Goal: Information Seeking & Learning: Learn about a topic

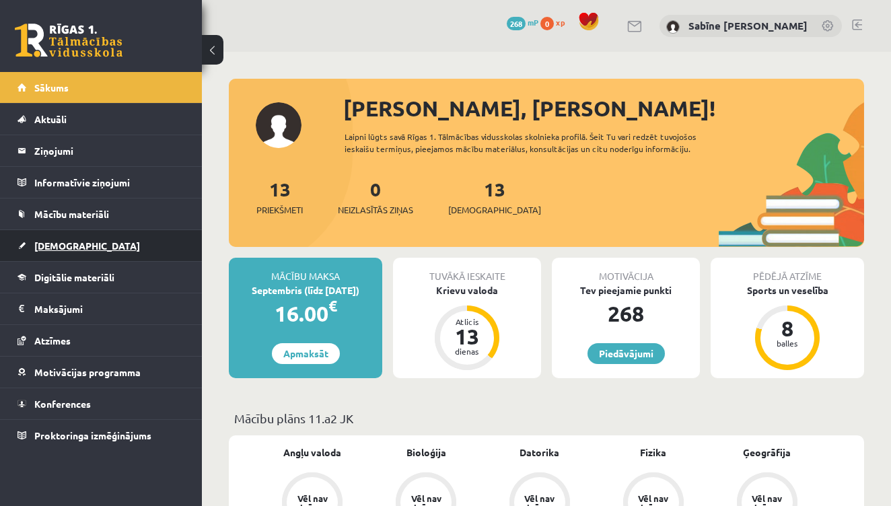
click at [57, 242] on span "[DEMOGRAPHIC_DATA]" at bounding box center [87, 246] width 106 height 12
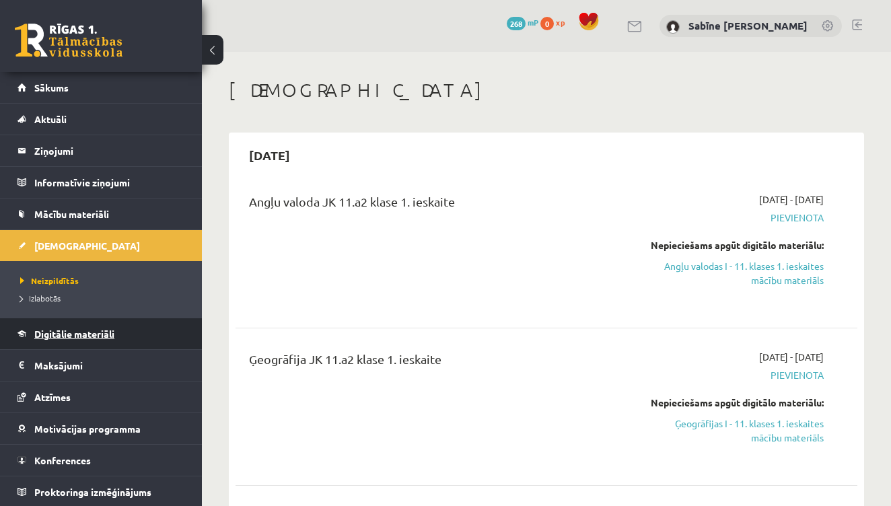
click at [71, 332] on span "Digitālie materiāli" at bounding box center [74, 334] width 80 height 12
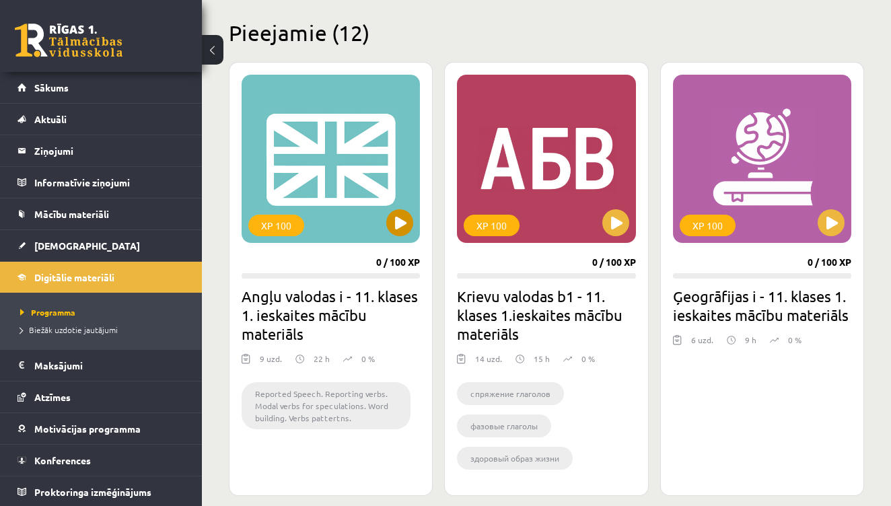
scroll to position [339, 0]
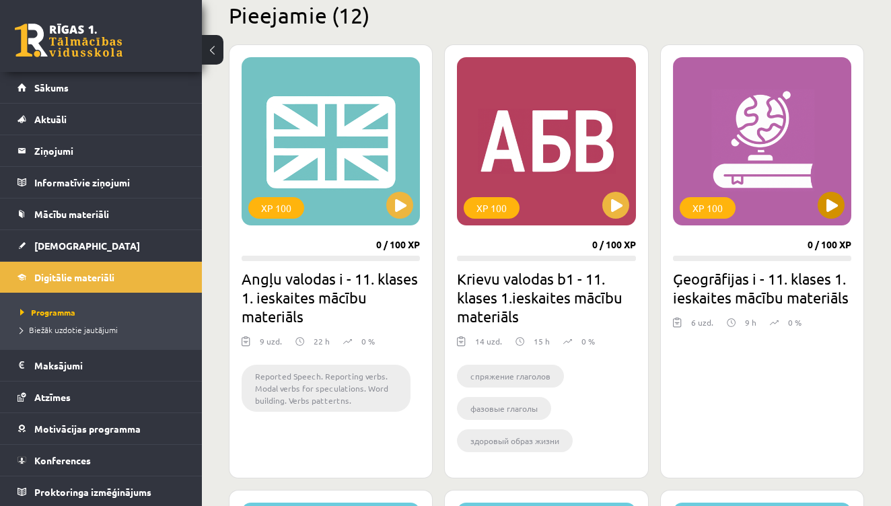
click at [831, 199] on button at bounding box center [831, 205] width 27 height 27
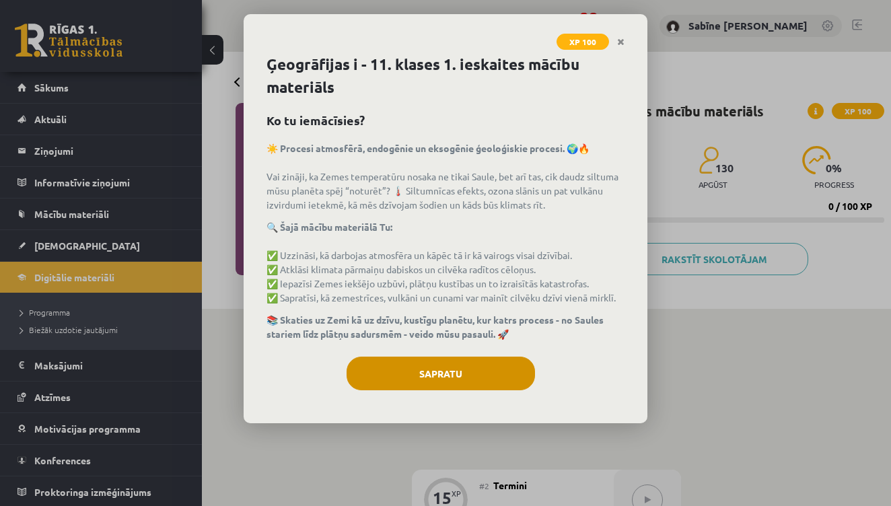
click at [454, 380] on button "Sapratu" at bounding box center [441, 374] width 188 height 34
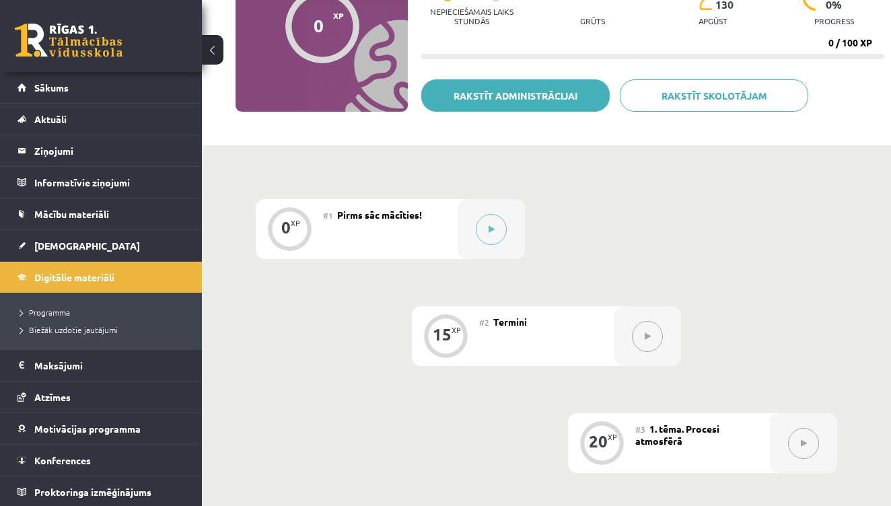
scroll to position [166, 0]
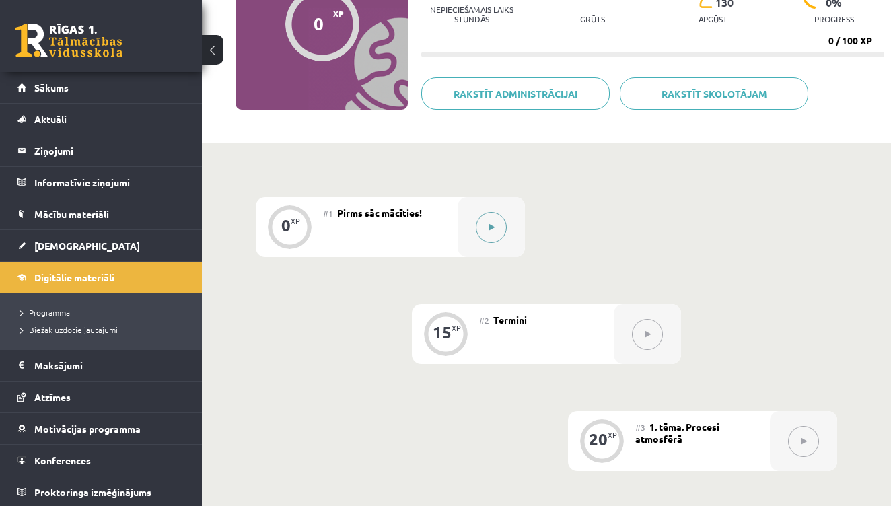
click at [491, 223] on icon at bounding box center [492, 227] width 6 height 8
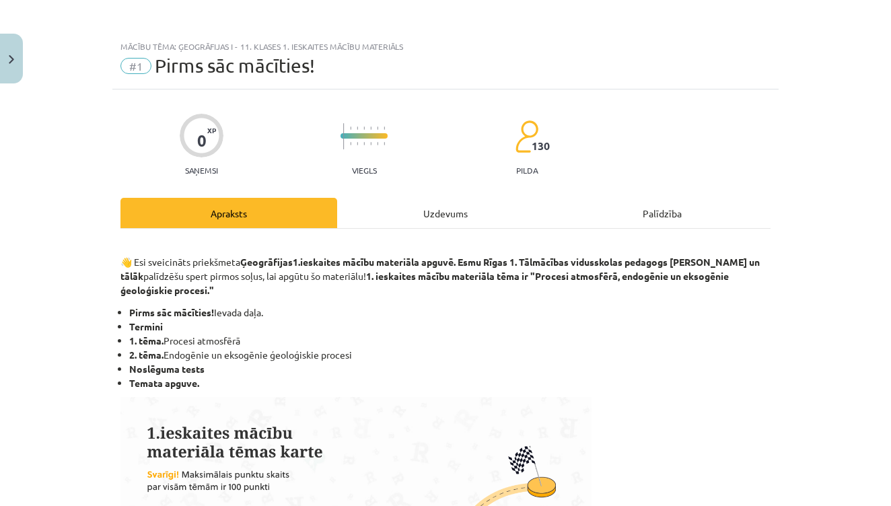
scroll to position [0, 0]
click at [433, 215] on div "Uzdevums" at bounding box center [445, 213] width 217 height 30
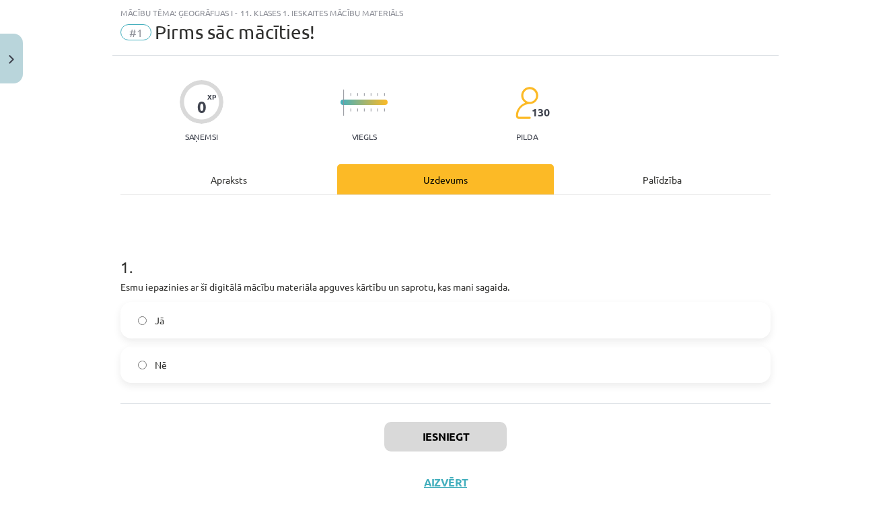
click at [291, 182] on div "Apraksts" at bounding box center [228, 179] width 217 height 30
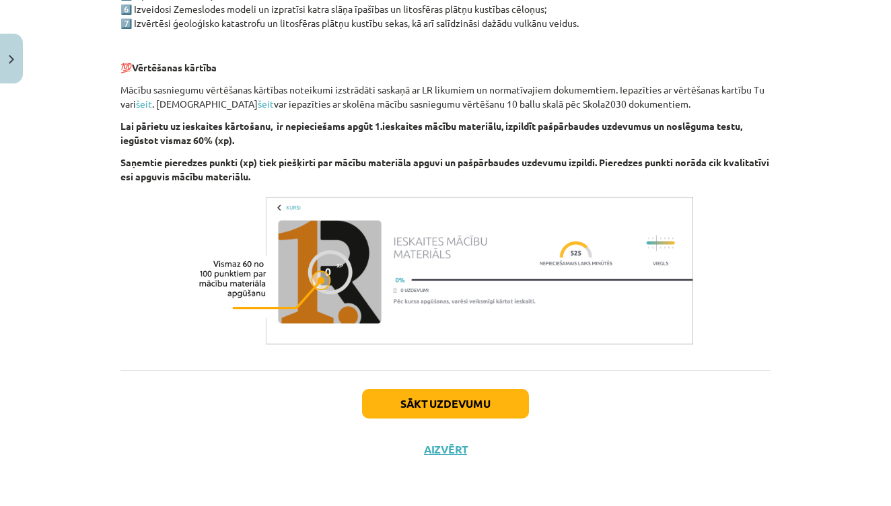
click at [480, 400] on button "Sākt uzdevumu" at bounding box center [445, 404] width 167 height 30
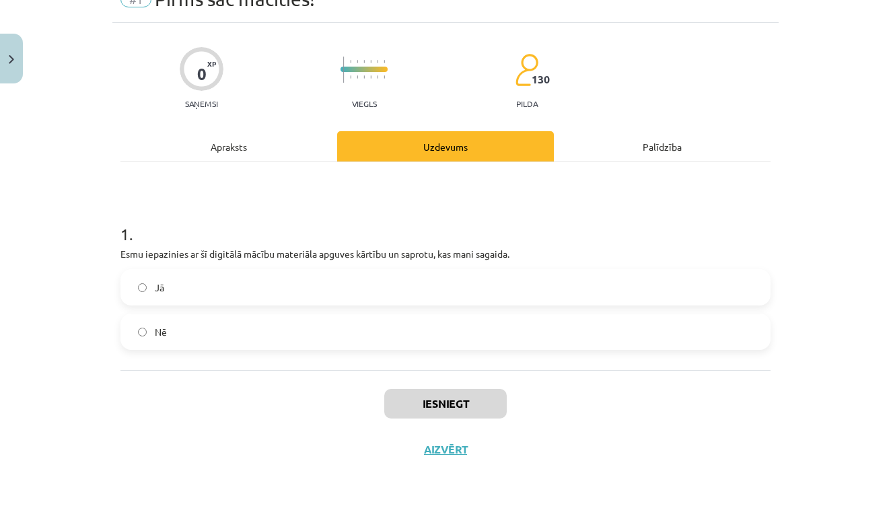
scroll to position [69, 0]
click at [284, 292] on label "Jā" at bounding box center [445, 288] width 647 height 34
click at [472, 408] on button "Iesniegt" at bounding box center [445, 404] width 122 height 30
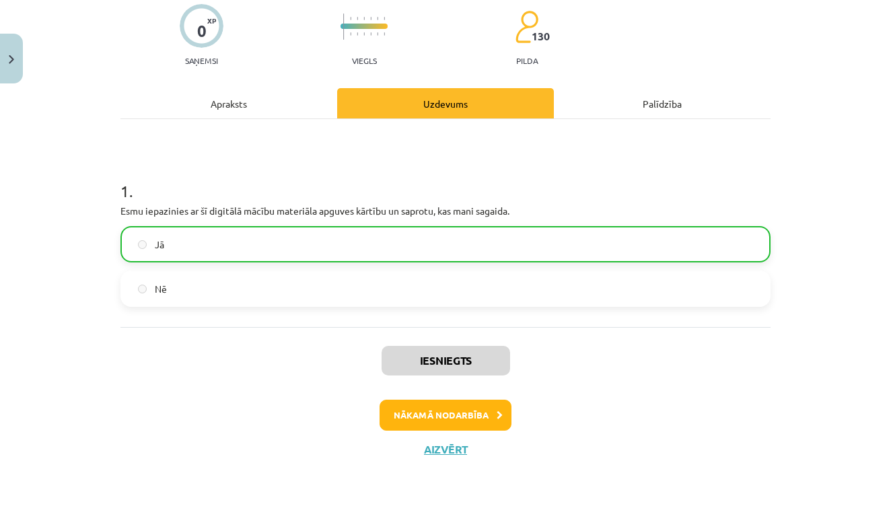
click at [488, 404] on button "Nākamā nodarbība" at bounding box center [446, 415] width 132 height 31
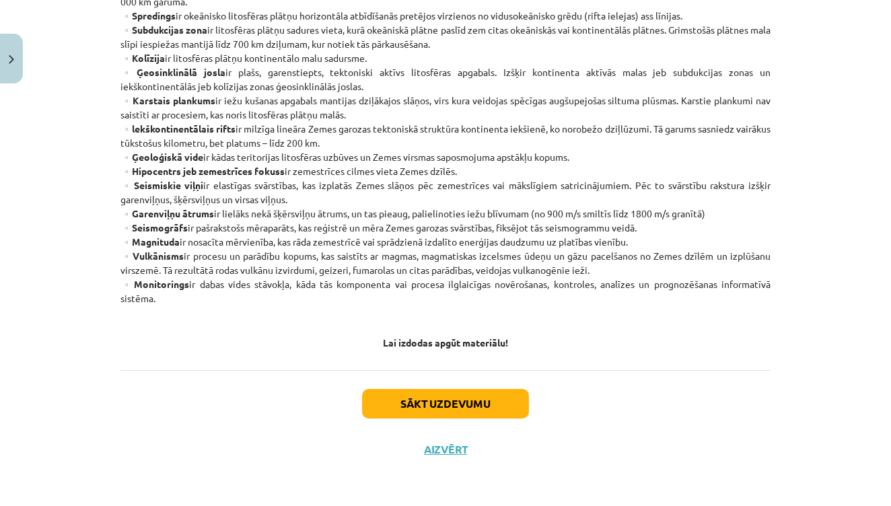
scroll to position [392, 0]
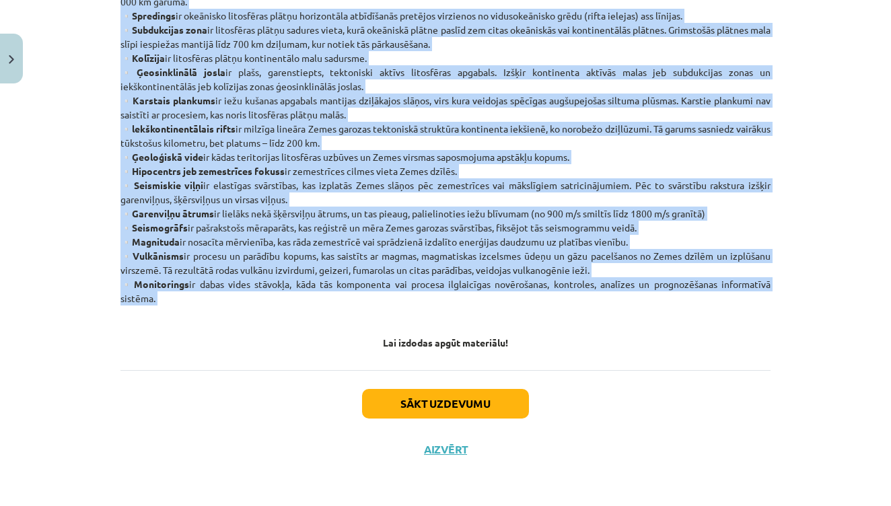
drag, startPoint x: 132, startPoint y: 205, endPoint x: 178, endPoint y: 306, distance: 110.8
copy div "Atmosfēra nav viendabīga, to veido 4 slāņi - troposfēra, stratosfēra, mezosfēra…"
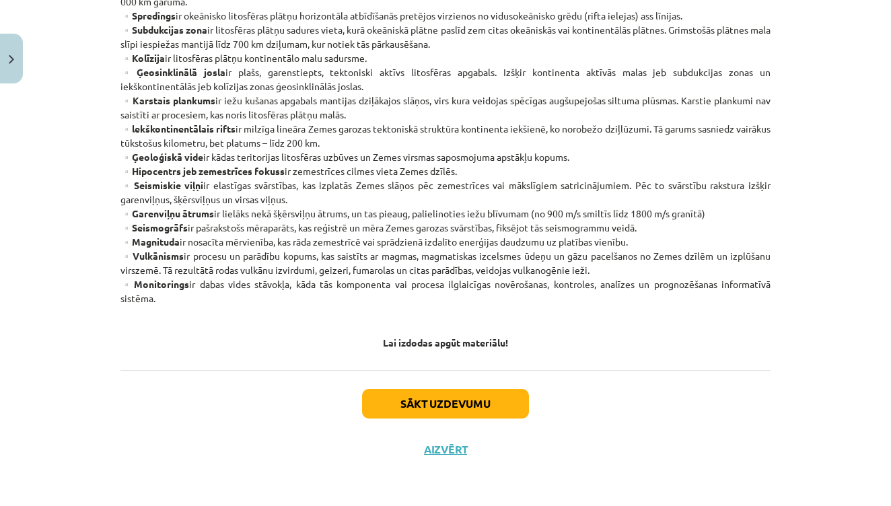
click at [481, 400] on button "Sākt uzdevumu" at bounding box center [445, 404] width 167 height 30
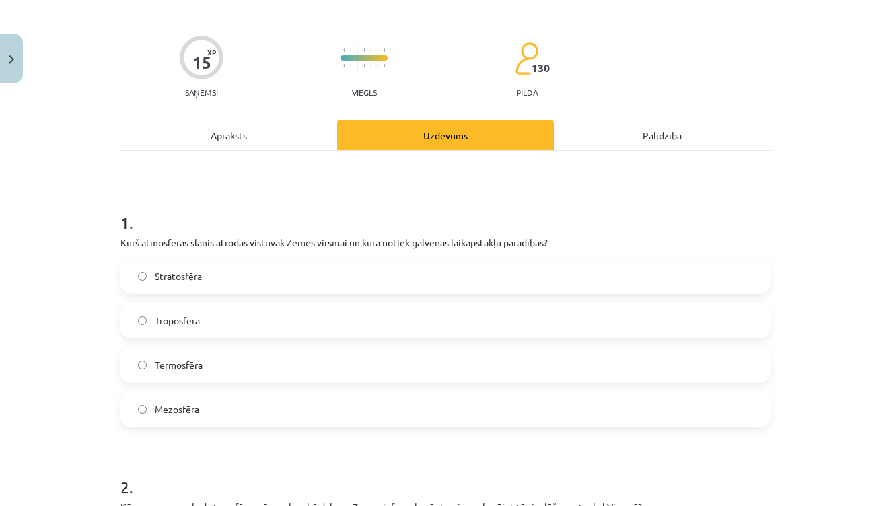
scroll to position [89, 0]
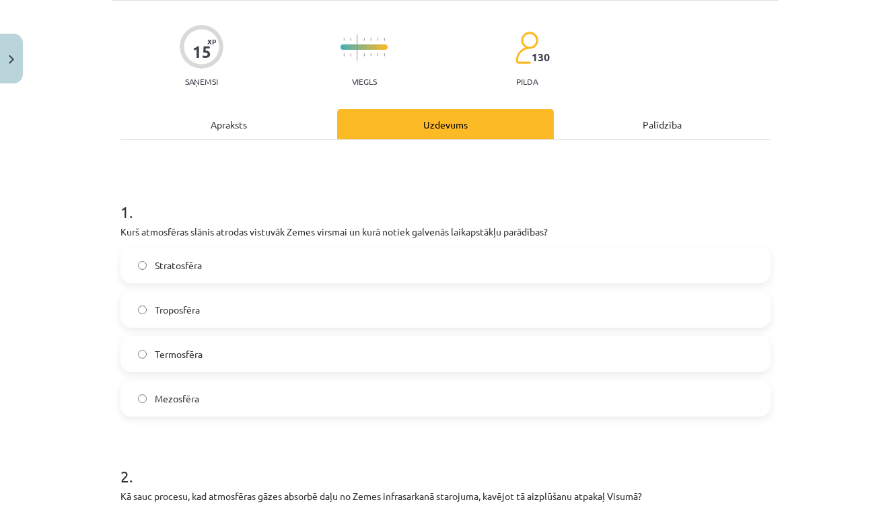
click at [238, 309] on label "Troposfēra" at bounding box center [445, 310] width 647 height 34
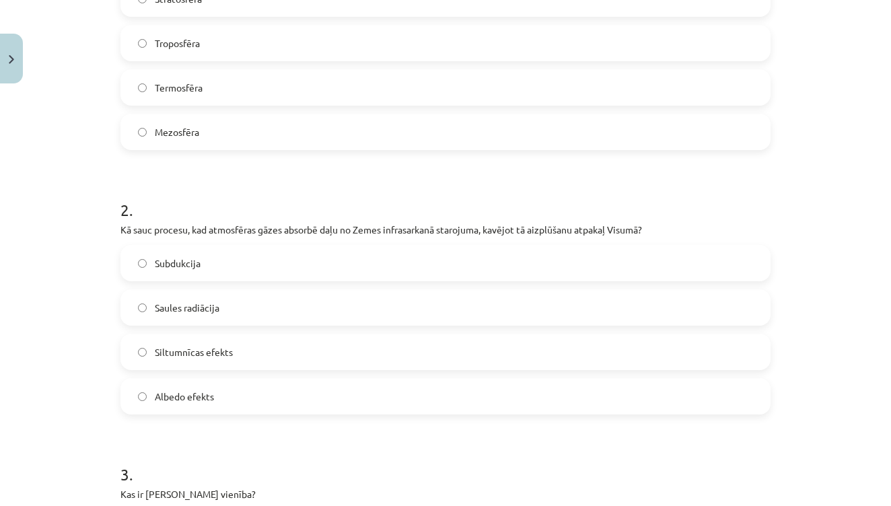
scroll to position [357, 0]
click at [237, 357] on label "Siltumnīcas efekts" at bounding box center [445, 351] width 647 height 34
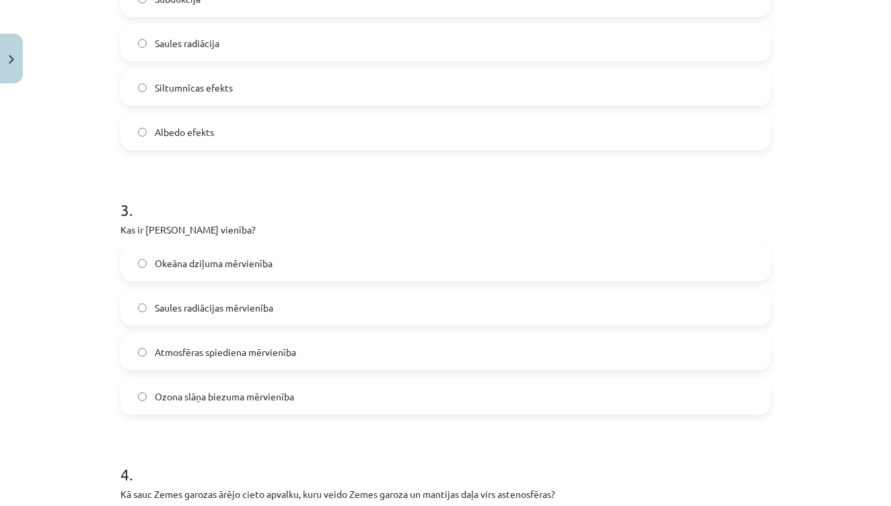
scroll to position [651, 0]
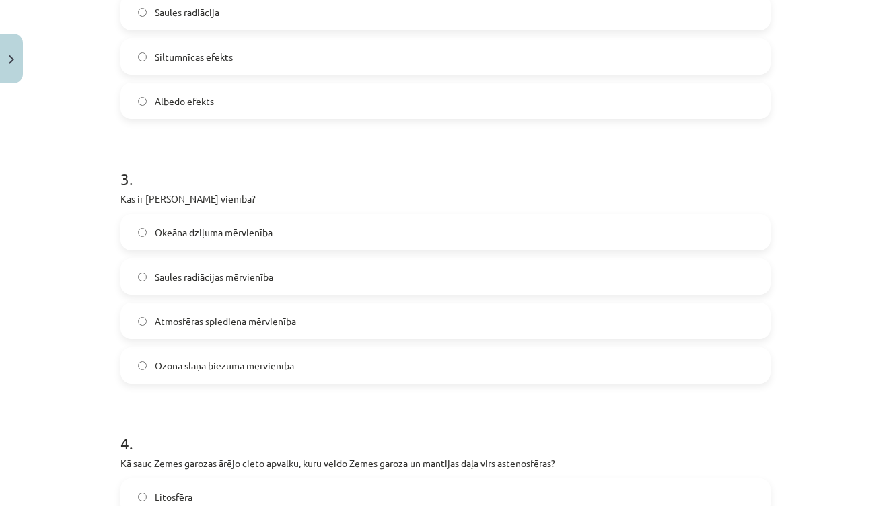
click at [271, 369] on span "Ozona slāņa biezuma mērvienība" at bounding box center [224, 366] width 139 height 14
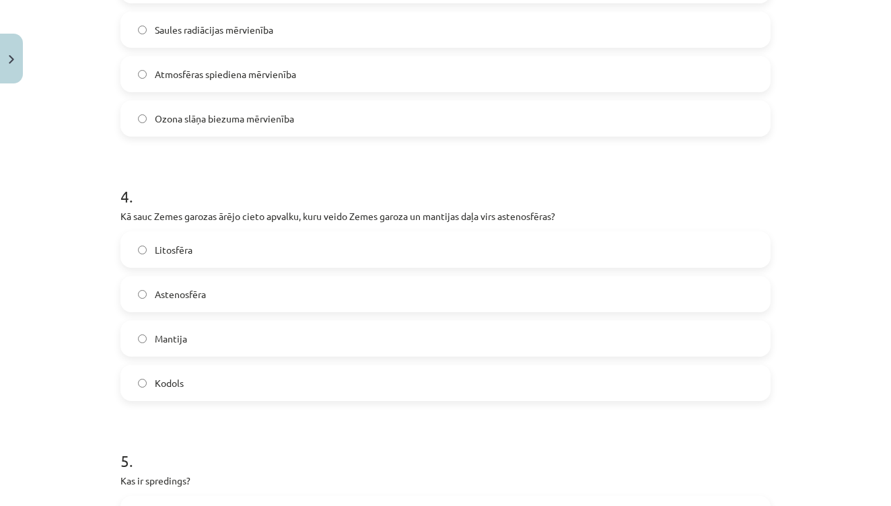
scroll to position [900, 0]
click at [230, 254] on label "Litosfēra" at bounding box center [445, 248] width 647 height 34
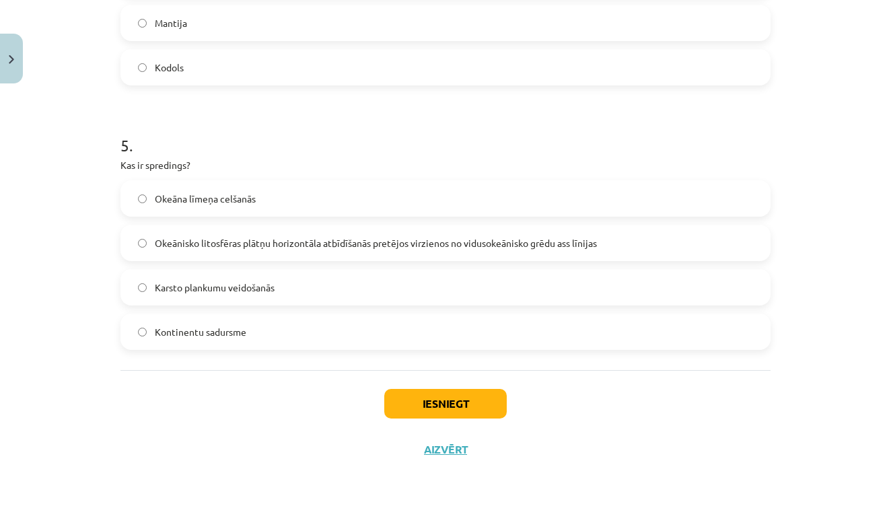
scroll to position [1215, 0]
click at [323, 238] on span "Okeānisko litosfēras plātņu horizontāla atbīdīšanās pretējos virzienos no vidus…" at bounding box center [376, 243] width 442 height 14
click at [420, 398] on button "Iesniegt" at bounding box center [445, 404] width 122 height 30
click at [495, 402] on button "Iesniegt" at bounding box center [445, 404] width 122 height 30
click at [448, 399] on button "Iesniegt" at bounding box center [445, 404] width 122 height 30
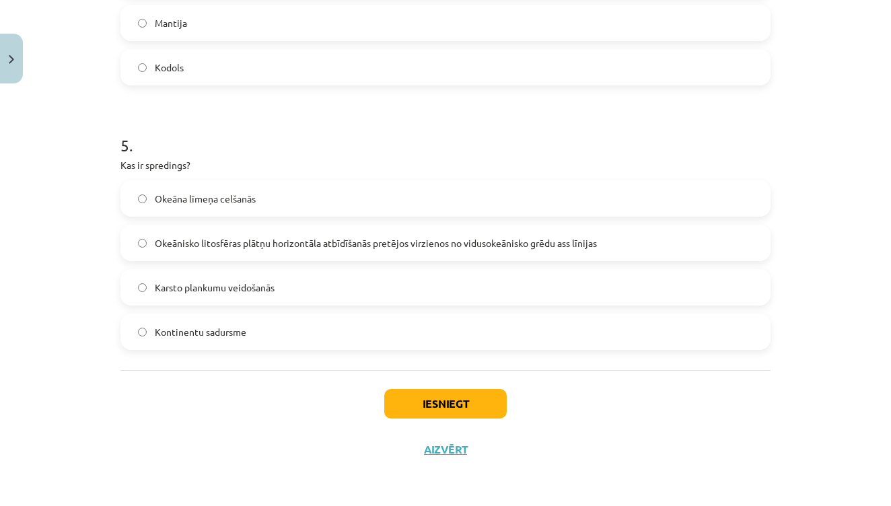
click at [448, 399] on button "Iesniegt" at bounding box center [445, 404] width 122 height 30
click at [487, 396] on button "Iesniegt" at bounding box center [445, 404] width 122 height 30
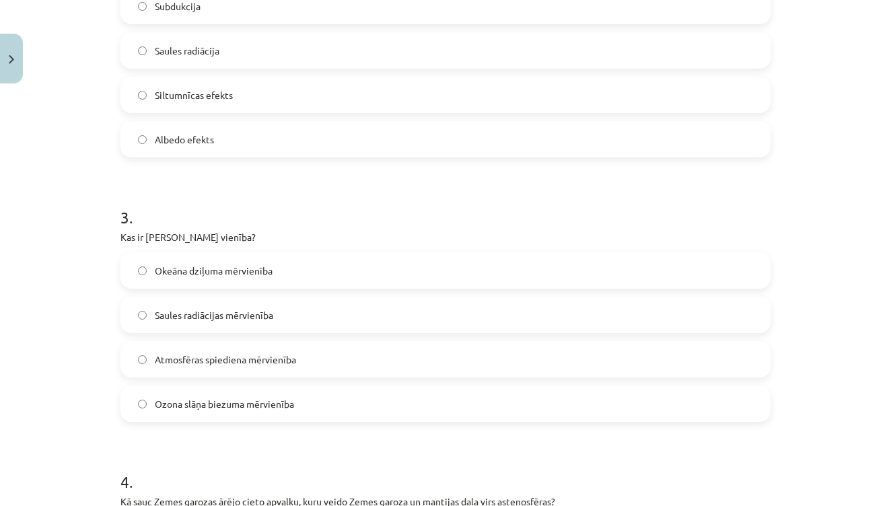
scroll to position [614, 0]
click at [544, 223] on h1 "3 ." at bounding box center [445, 203] width 650 height 42
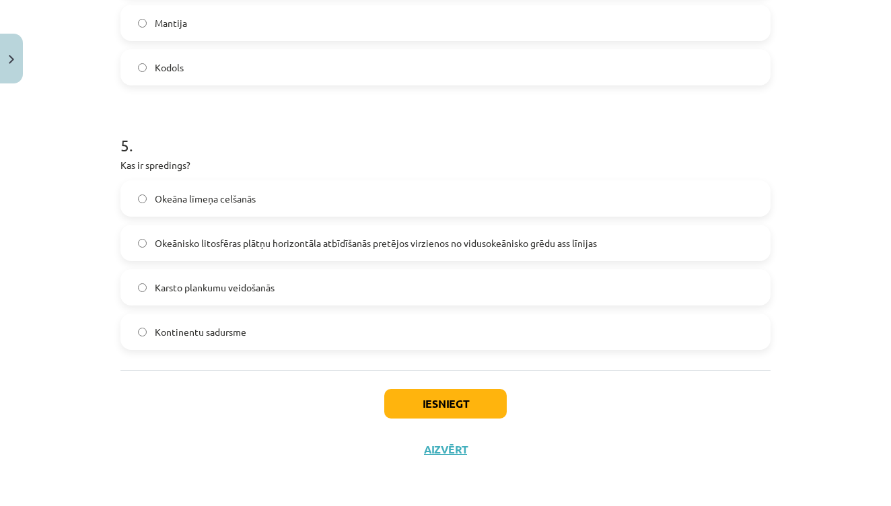
scroll to position [1215, 0]
click at [441, 404] on button "Iesniegt" at bounding box center [445, 404] width 122 height 30
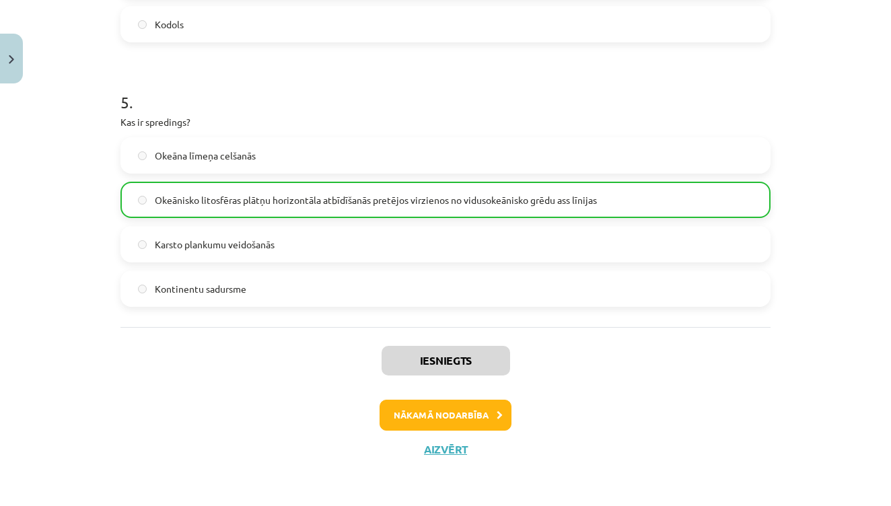
click at [445, 410] on button "Nākamā nodarbība" at bounding box center [446, 415] width 132 height 31
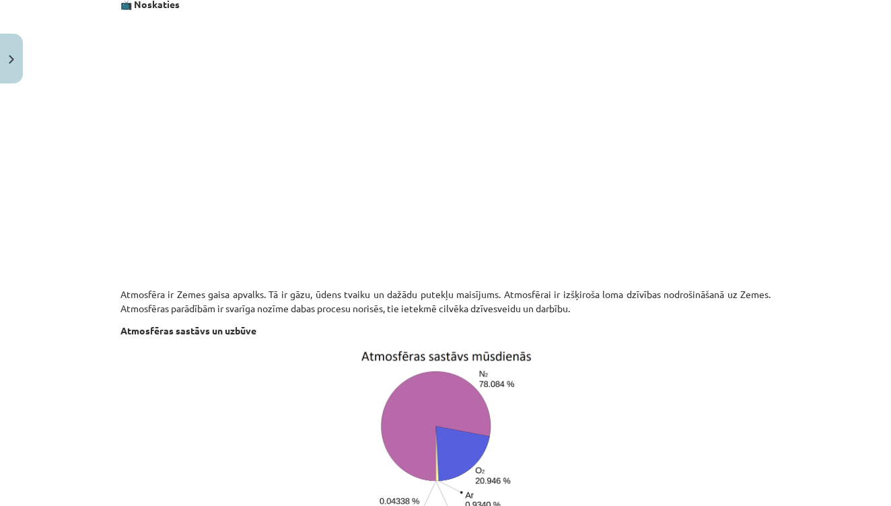
scroll to position [429, 0]
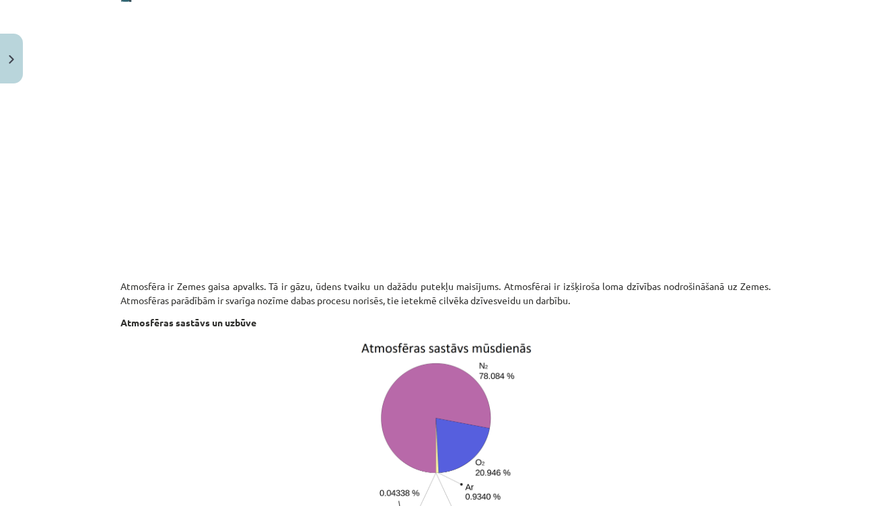
click at [758, 147] on p at bounding box center [445, 149] width 650 height 246
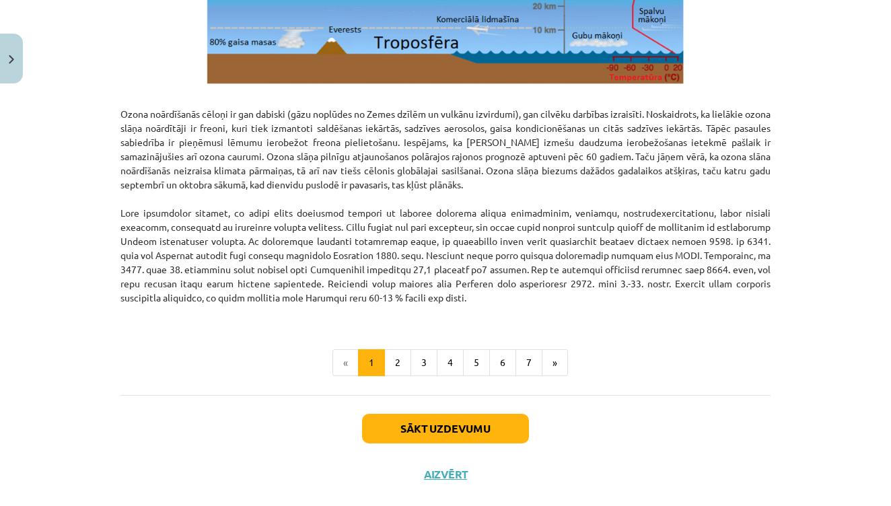
scroll to position [1695, 0]
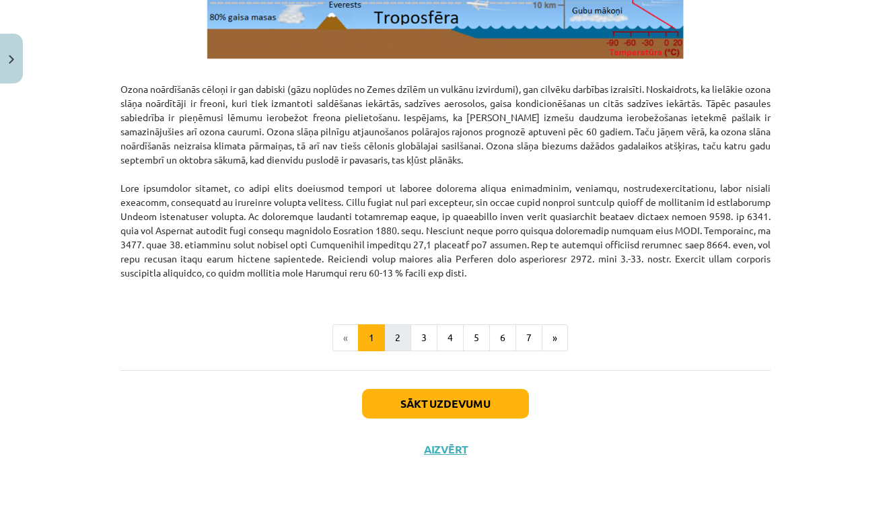
click at [394, 334] on button "2" at bounding box center [397, 337] width 27 height 27
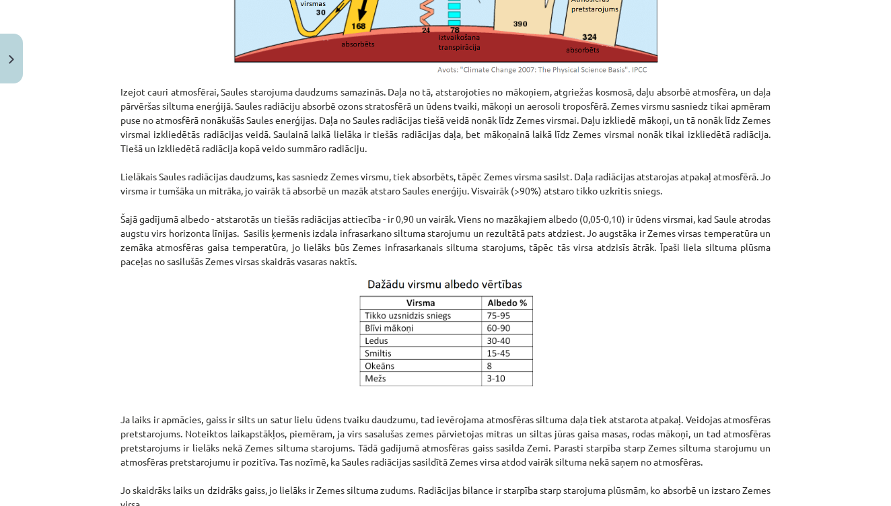
scroll to position [613, 0]
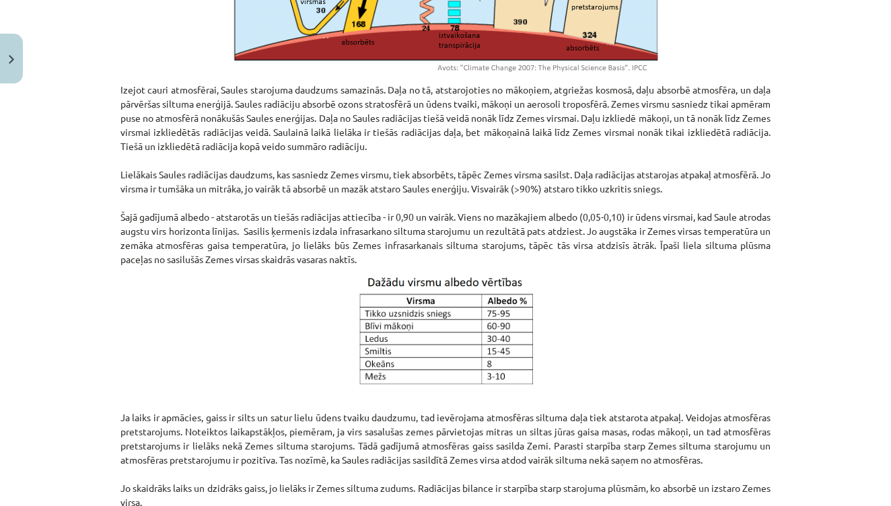
click at [120, 90] on div "20 XP Saņemsi Grūts 129 pilda Apraksts Uzdevums Palīdzība Saules radiācijas noz…" at bounding box center [445, 252] width 666 height 1553
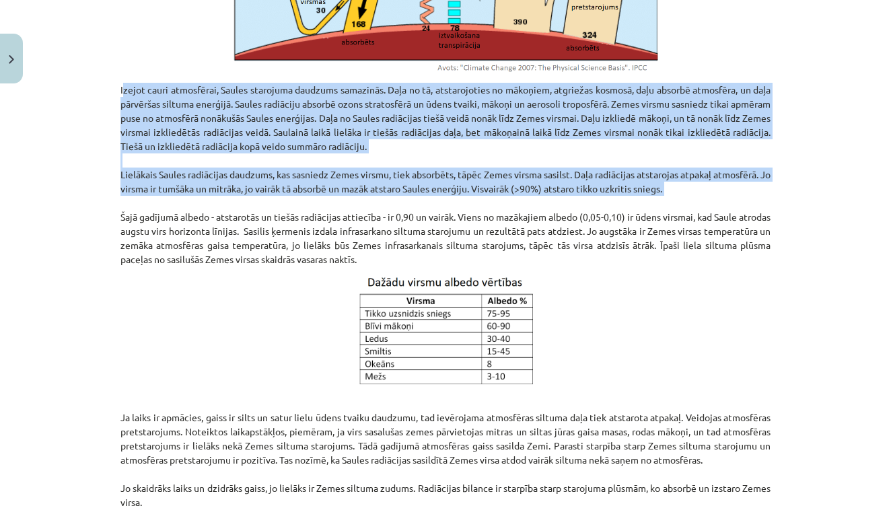
drag, startPoint x: 122, startPoint y: 87, endPoint x: 579, endPoint y: 202, distance: 471.2
click at [579, 202] on p "Izejot cauri atmosfērai, Saules starojuma daudzums samazinās. Daļa no tā, atsta…" at bounding box center [445, 175] width 650 height 184
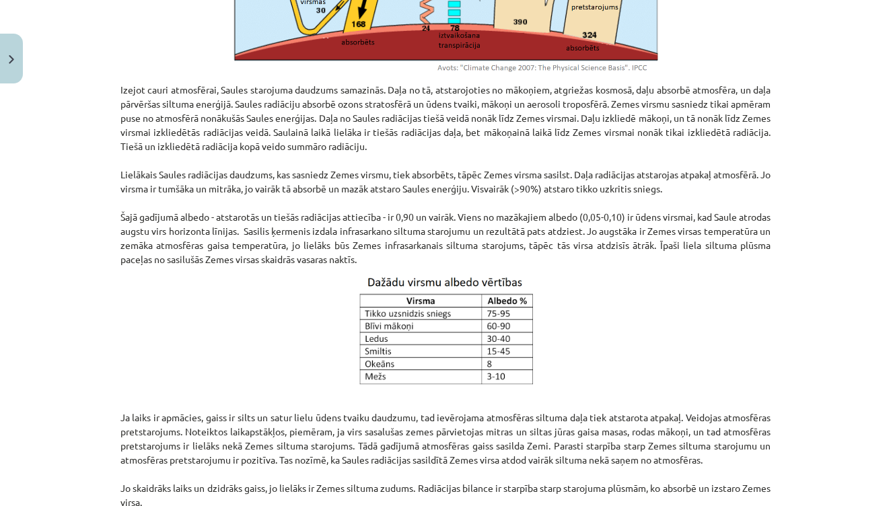
click at [236, 264] on p "Izejot cauri atmosfērai, Saules starojuma daudzums samazinās. Daļa no tā, atsta…" at bounding box center [445, 175] width 650 height 184
drag, startPoint x: 427, startPoint y: 258, endPoint x: 118, endPoint y: 90, distance: 351.4
click at [118, 90] on div "20 XP Saņemsi Grūts 129 pilda Apraksts Uzdevums Palīdzība Saules radiācijas noz…" at bounding box center [445, 252] width 666 height 1553
copy p "Izejot cauri atmosfērai, Saules starojuma daudzums samazinās. Daļa no tā, atsta…"
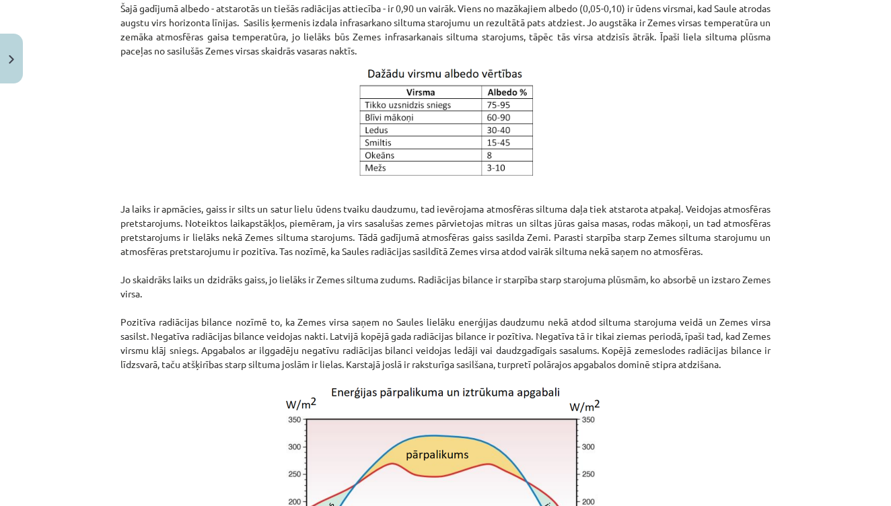
scroll to position [829, 0]
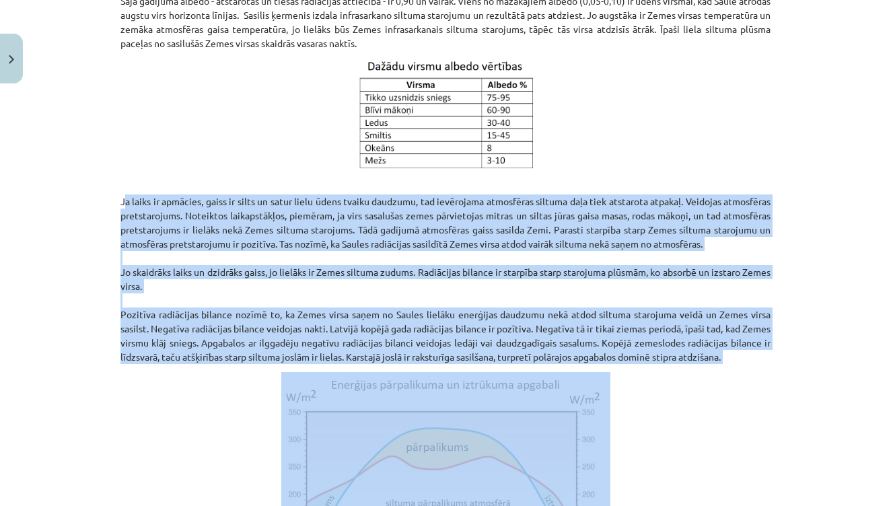
drag, startPoint x: 122, startPoint y: 201, endPoint x: 568, endPoint y: 378, distance: 480.3
click at [568, 378] on div "Saules radiācijas nozīme atmosfēras procesos Izejot cauri atmosfērai, Saules st…" at bounding box center [445, 24] width 650 height 1224
copy div "Ja laiks ir apmācies, gaiss ir silts un satur lielu ūdens tvaiku daudzumu, tad …"
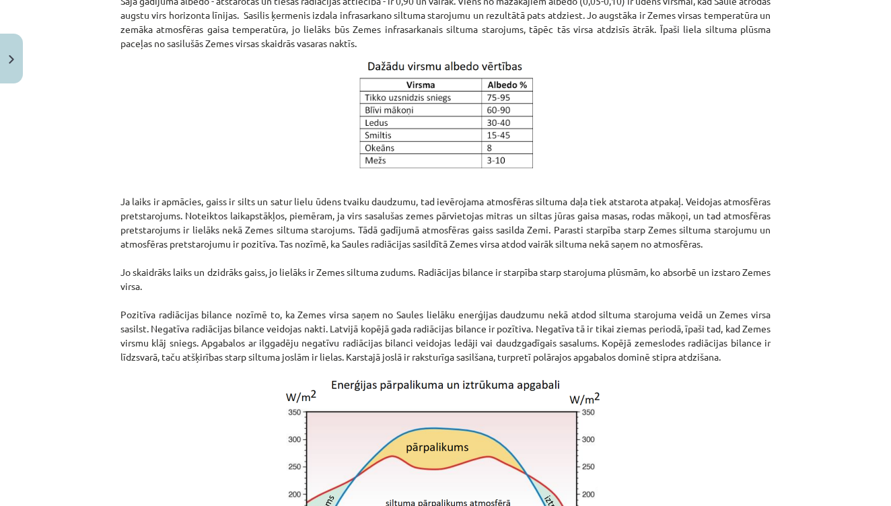
click at [678, 409] on p at bounding box center [445, 503] width 650 height 263
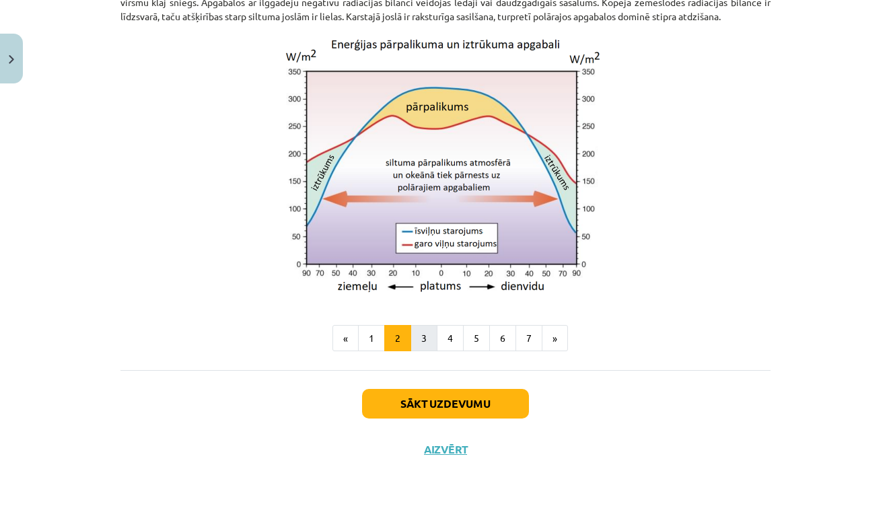
click at [425, 331] on button "3" at bounding box center [424, 338] width 27 height 27
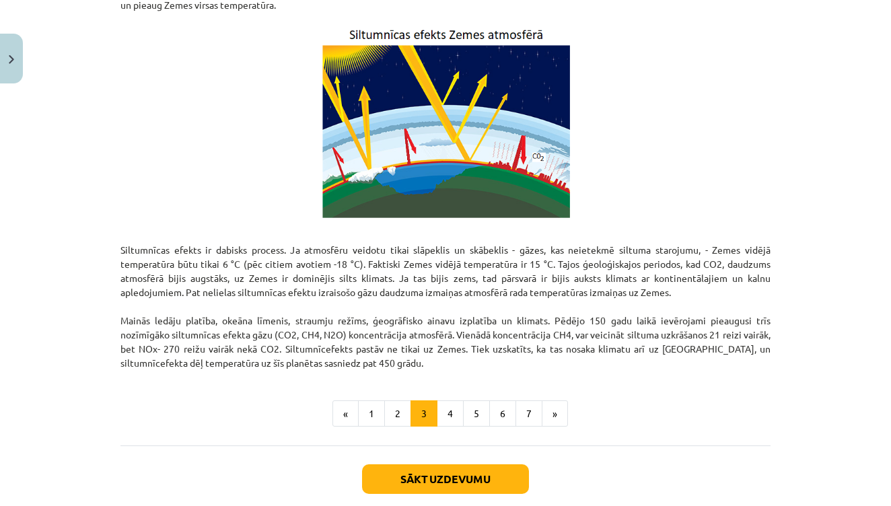
scroll to position [752, 0]
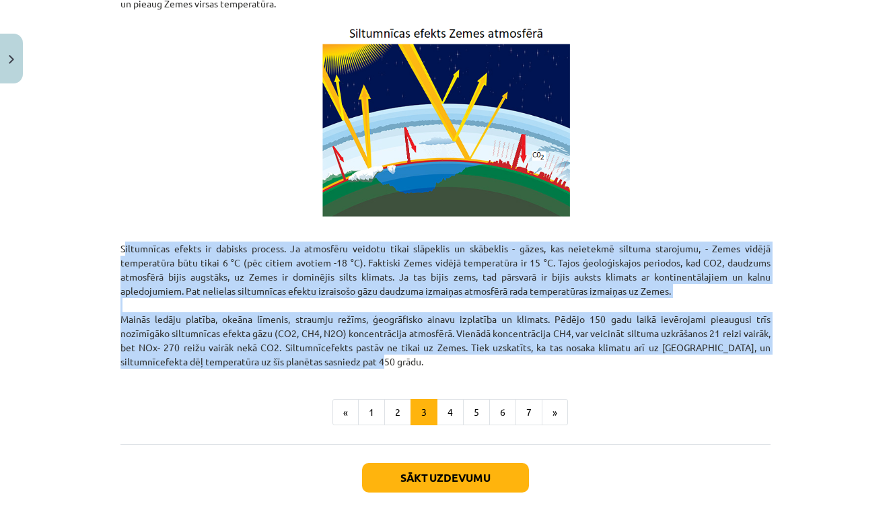
drag, startPoint x: 122, startPoint y: 247, endPoint x: 367, endPoint y: 363, distance: 270.9
click at [367, 363] on p "Siltumnīcas efekts ir dabisks process. Ja atmosfēru veidotu tikai slāpeklis un …" at bounding box center [445, 297] width 650 height 141
copy p "Siltumnīcas efekts ir dabisks process. Ja atmosfēru veidotu tikai slāpeklis un …"
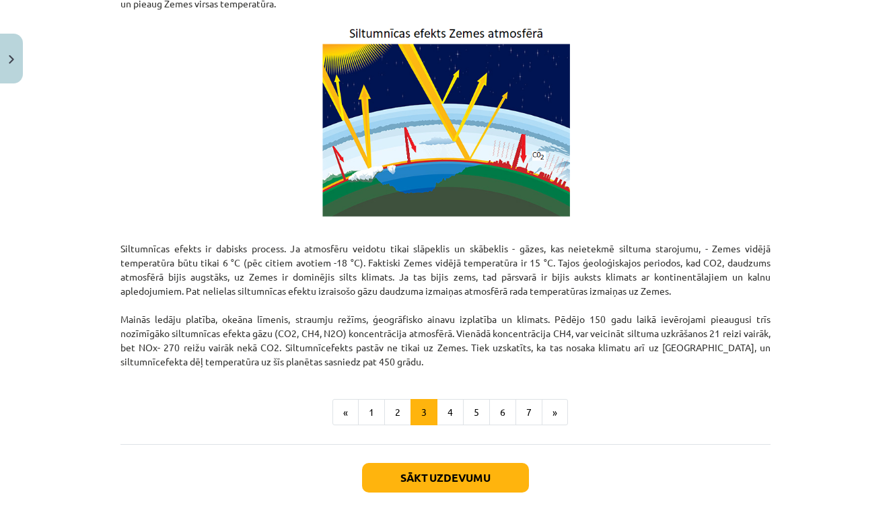
click at [761, 230] on p "Siltumnīcas efekts ir dabisks process. Ja atmosfēru veidotu tikai slāpeklis un …" at bounding box center [445, 297] width 650 height 141
click at [450, 409] on button "4" at bounding box center [450, 412] width 27 height 27
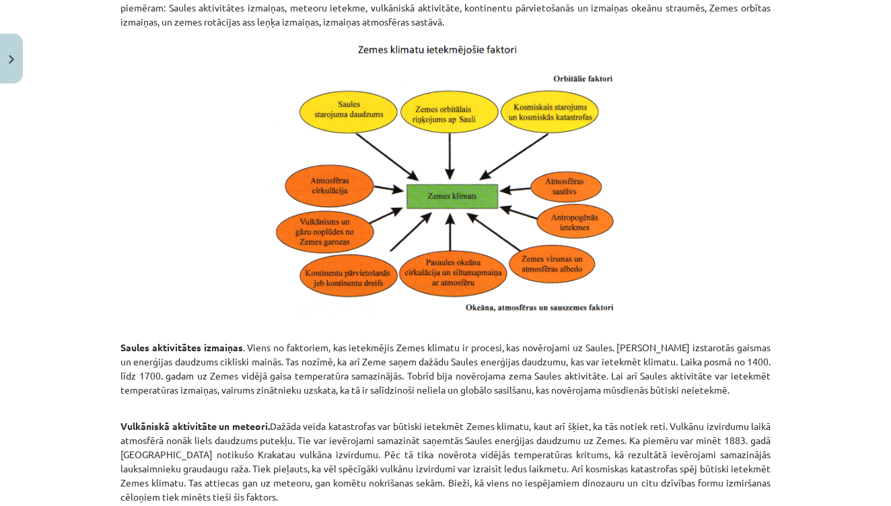
scroll to position [357, 0]
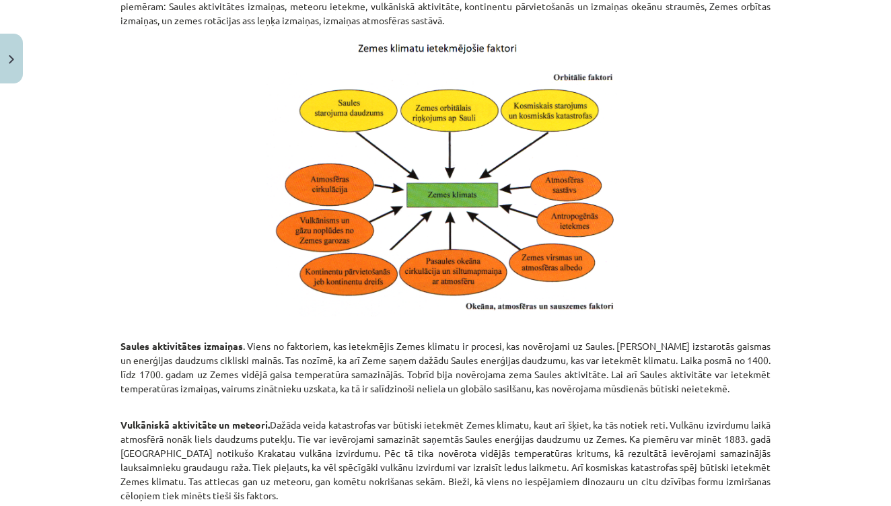
click at [425, 184] on img at bounding box center [445, 176] width 359 height 281
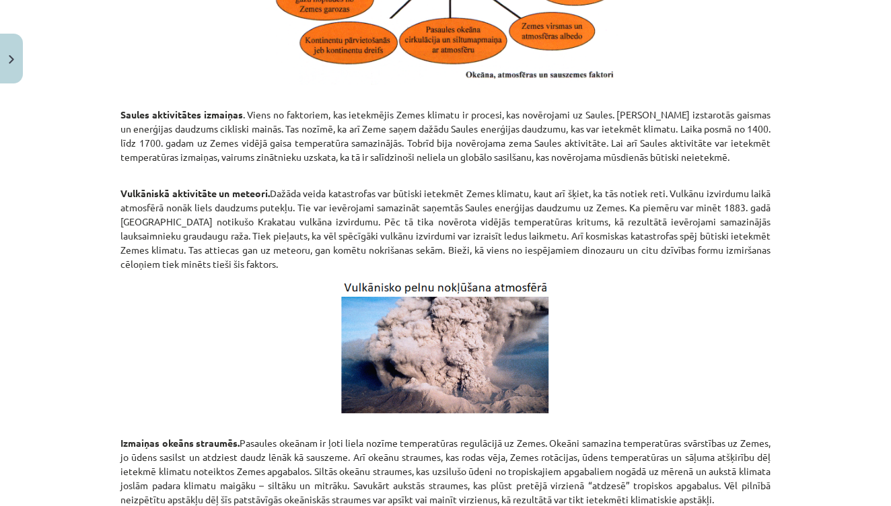
scroll to position [595, 0]
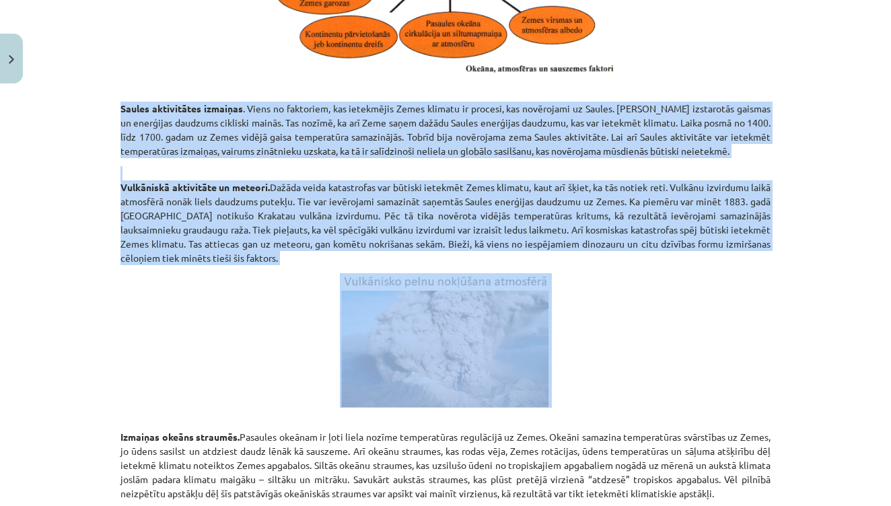
drag, startPoint x: 122, startPoint y: 105, endPoint x: 301, endPoint y: 269, distance: 242.4
click at [301, 269] on div "Klimata pārmaiņas Klimata pārmaiņu cēloņi. Klimatiskos apstākļus uz Zemes ietek…" at bounding box center [445, 446] width 650 height 1600
copy div "Saules aktivitātes izmaiņas . Viens no faktoriem, kas ietekmējis Zemes klimatu …"
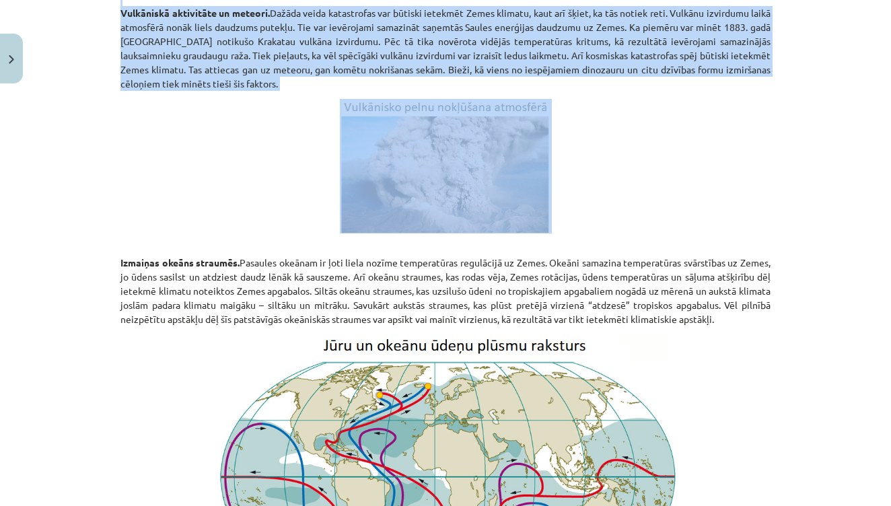
scroll to position [797, 0]
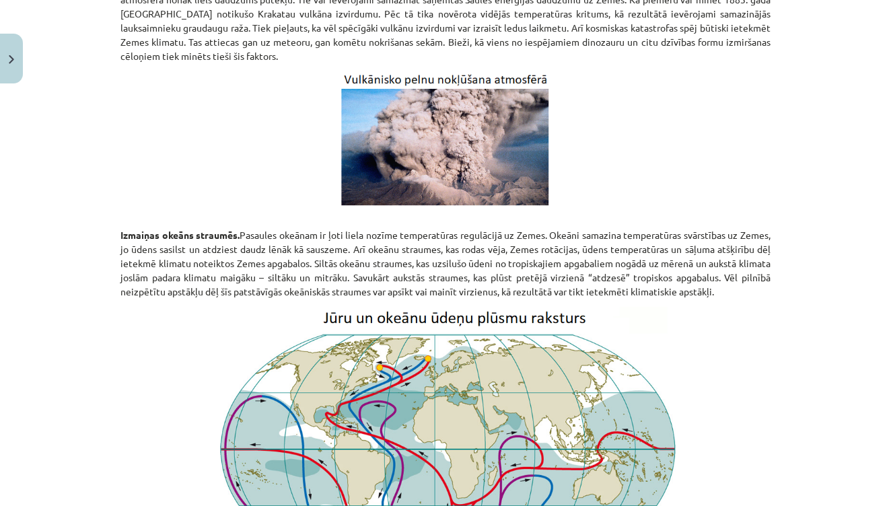
click at [256, 205] on div "Klimata pārmaiņas Klimata pārmaiņu cēloņi. Klimatiskos apstākļus uz Zemes ietek…" at bounding box center [445, 244] width 650 height 1600
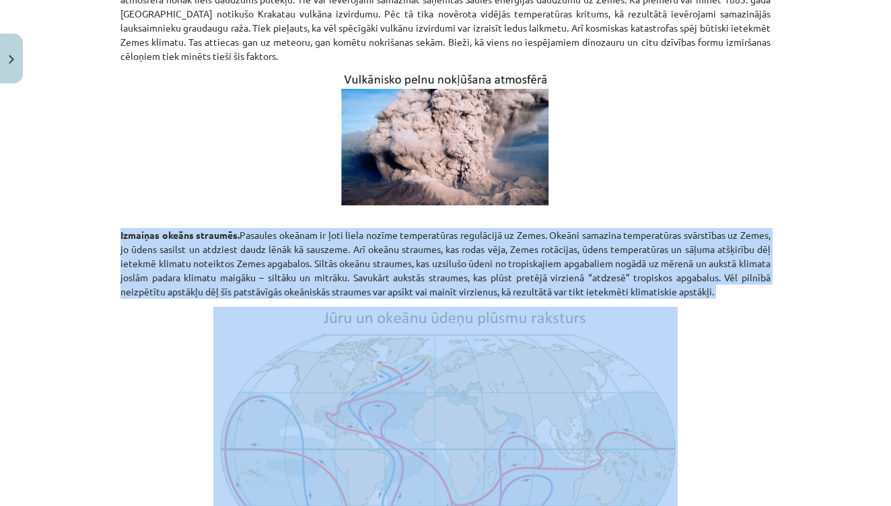
drag, startPoint x: 120, startPoint y: 232, endPoint x: 583, endPoint y: 298, distance: 468.4
click at [583, 298] on div "20 XP Saņemsi Grūts 129 pilda Apraksts Uzdevums Palīdzība Klimata pārmaiņas Kli…" at bounding box center [445, 258] width 666 height 1930
copy div "Izmaiņas okeāns straumēs. Pasaules okeānam ir ļoti liela nozīme temperatūras re…"
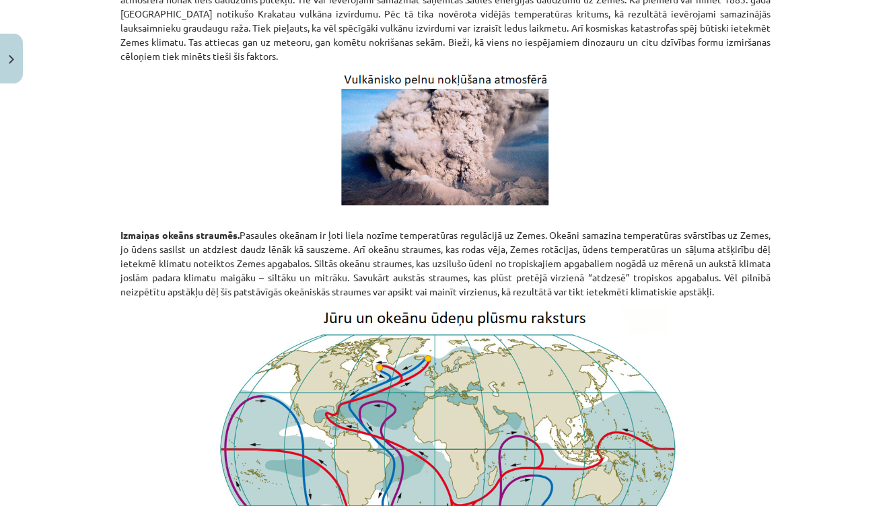
click at [752, 374] on p at bounding box center [445, 458] width 650 height 302
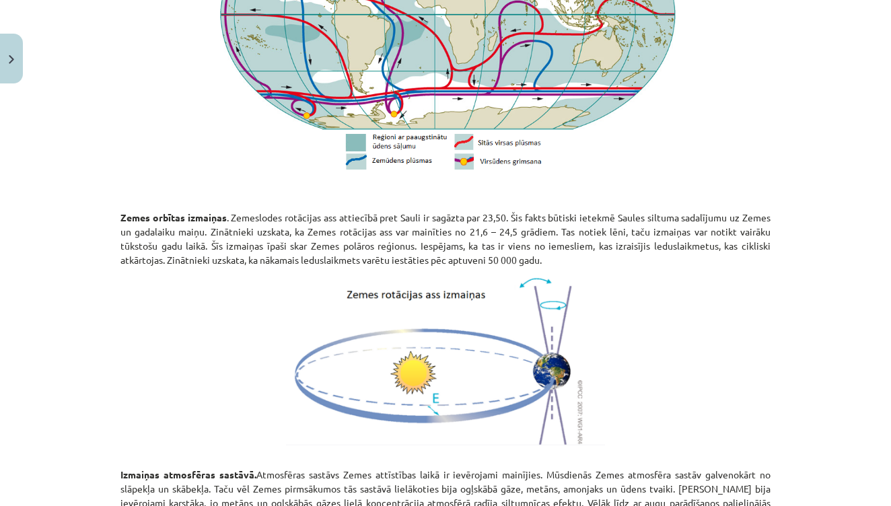
scroll to position [1234, 0]
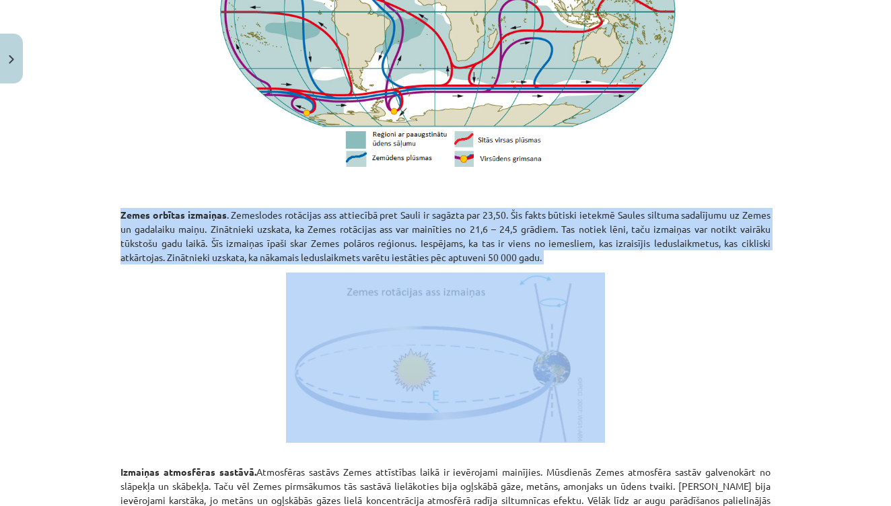
drag, startPoint x: 122, startPoint y: 211, endPoint x: 549, endPoint y: 266, distance: 430.8
copy div "Zemes orbītas izmaiņas . Zemeslodes rotācijas ass attiecībā pret Sauli ir sagāz…"
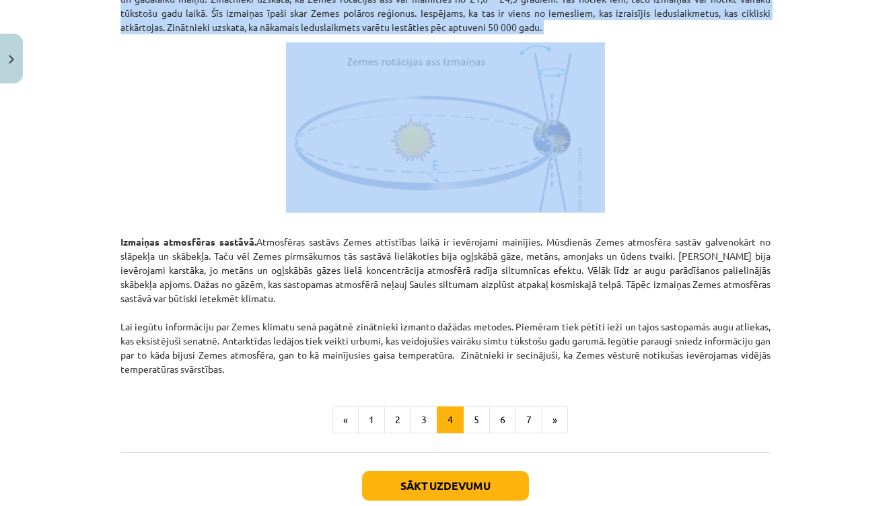
scroll to position [1469, 0]
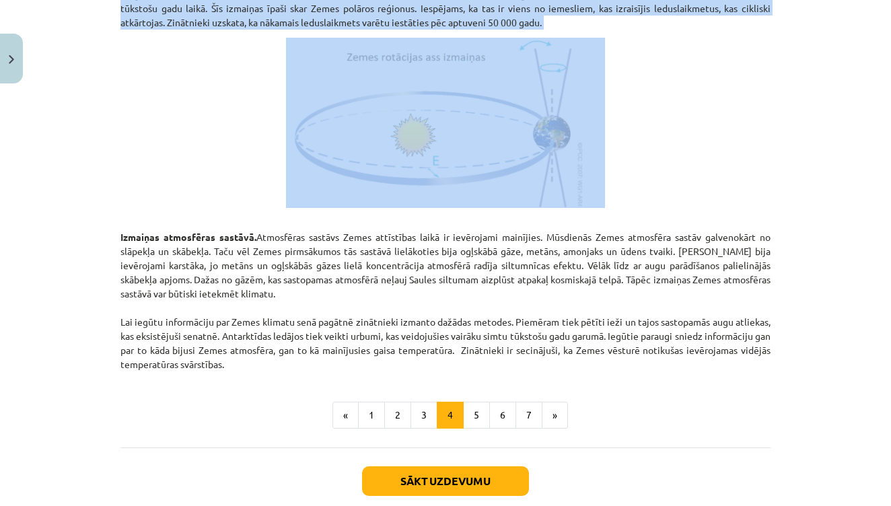
drag, startPoint x: 120, startPoint y: 234, endPoint x: 232, endPoint y: 368, distance: 174.5
click at [232, 368] on p "Izmaiņas atmosfēras sastāvā. Atmosfēras sastāvs Zemes attīstības laikā ir ievēr…" at bounding box center [445, 293] width 650 height 155
copy p "Izmaiņas atmosfēras sastāvā. Atmosfēras sastāvs Zemes attīstības laikā ir ievēr…"
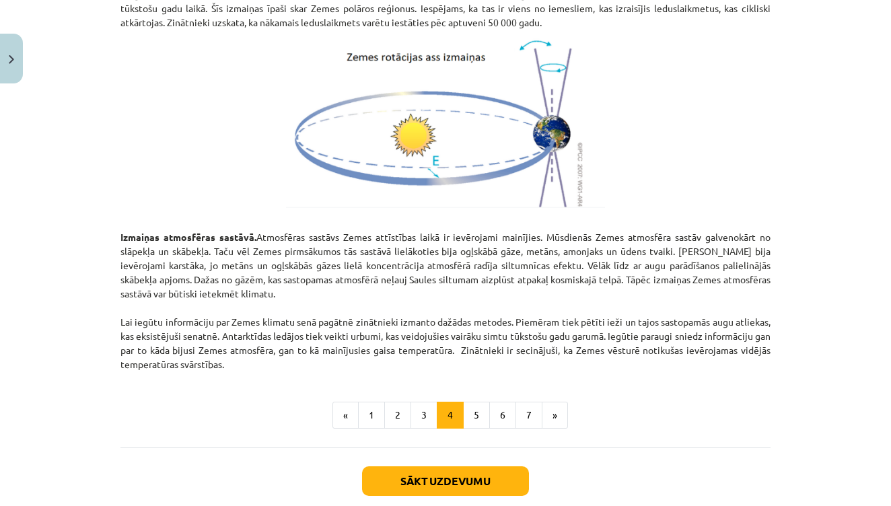
click at [479, 409] on button "5" at bounding box center [476, 415] width 27 height 27
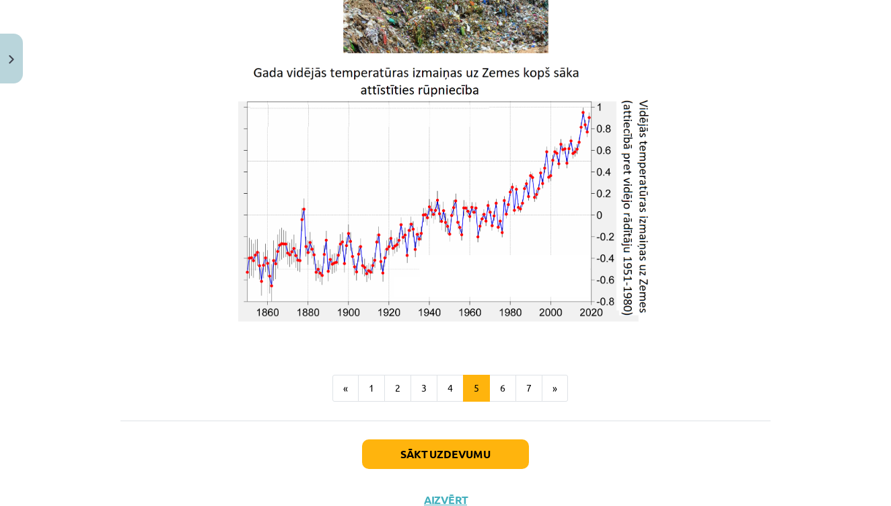
scroll to position [2241, 0]
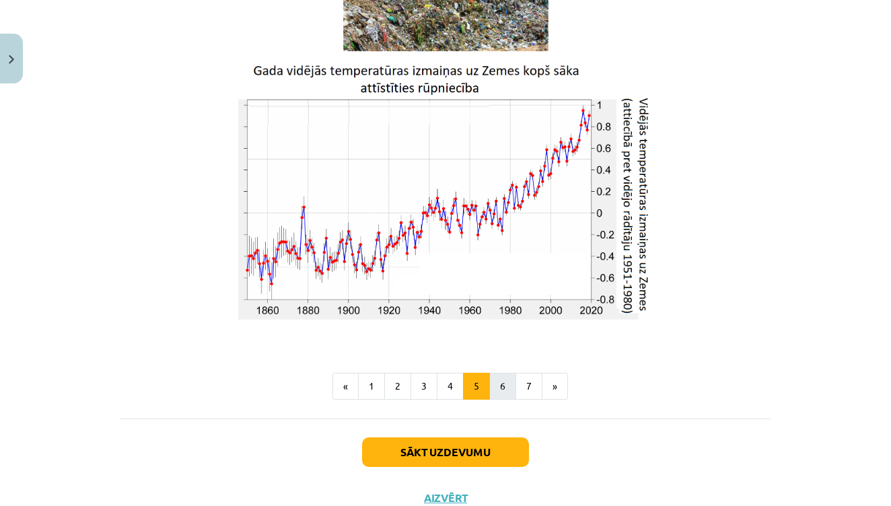
click at [505, 389] on button "6" at bounding box center [502, 386] width 27 height 27
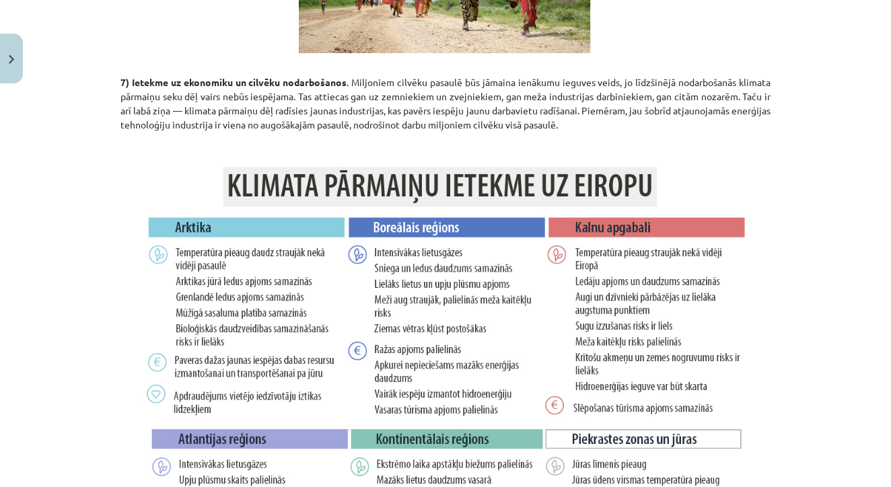
scroll to position [2112, 0]
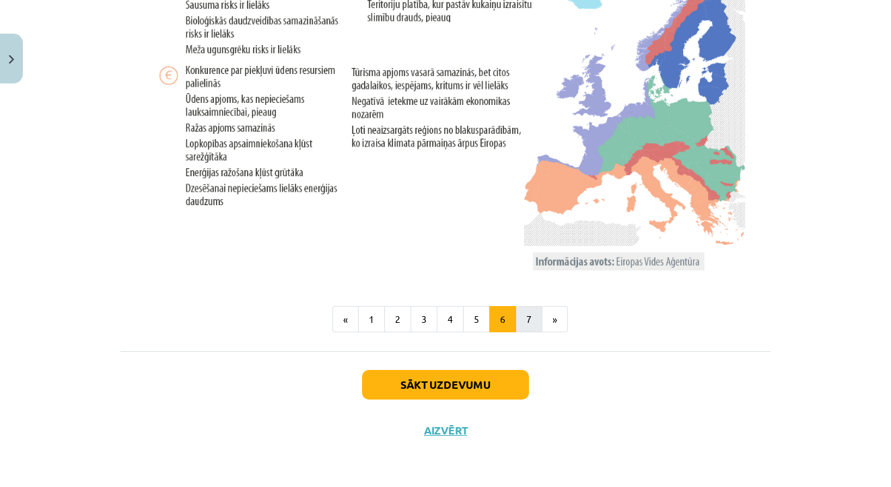
click at [524, 314] on button "7" at bounding box center [529, 319] width 27 height 27
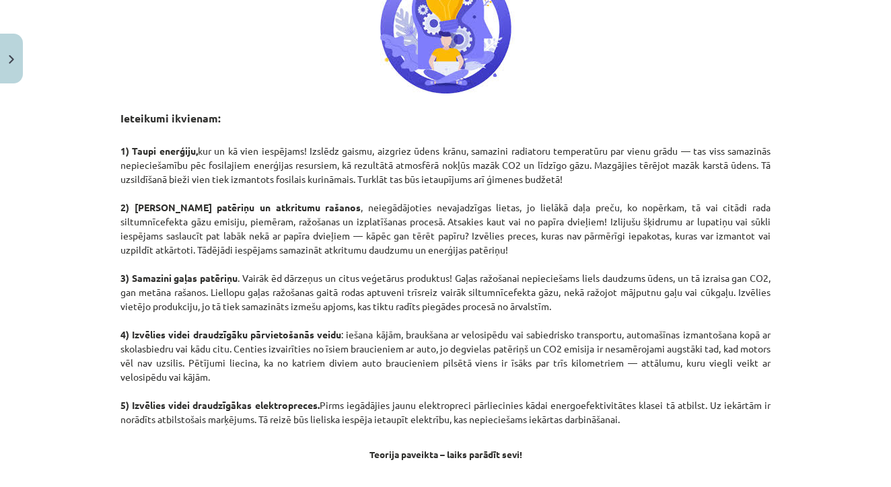
scroll to position [579, 0]
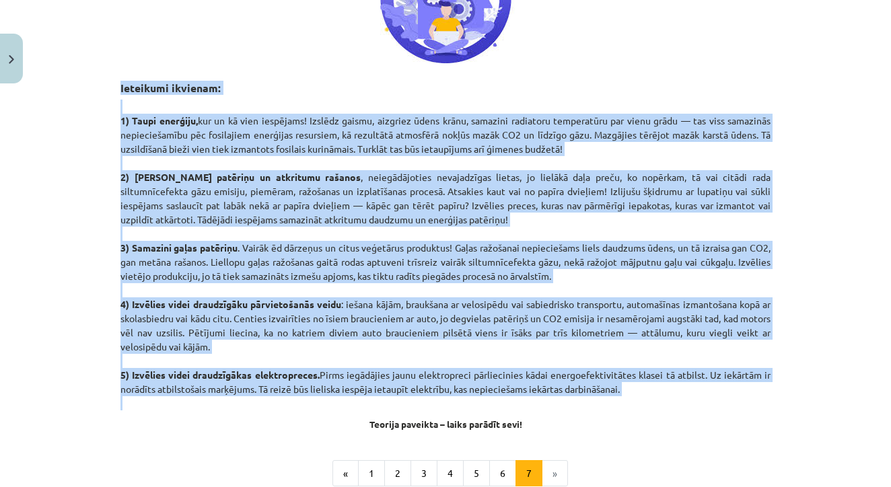
drag, startPoint x: 120, startPoint y: 90, endPoint x: 606, endPoint y: 394, distance: 572.9
click at [606, 394] on div "Nepieciešamā rīcība klimata pārmaiņu ierobežošanā. Pētījumi apliecina, ka pat t…" at bounding box center [445, 45] width 650 height 769
copy div "Ieteikumi ikvienam: 1) Taupi enerģiju, kur un kā vien iespējams! Izslēdz gaismu…"
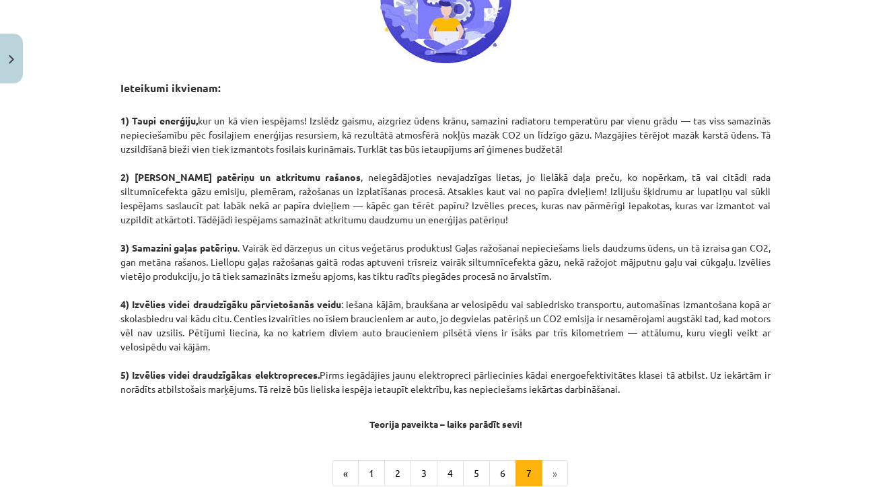
click at [77, 302] on div "Mācību tēma: Ģeogrāfijas i - 11. klases 1. ieskaites mācību materiāls #3 1. tēm…" at bounding box center [445, 243] width 891 height 487
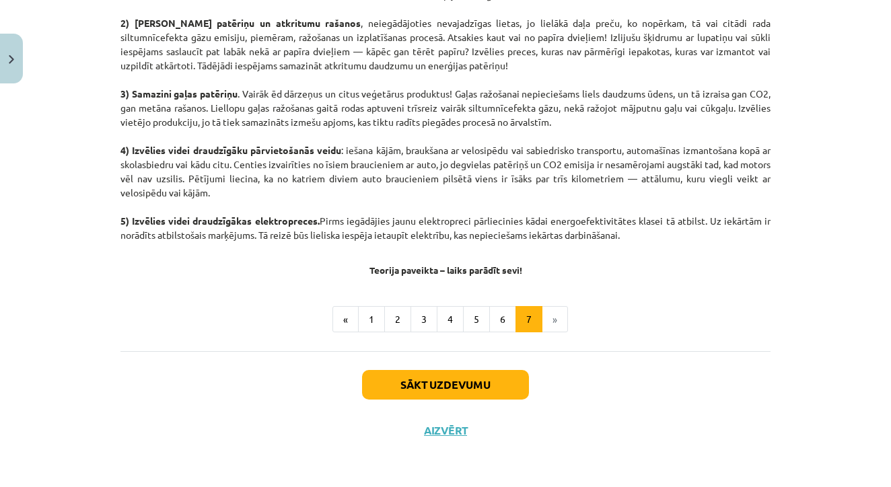
scroll to position [734, 0]
click at [493, 382] on button "Sākt uzdevumu" at bounding box center [445, 385] width 167 height 30
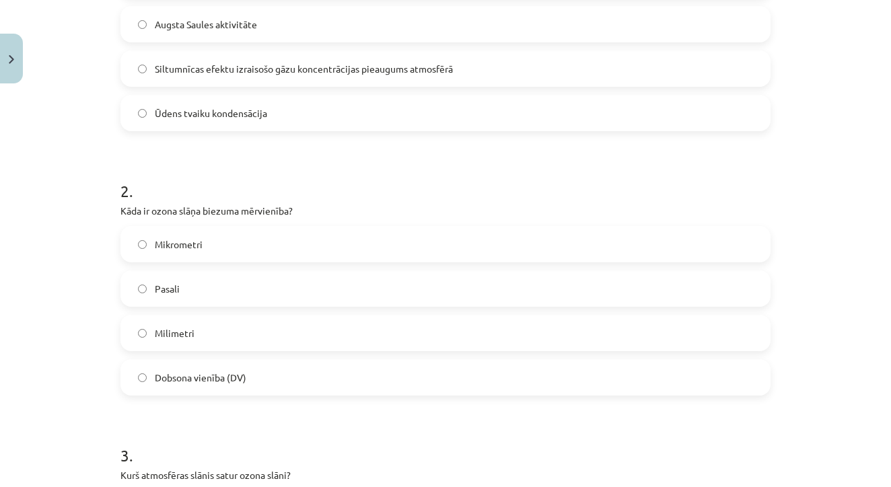
scroll to position [386, 0]
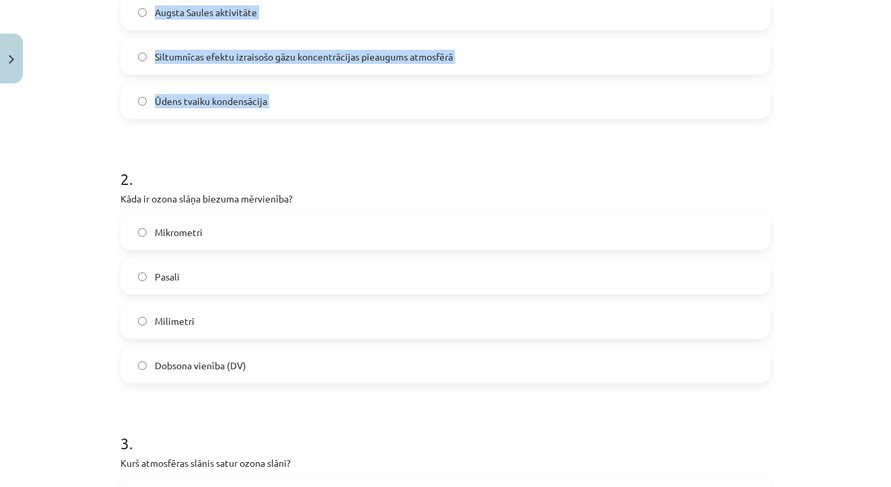
drag, startPoint x: 121, startPoint y: 140, endPoint x: 325, endPoint y: 129, distance: 204.2
copy div "Kas izraisa siltumnīcas efektu? Zemes rotācija Augsta Saules aktivitāte Siltumn…"
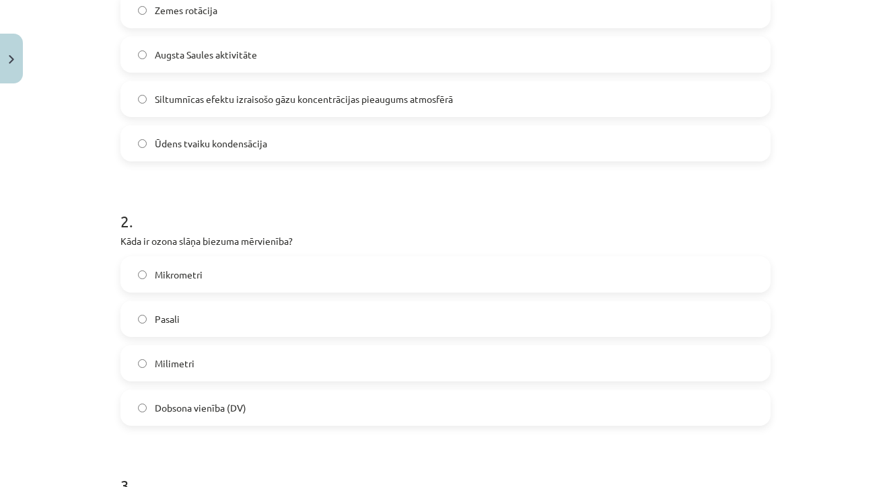
click at [164, 409] on span "Dobsona vienība (DV)" at bounding box center [201, 408] width 92 height 14
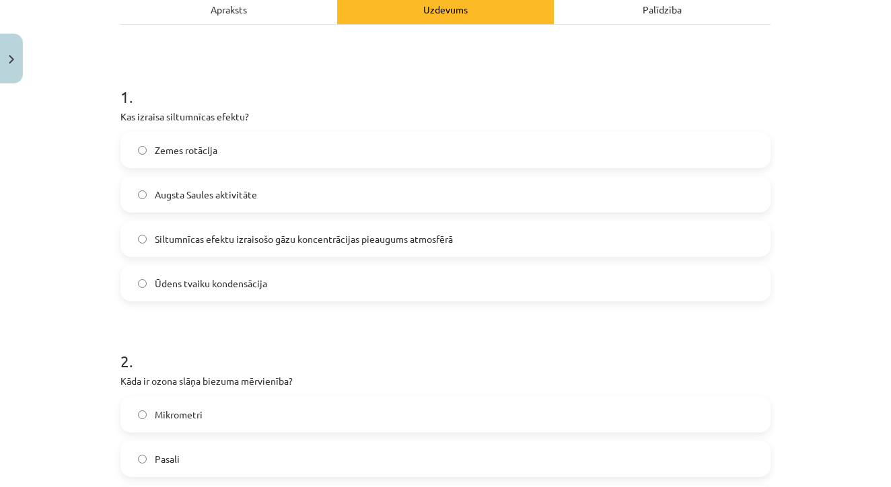
scroll to position [201, 0]
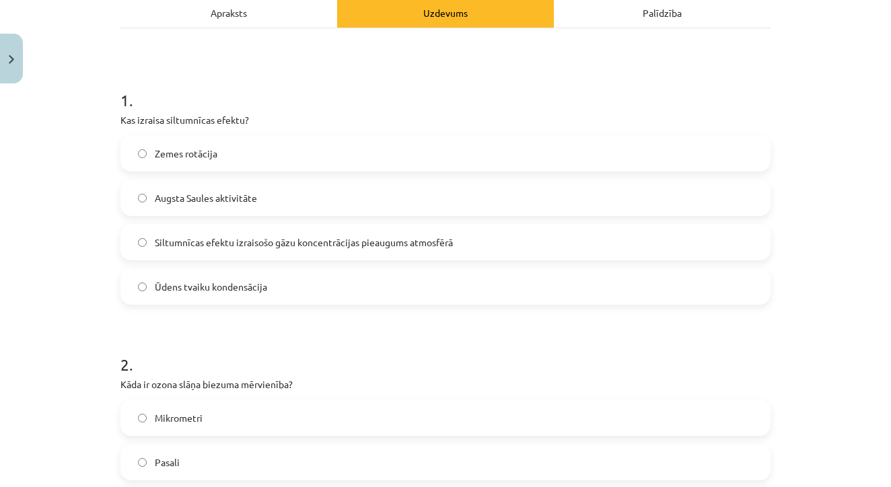
click at [295, 242] on span "Siltumnīcas efektu izraisošo gāzu koncentrācijas pieaugums atmosfērā" at bounding box center [304, 243] width 298 height 14
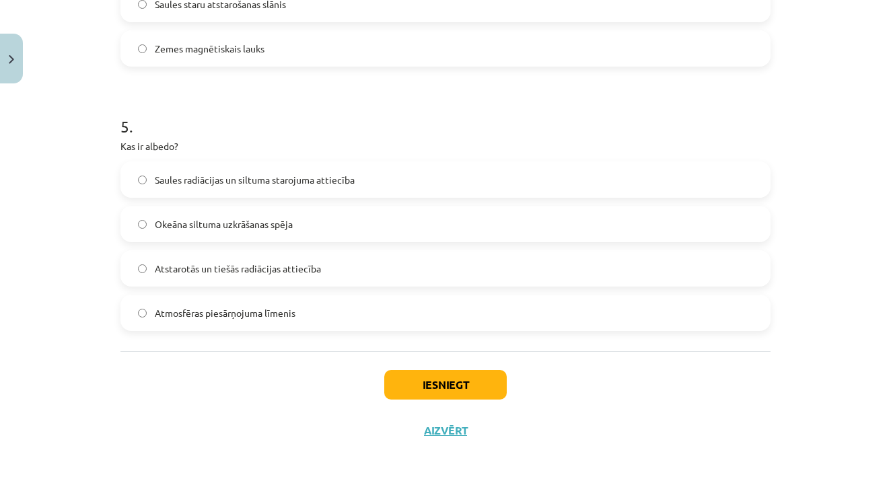
scroll to position [690, 0]
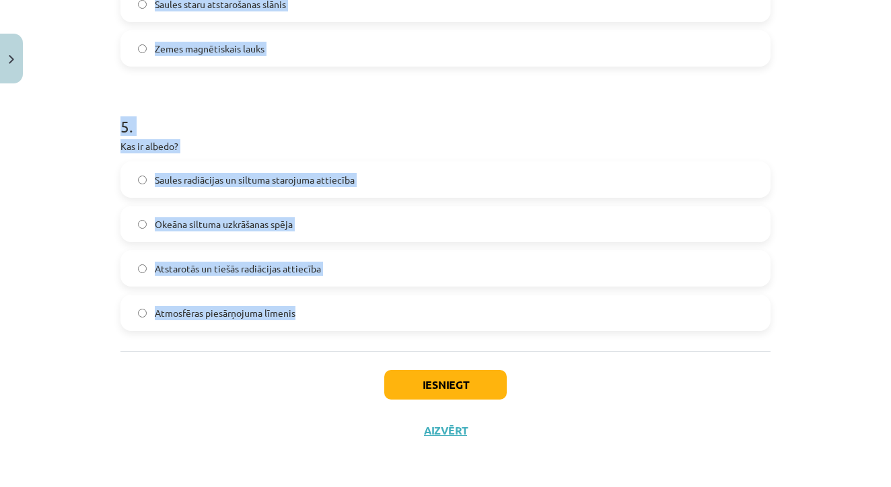
drag, startPoint x: 120, startPoint y: 168, endPoint x: 373, endPoint y: 316, distance: 292.3
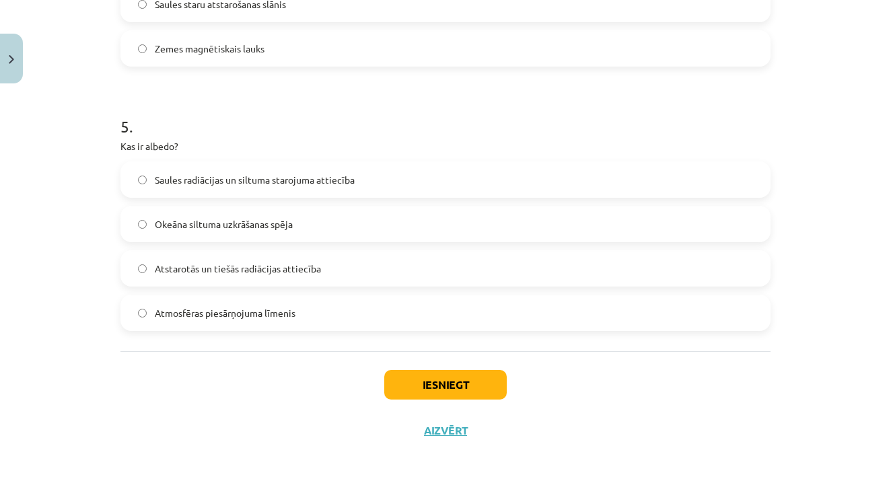
click at [253, 369] on div "Iesniegt Aizvērt" at bounding box center [445, 398] width 650 height 94
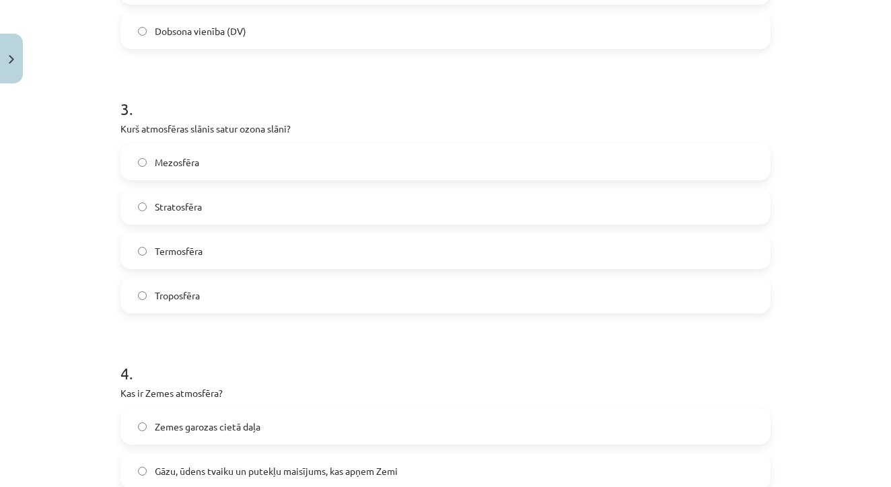
scroll to position [725, 0]
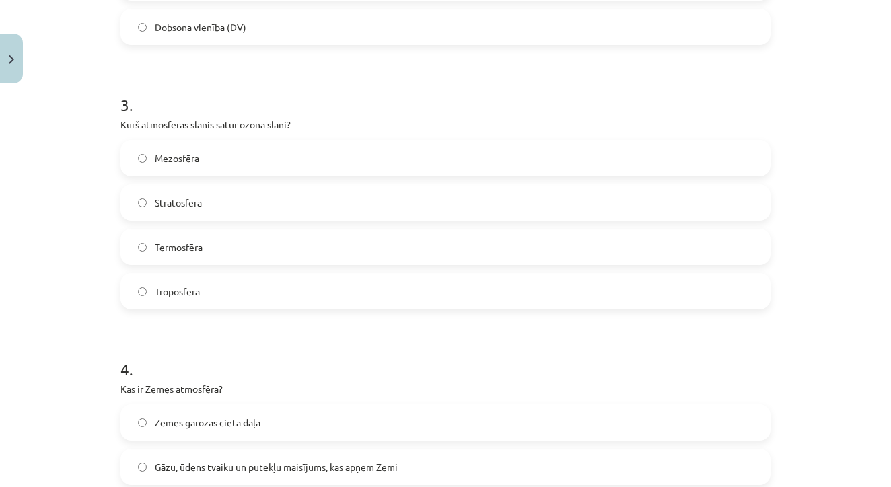
click at [172, 206] on span "Stratosfēra" at bounding box center [178, 203] width 47 height 14
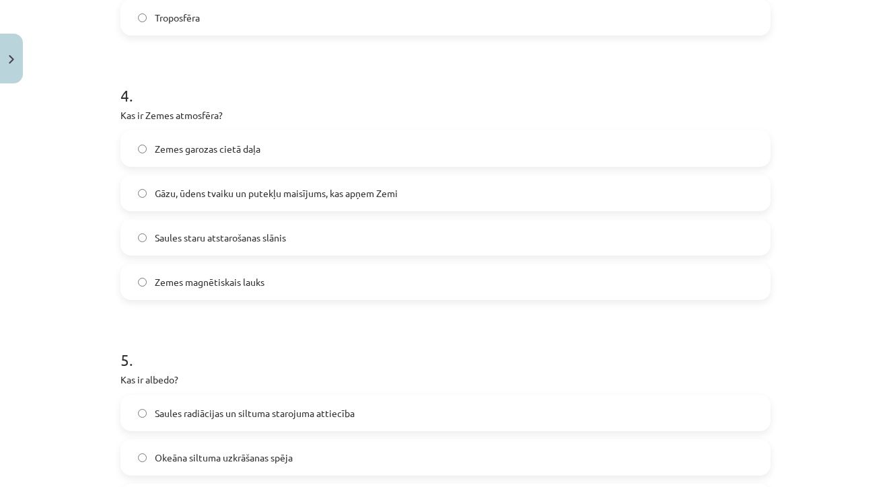
scroll to position [1008, 0]
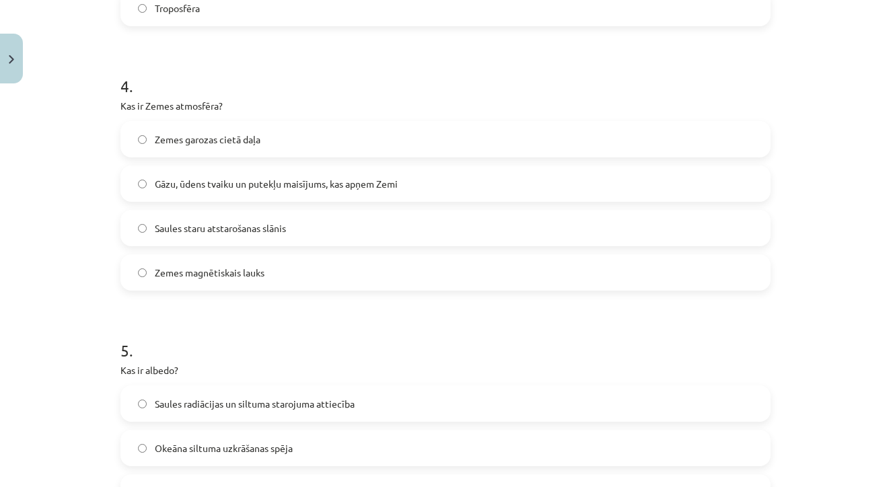
click at [202, 170] on label "Gāzu, ūdens tvaiku un putekļu maisījums, kas apņem Zemi" at bounding box center [445, 184] width 647 height 34
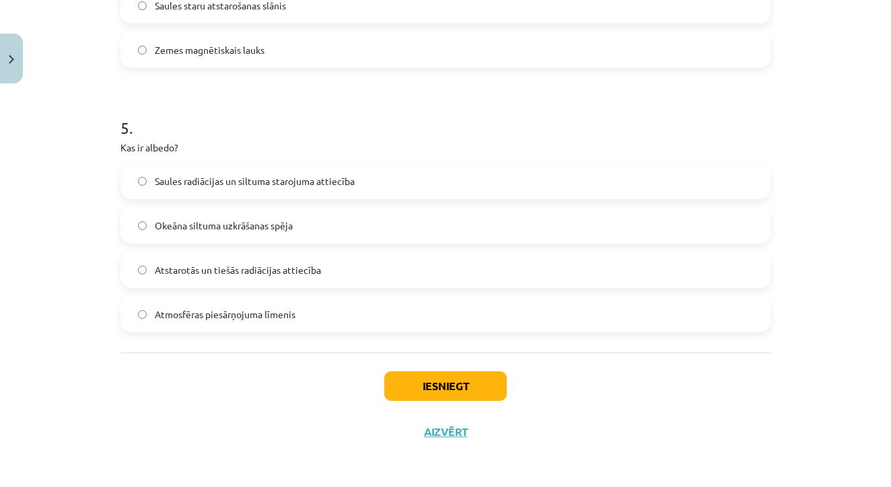
scroll to position [1232, 0]
click at [380, 174] on label "Saules radiācijas un siltuma starojuma attiecība" at bounding box center [445, 181] width 647 height 34
click at [280, 270] on span "Atstarotās un tiešās radiācijas attiecība" at bounding box center [238, 269] width 166 height 14
click at [404, 388] on button "Iesniegt" at bounding box center [445, 386] width 122 height 30
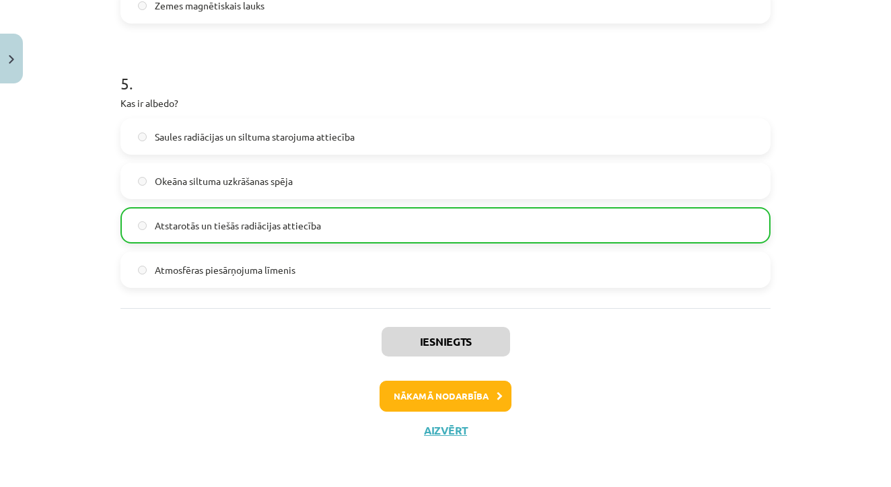
scroll to position [1277, 0]
click at [486, 396] on button "Nākamā nodarbība" at bounding box center [446, 396] width 132 height 31
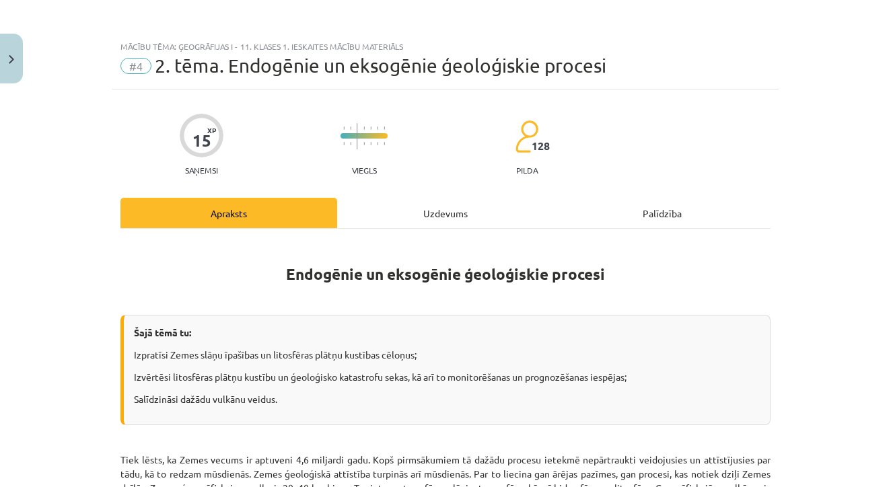
scroll to position [0, 0]
click at [13, 64] on button "Close" at bounding box center [11, 59] width 23 height 50
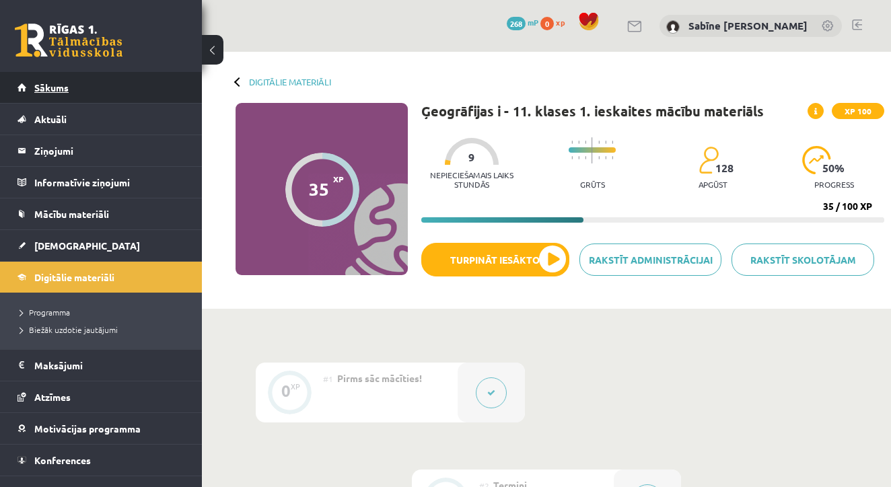
click at [57, 92] on span "Sākums" at bounding box center [51, 87] width 34 height 12
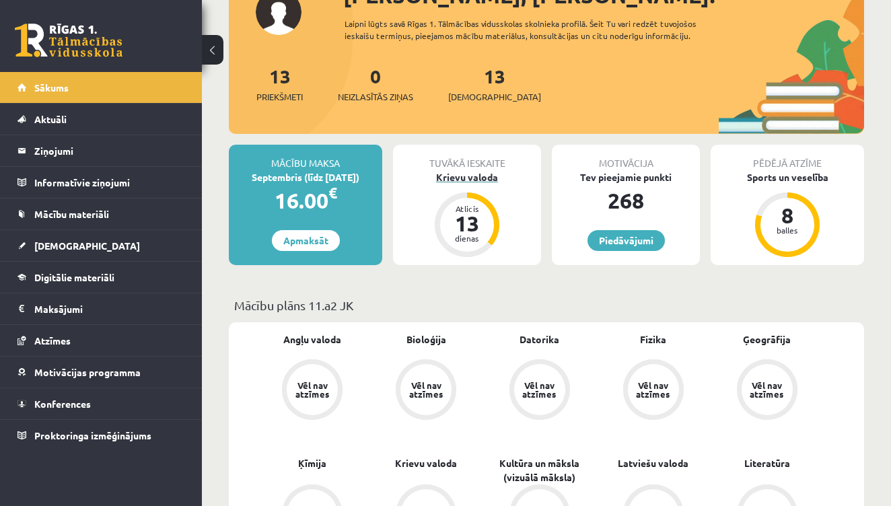
scroll to position [114, 0]
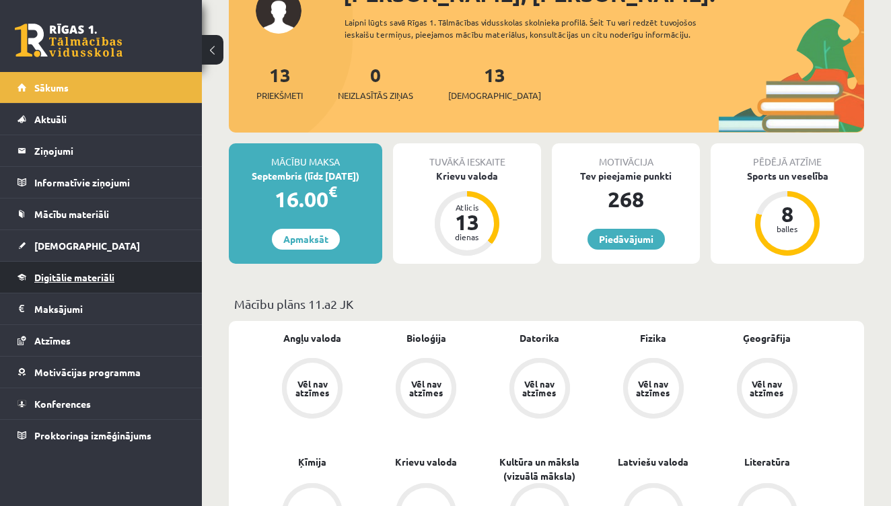
click at [87, 277] on span "Digitālie materiāli" at bounding box center [74, 277] width 80 height 12
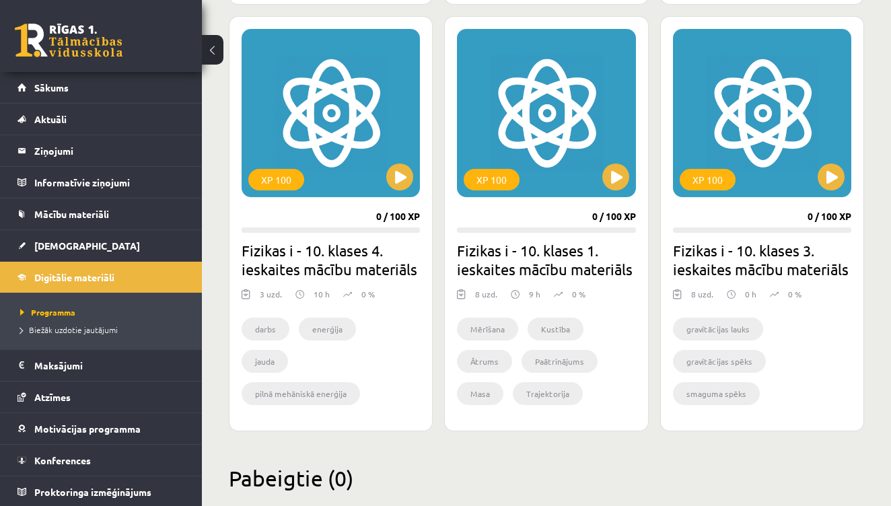
scroll to position [1663, 0]
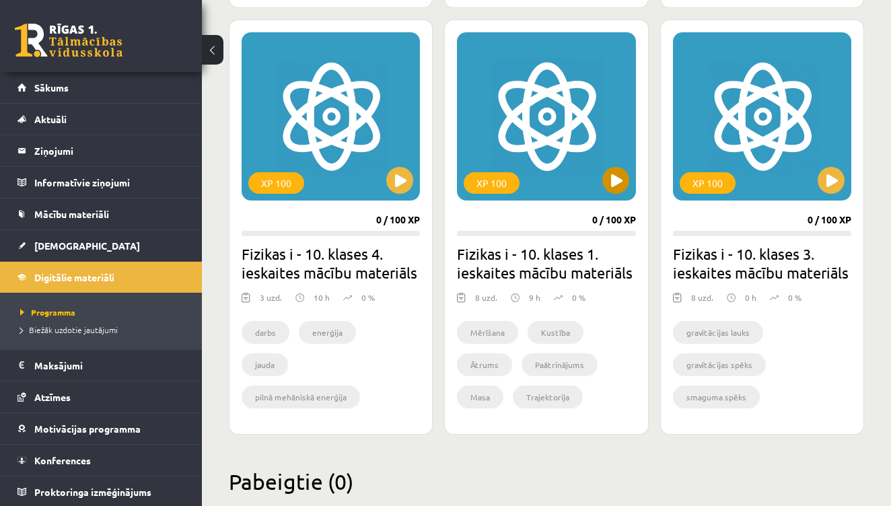
click at [606, 153] on div "XP 100" at bounding box center [546, 116] width 178 height 168
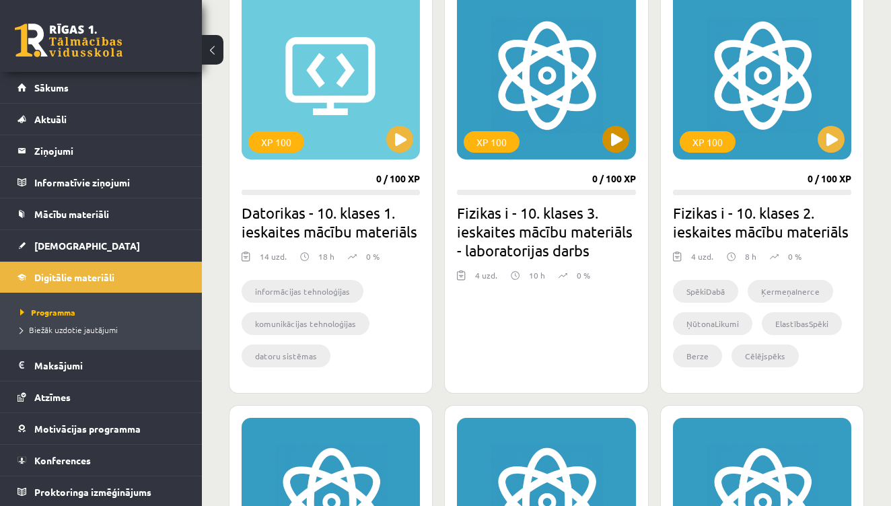
scroll to position [1261, 0]
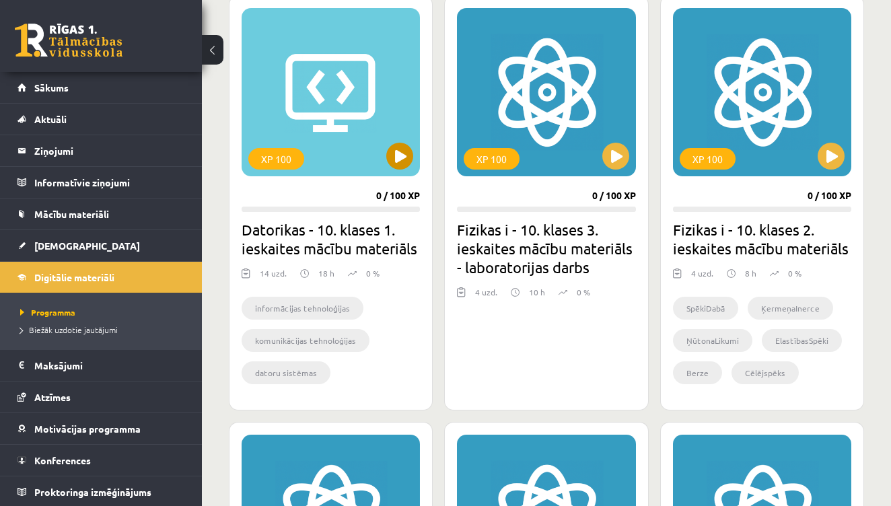
click at [401, 157] on button at bounding box center [399, 156] width 27 height 27
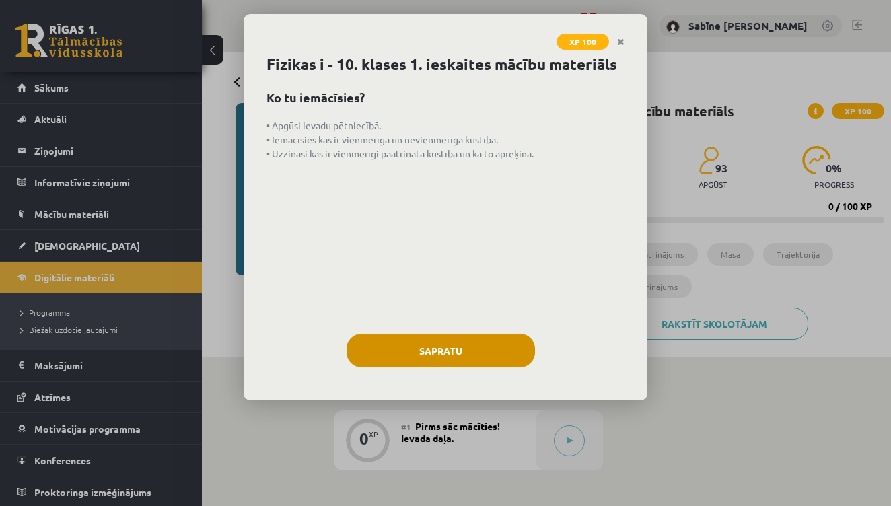
click at [469, 346] on button "Sapratu" at bounding box center [441, 351] width 188 height 34
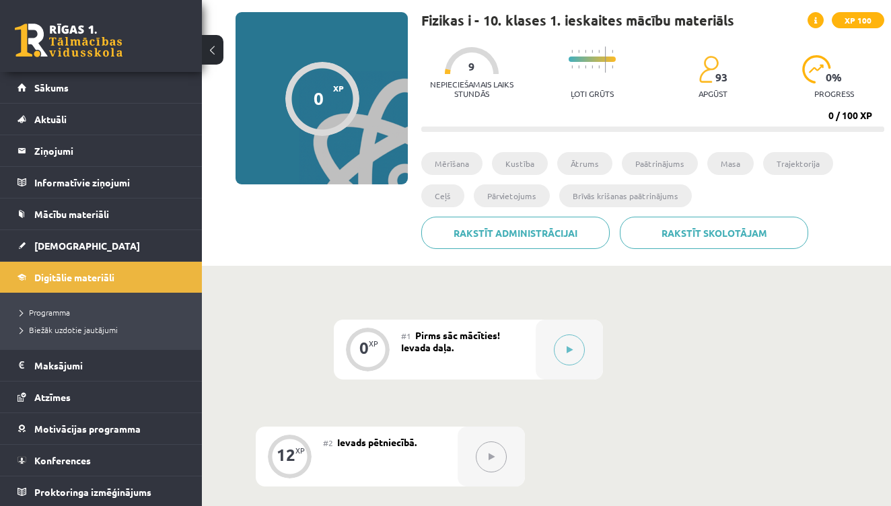
scroll to position [94, 0]
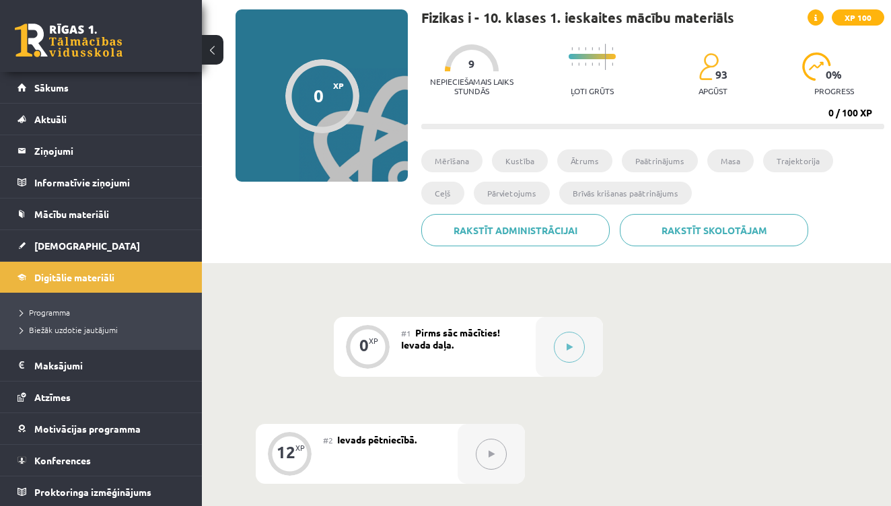
click at [488, 337] on span "Pirms sāc mācīties! Ievada daļa." at bounding box center [450, 338] width 99 height 24
click at [569, 341] on button at bounding box center [569, 347] width 31 height 31
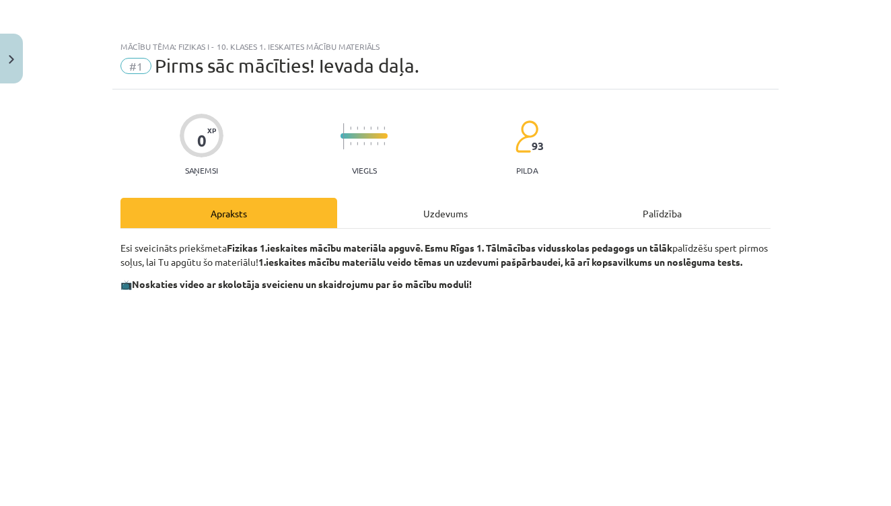
scroll to position [0, 0]
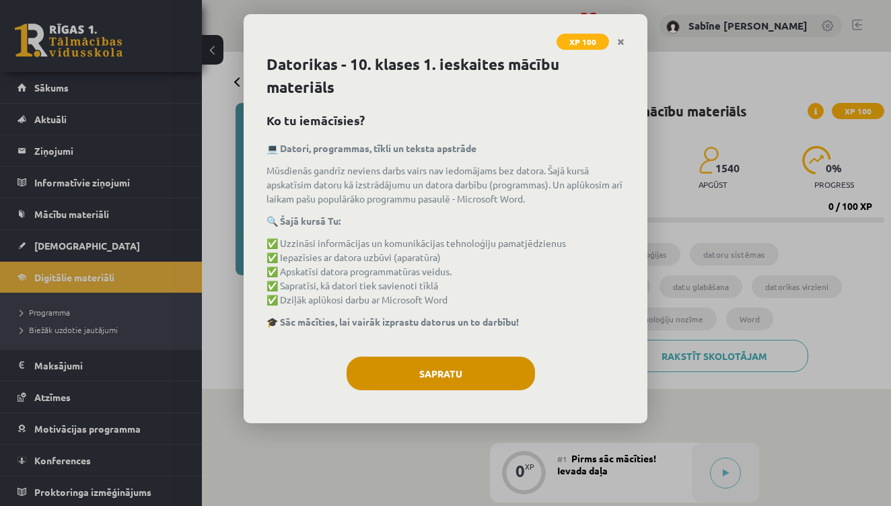
click at [408, 374] on button "Sapratu" at bounding box center [441, 374] width 188 height 34
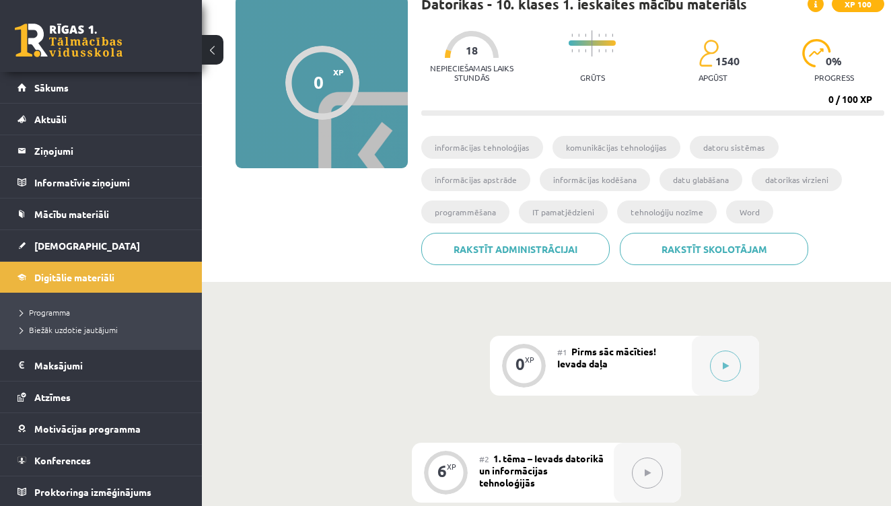
scroll to position [112, 0]
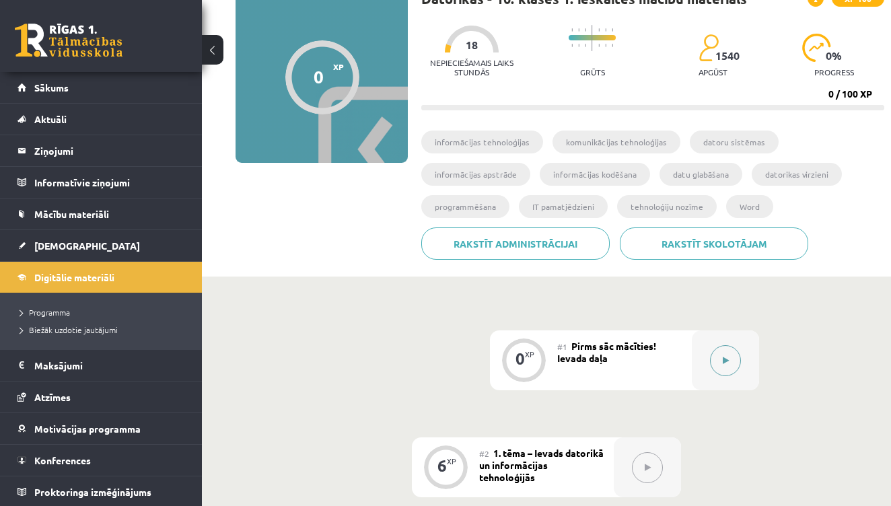
click at [730, 355] on button at bounding box center [725, 360] width 31 height 31
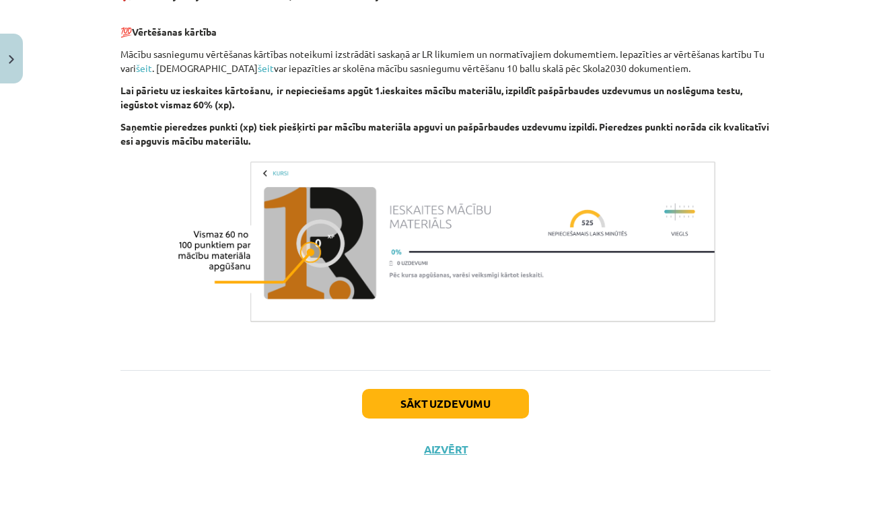
scroll to position [923, 0]
click at [454, 400] on button "Sākt uzdevumu" at bounding box center [445, 404] width 167 height 30
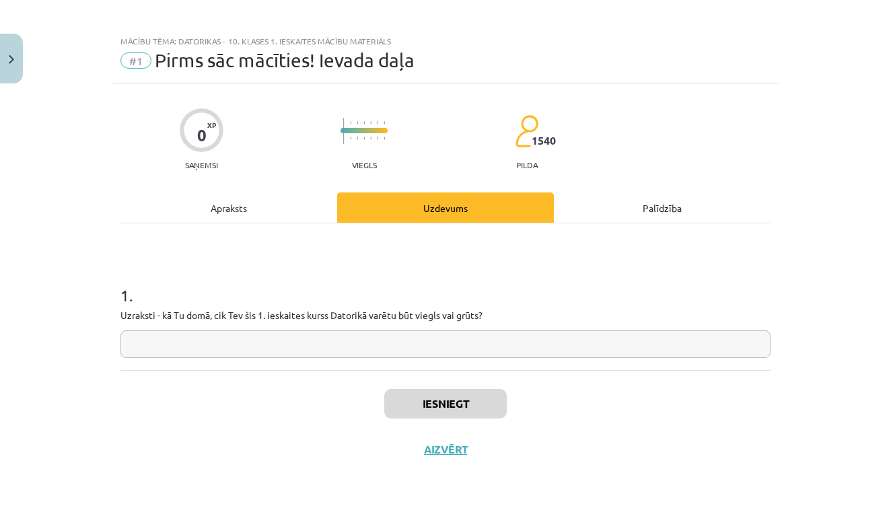
scroll to position [7, 0]
click at [265, 339] on input "text" at bounding box center [445, 344] width 650 height 28
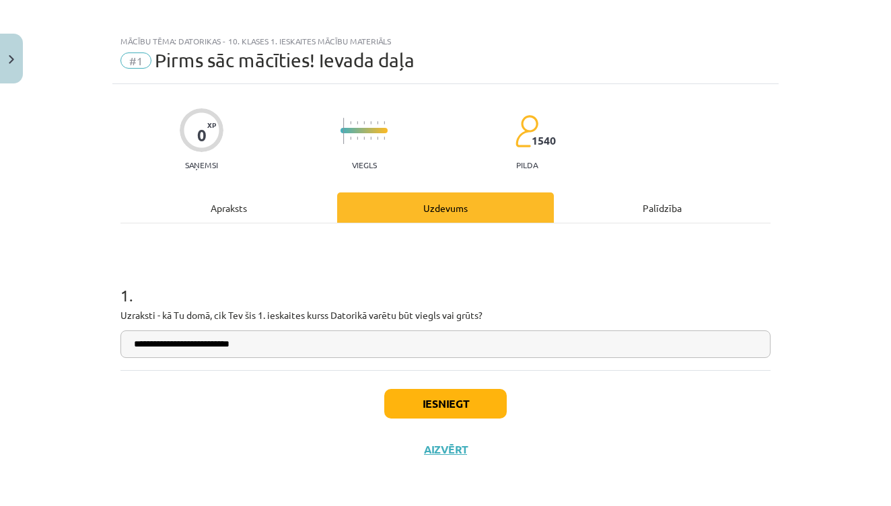
type input "**********"
click at [497, 403] on button "Iesniegt" at bounding box center [445, 404] width 122 height 30
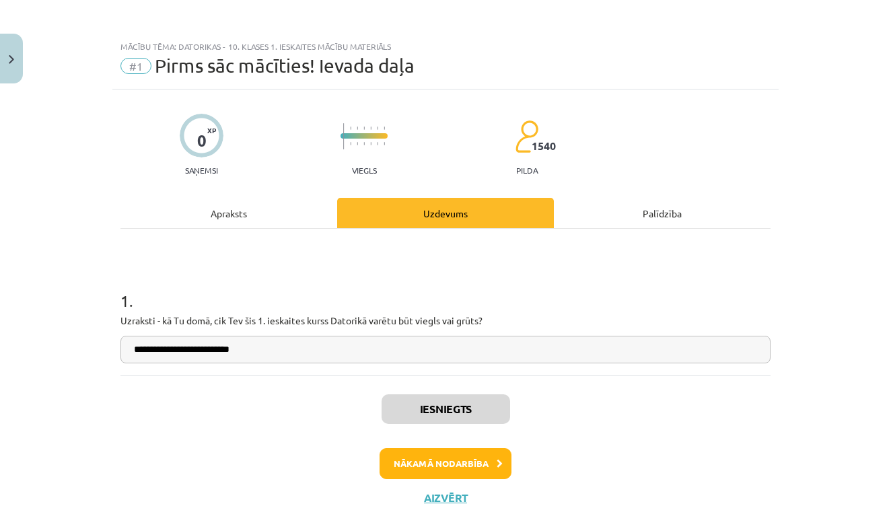
scroll to position [0, 0]
click at [472, 461] on button "Nākamā nodarbība" at bounding box center [446, 463] width 132 height 31
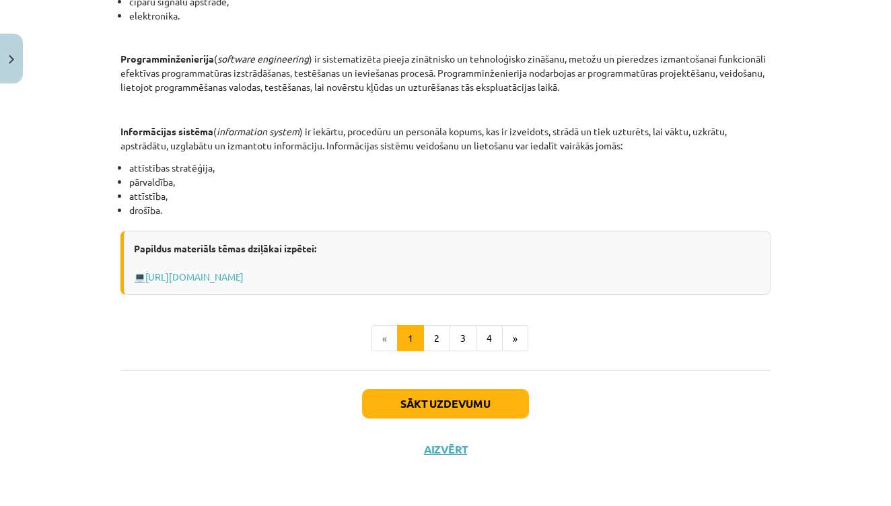
scroll to position [466, 0]
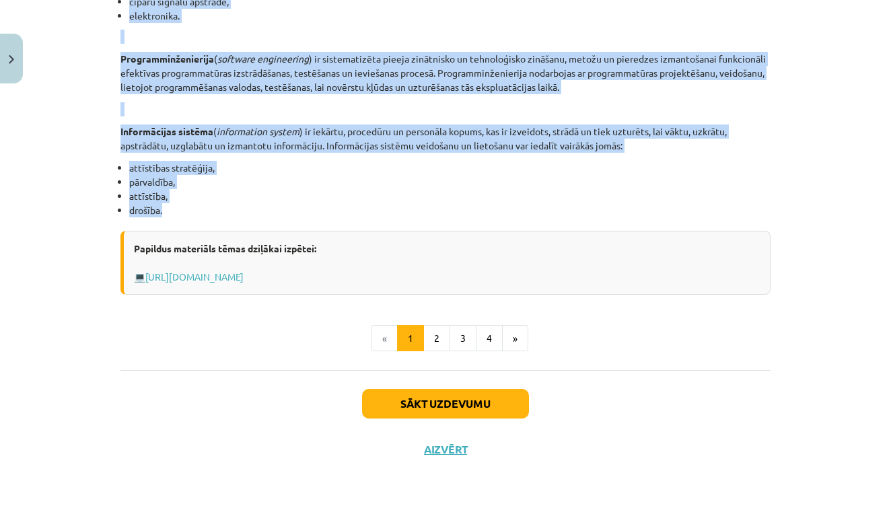
drag, startPoint x: 120, startPoint y: 141, endPoint x: 185, endPoint y: 210, distance: 94.3
copy div "Loremips do sitametc adipis, eli seddoeiusm te incididuntut laboree, dolorema a…"
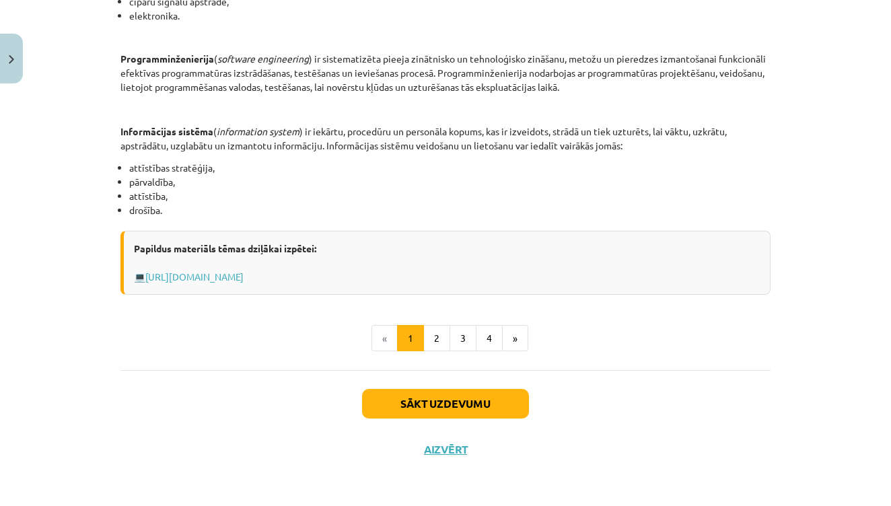
click at [439, 329] on button "2" at bounding box center [436, 338] width 27 height 27
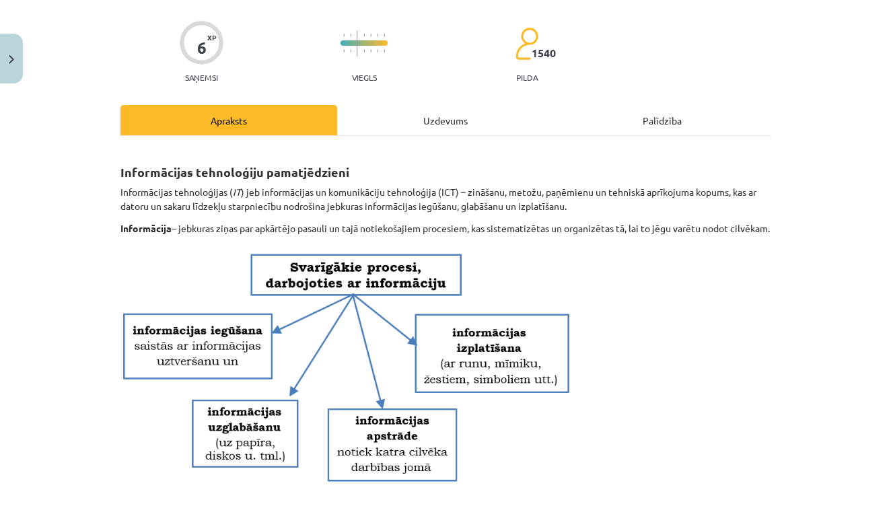
scroll to position [102, 0]
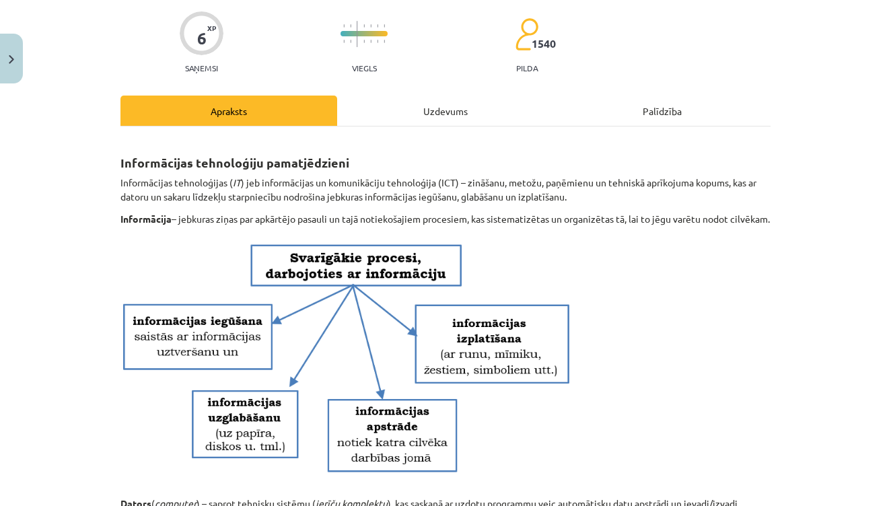
drag, startPoint x: 120, startPoint y: 180, endPoint x: 167, endPoint y: 234, distance: 71.1
copy div "Informācijas tehnoloģijas ( IT ) jeb informācijas un komunikāciju tehnoloģija (…"
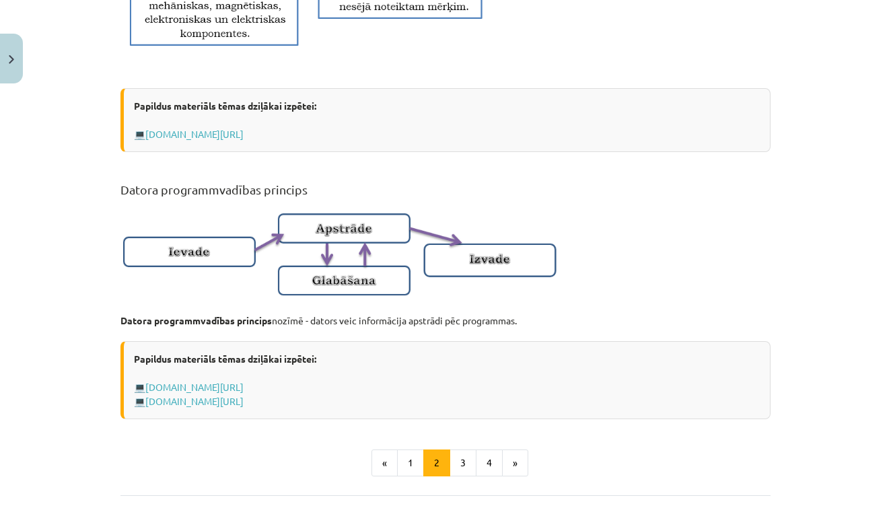
scroll to position [777, 0]
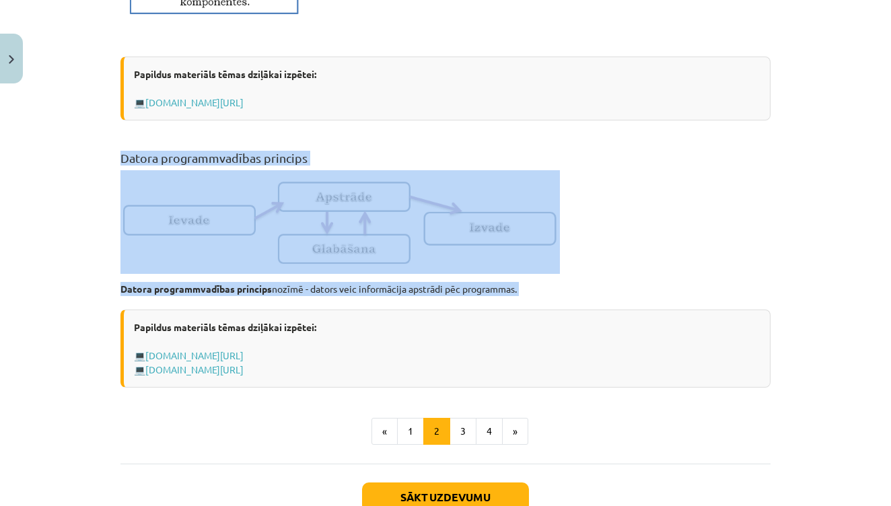
drag, startPoint x: 122, startPoint y: 170, endPoint x: 534, endPoint y: 314, distance: 436.3
copy div "Datora programmvadības princips Datora programmvadības princips nozīmē - dators…"
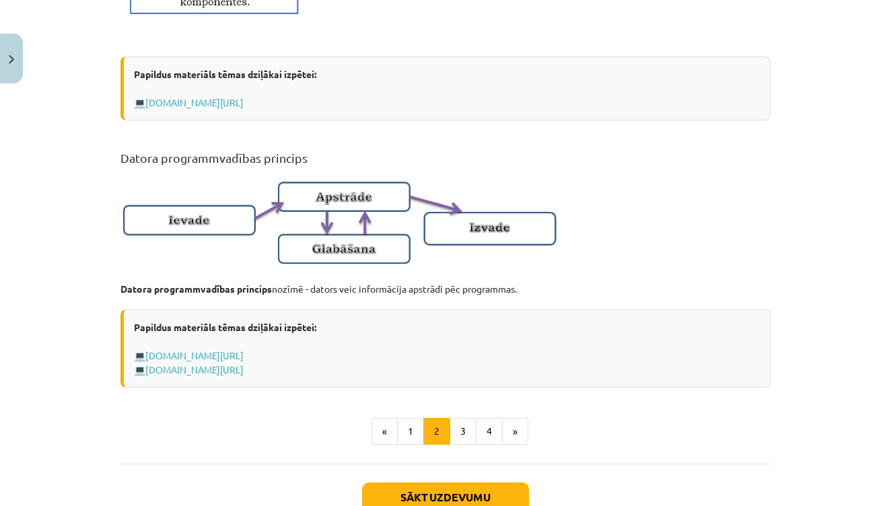
click at [795, 333] on div "Mācību tēma: Datorikas - 10. klases 1. ieskaites mācību materiāls #2 1. tēma – …" at bounding box center [445, 253] width 891 height 506
click at [458, 445] on button "3" at bounding box center [463, 431] width 27 height 27
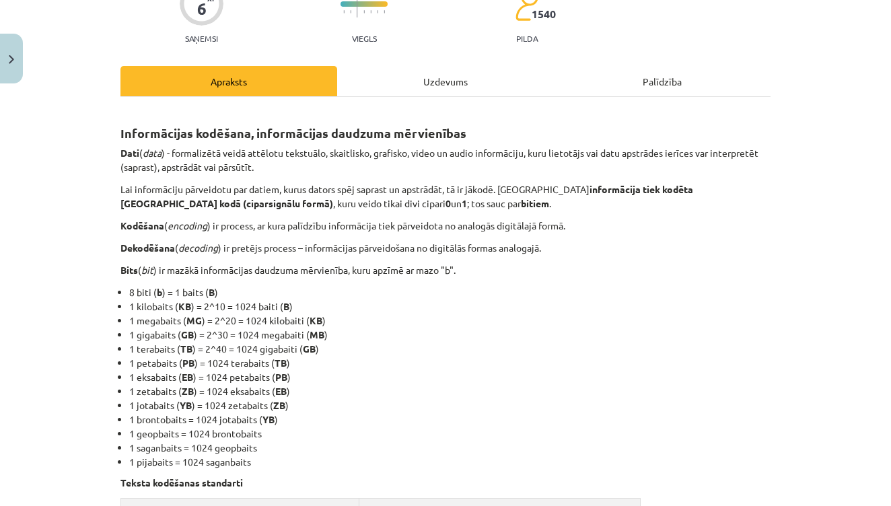
scroll to position [128, 0]
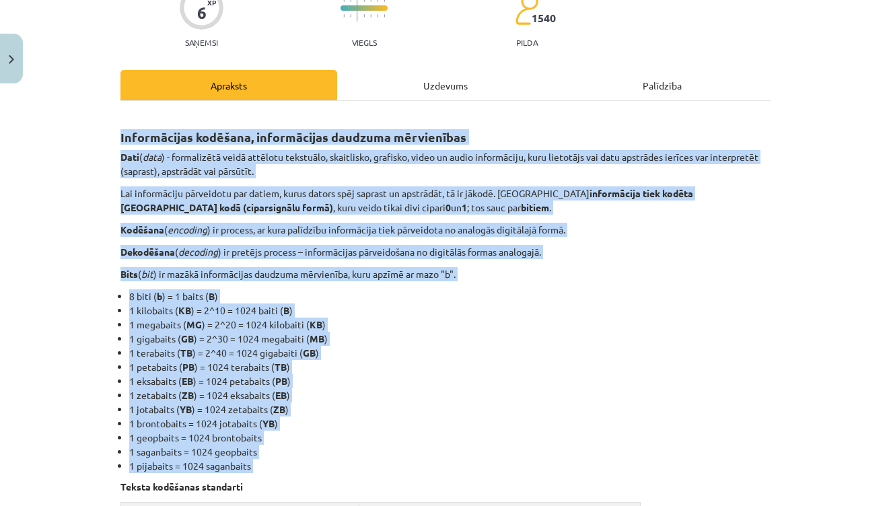
drag, startPoint x: 121, startPoint y: 136, endPoint x: 264, endPoint y: 477, distance: 370.1
copy div "Loremipsumdo sitametc, adipiscingel seddoeiu temporincid Utla ( etdo ) - magnaa…"
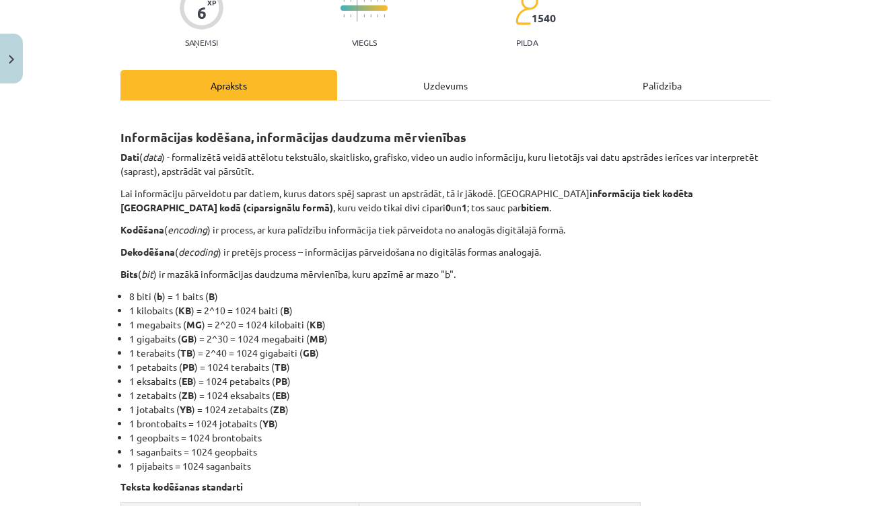
click at [789, 285] on div "Mācību tēma: Datorikas - 10. klases 1. ieskaites mācību materiāls #2 1. tēma – …" at bounding box center [445, 253] width 891 height 506
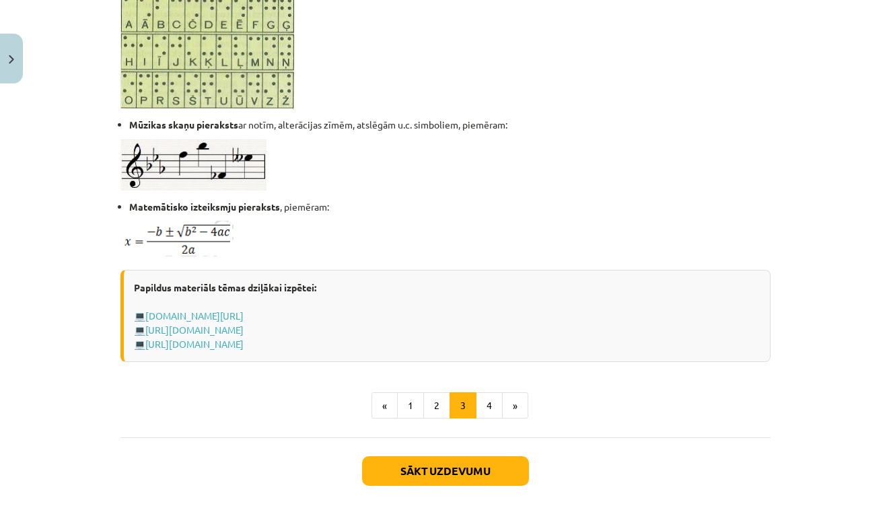
scroll to position [831, 0]
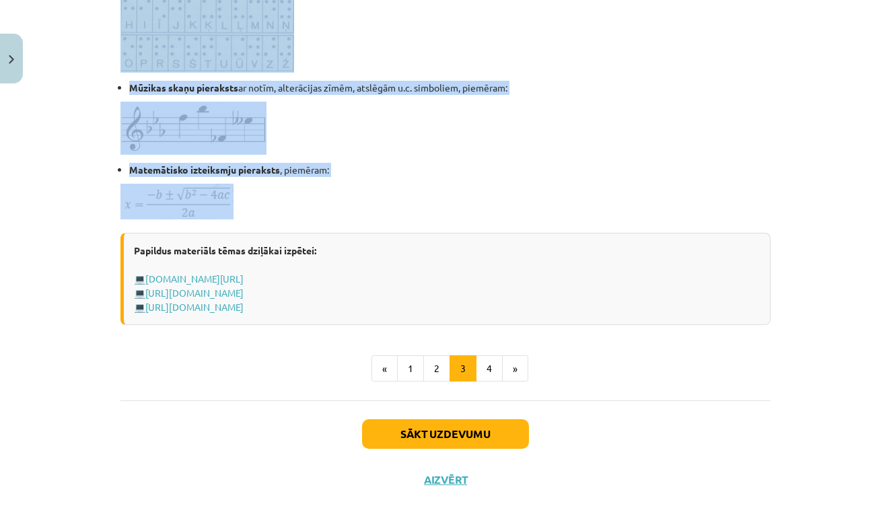
drag, startPoint x: 122, startPoint y: 127, endPoint x: 269, endPoint y: 227, distance: 177.9
copy div "Teksta kodēšanas standarti UNICODE ASCII katru rakstzīmi kodē ar 2 baitiem (16 …"
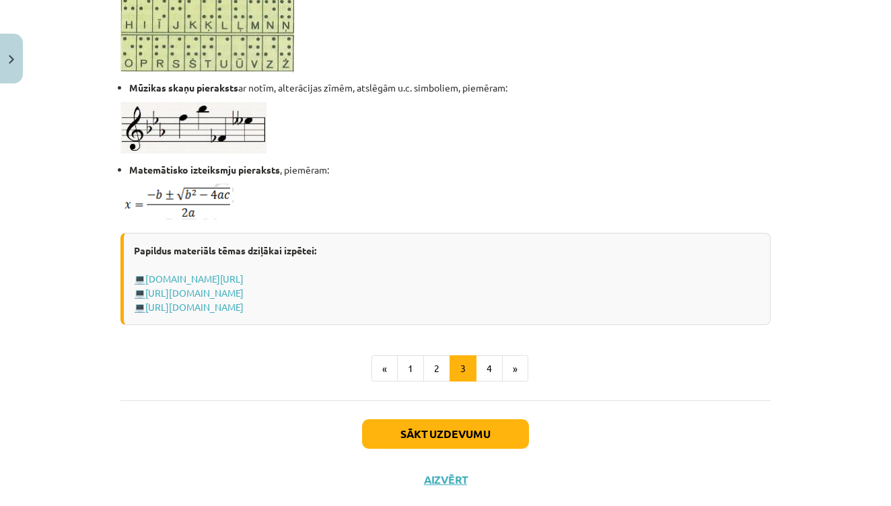
click at [809, 285] on div "Mācību tēma: Datorikas - 10. klases 1. ieskaites mācību materiāls #2 1. tēma – …" at bounding box center [445, 253] width 891 height 506
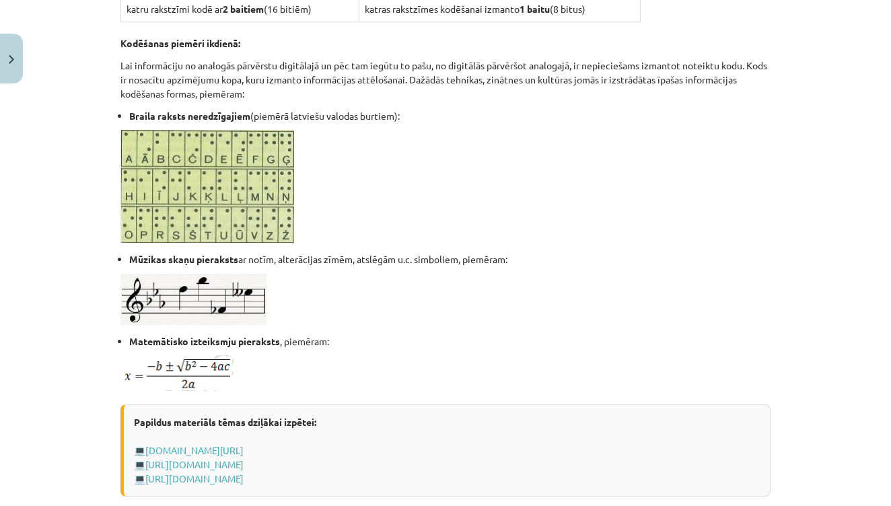
scroll to position [658, 0]
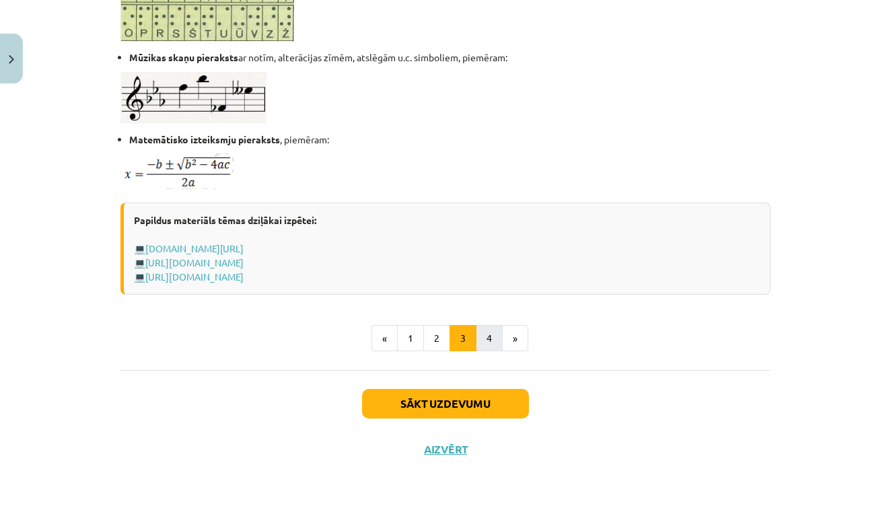
click at [491, 336] on button "4" at bounding box center [489, 338] width 27 height 27
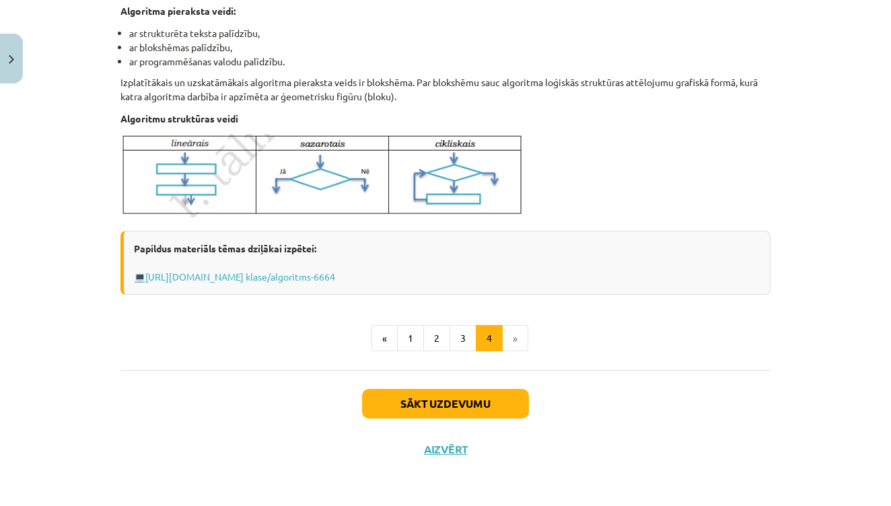
scroll to position [748, 0]
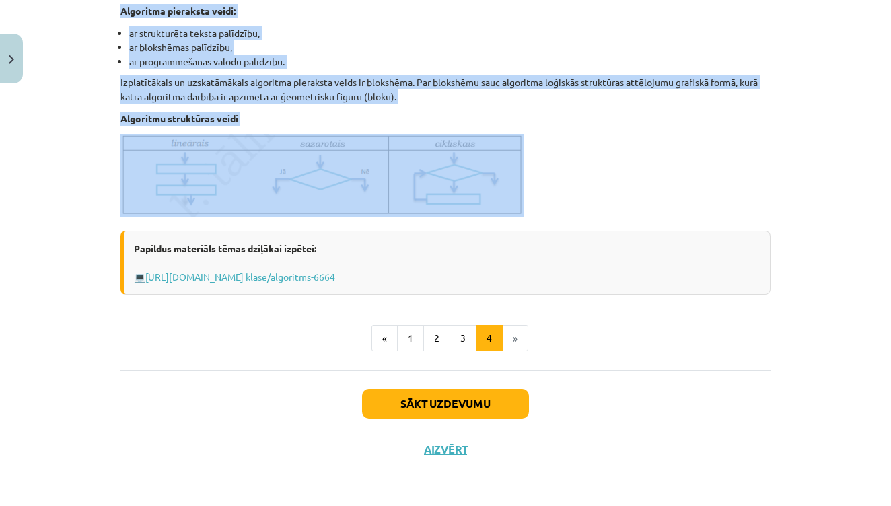
drag, startPoint x: 121, startPoint y: 125, endPoint x: 470, endPoint y: 227, distance: 364.0
click at [470, 227] on div "Algoritms Algoritms - noteikta darbību virkne, kuras izpildot, tiek iegūts vaja…" at bounding box center [445, 8] width 650 height 571
copy div "Loremipsu Dolorsita - consecte adipisc elitse, doeiu temporin, utla etdolo magn…"
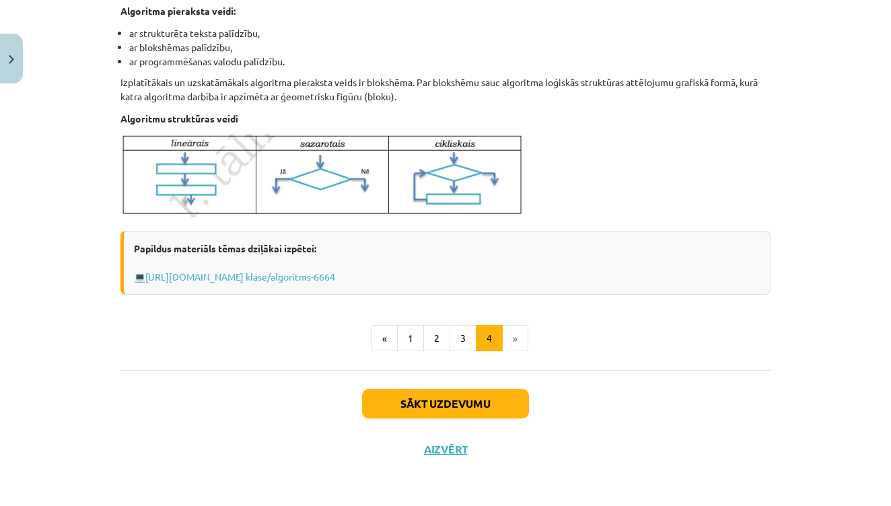
click at [728, 343] on ul "« 1 2 3 4 »" at bounding box center [445, 338] width 650 height 27
click at [505, 407] on button "Sākt uzdevumu" at bounding box center [445, 404] width 167 height 30
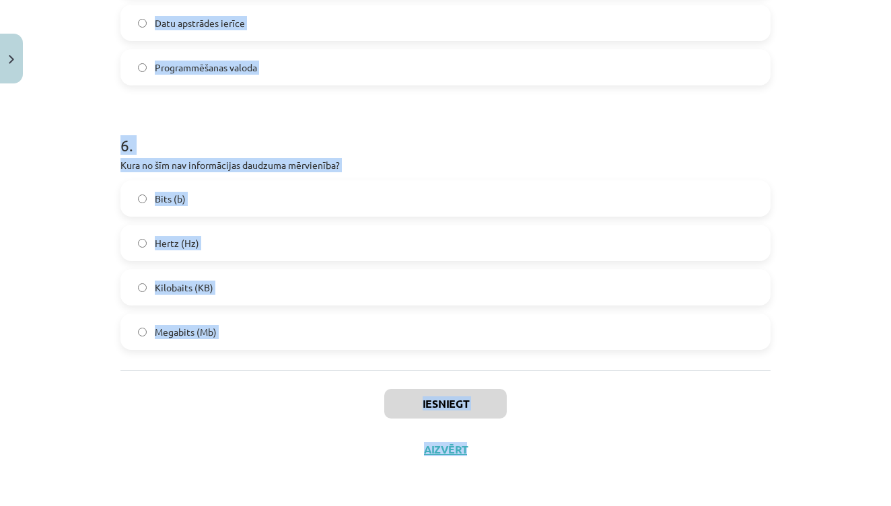
scroll to position [1296, 0]
drag, startPoint x: 122, startPoint y: 286, endPoint x: 244, endPoint y: 336, distance: 131.6
copy form "Kas ir bits (bit)? Informācijas koda nosaukums Mazākā informācijas daudzuma mēr…"
click at [208, 454] on div "Iesniegt Aizvērt" at bounding box center [445, 417] width 650 height 94
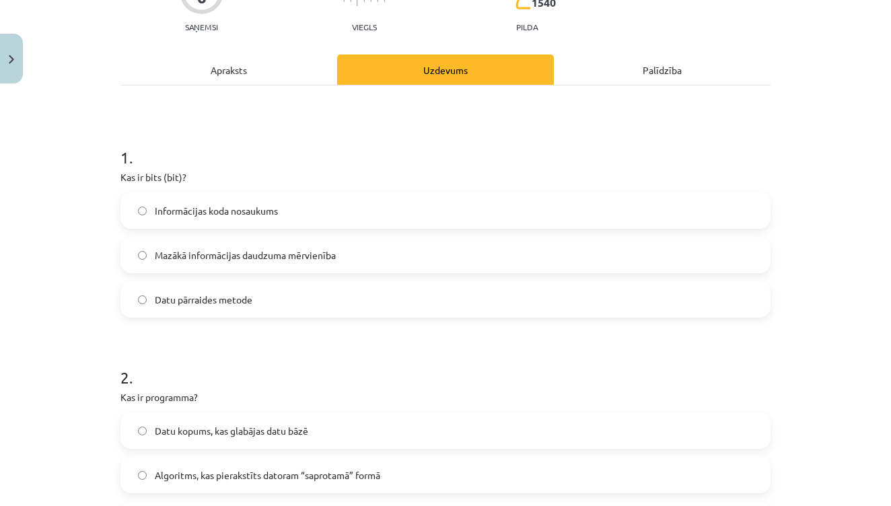
scroll to position [191, 0]
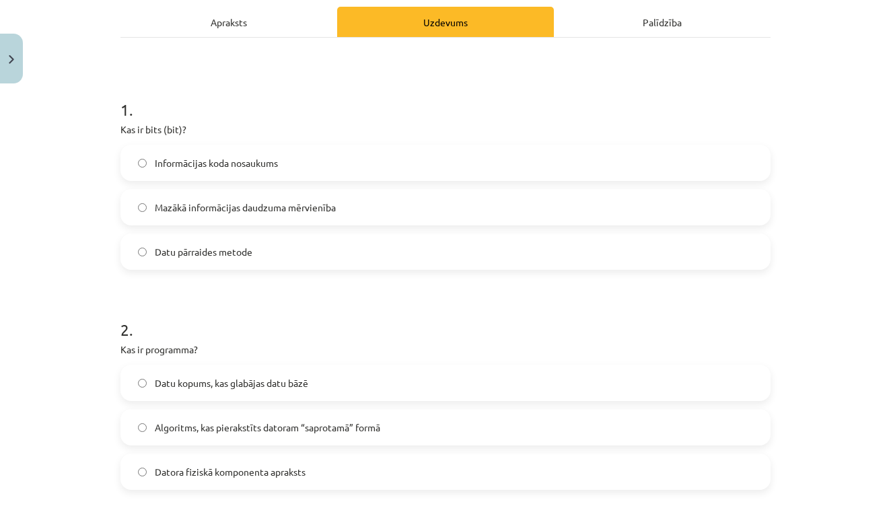
click at [247, 205] on span "Mazākā informācijas daudzuma mērvienība" at bounding box center [245, 208] width 181 height 14
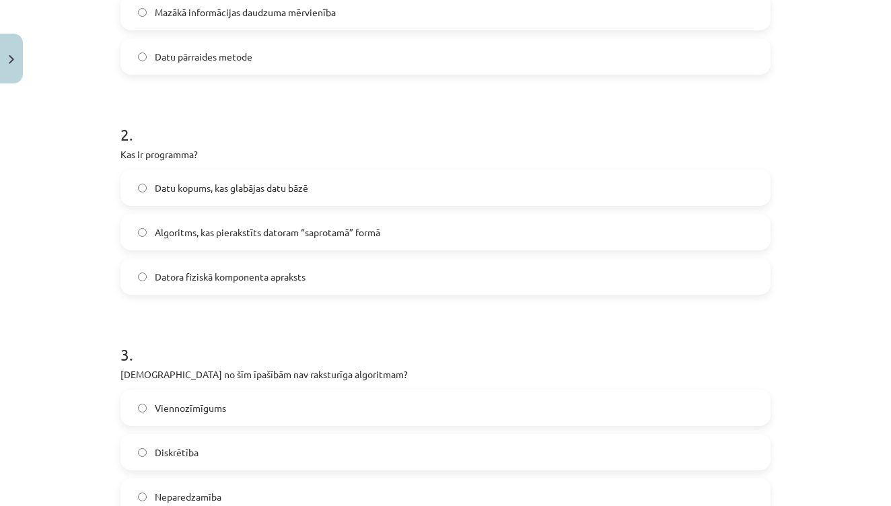
scroll to position [396, 0]
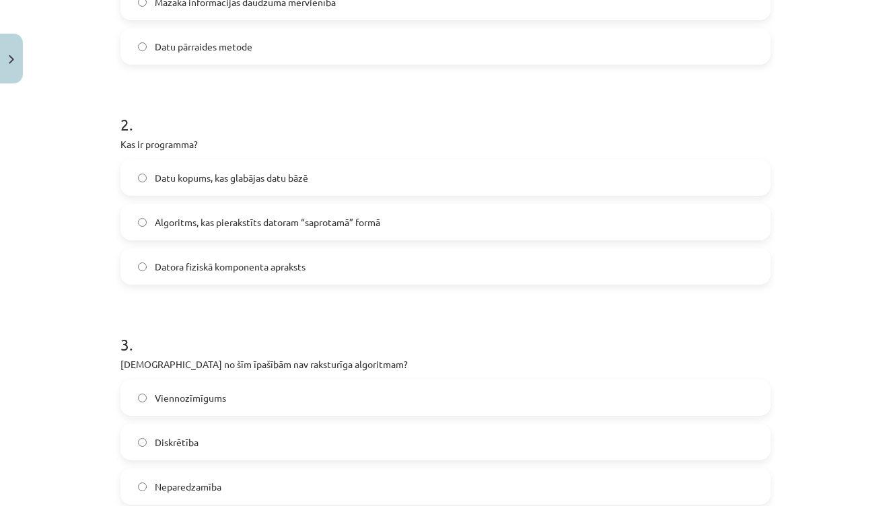
click at [320, 227] on span "Algoritms, kas pierakstīts datoram “saprotamā” formā" at bounding box center [267, 222] width 225 height 14
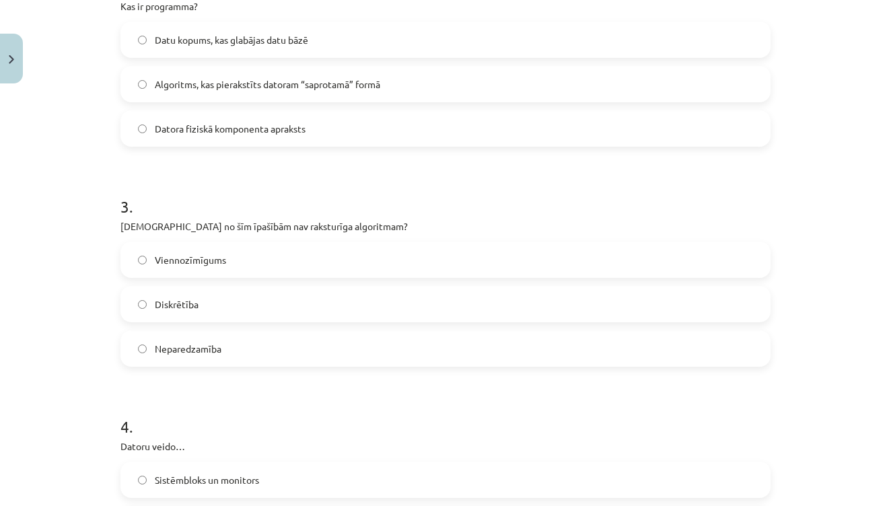
scroll to position [535, 0]
click at [297, 340] on label "Neparedzamība" at bounding box center [445, 348] width 647 height 34
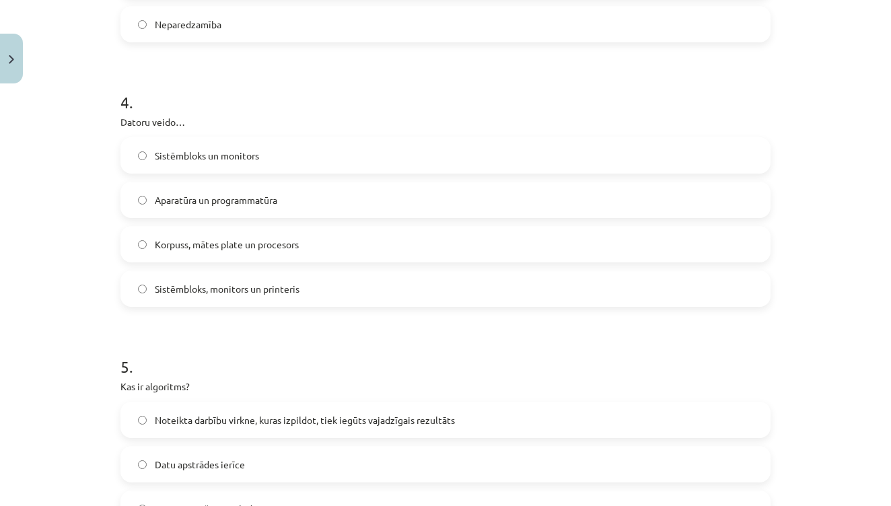
scroll to position [859, 0]
click at [306, 194] on label "Aparatūra un programmatūra" at bounding box center [445, 199] width 647 height 34
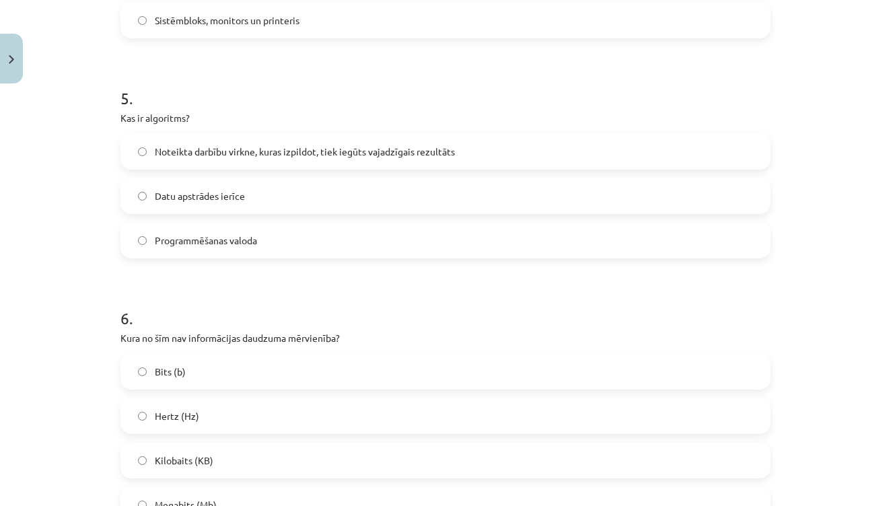
scroll to position [1127, 0]
click at [314, 154] on span "Noteikta darbību virkne, kuras izpildot, tiek iegūts vajadzīgais rezultāts" at bounding box center [305, 152] width 300 height 14
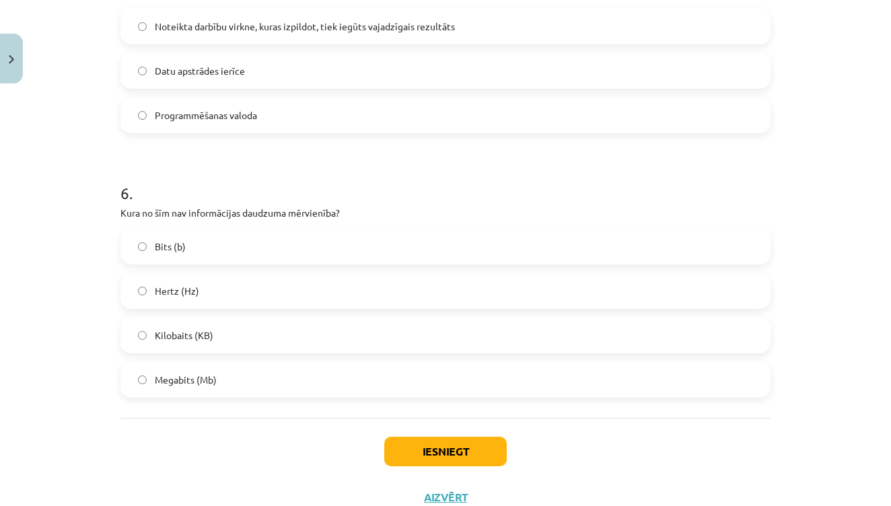
scroll to position [1253, 0]
click at [225, 291] on label "Hertz (Hz)" at bounding box center [445, 290] width 647 height 34
click at [453, 445] on button "Iesniegt" at bounding box center [445, 451] width 122 height 30
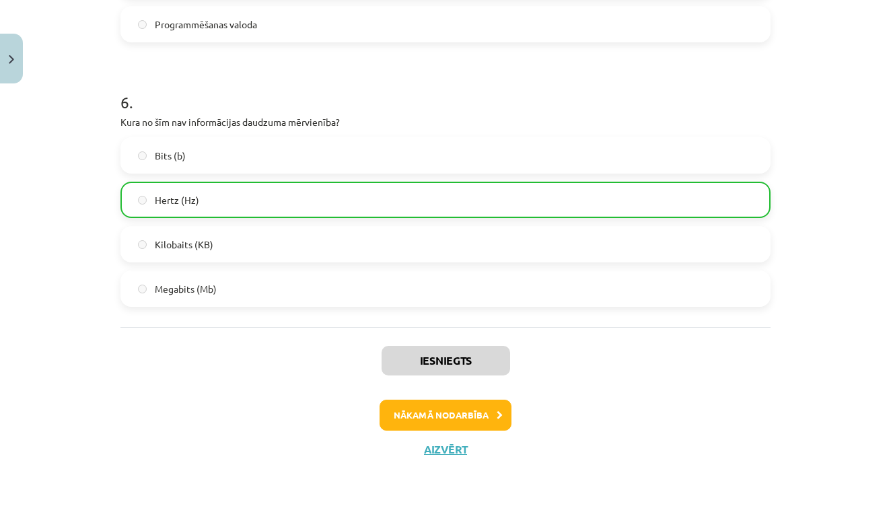
scroll to position [1345, 0]
click at [486, 412] on button "Nākamā nodarbība" at bounding box center [446, 415] width 132 height 31
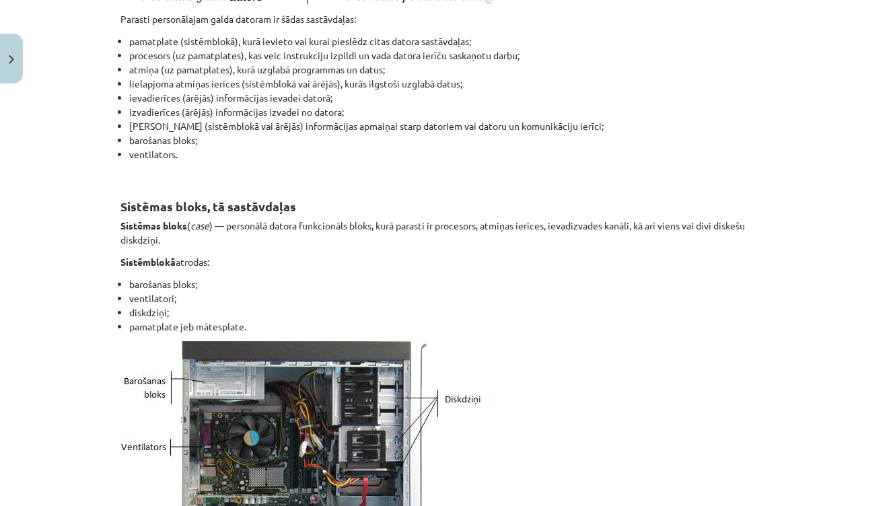
scroll to position [416, 0]
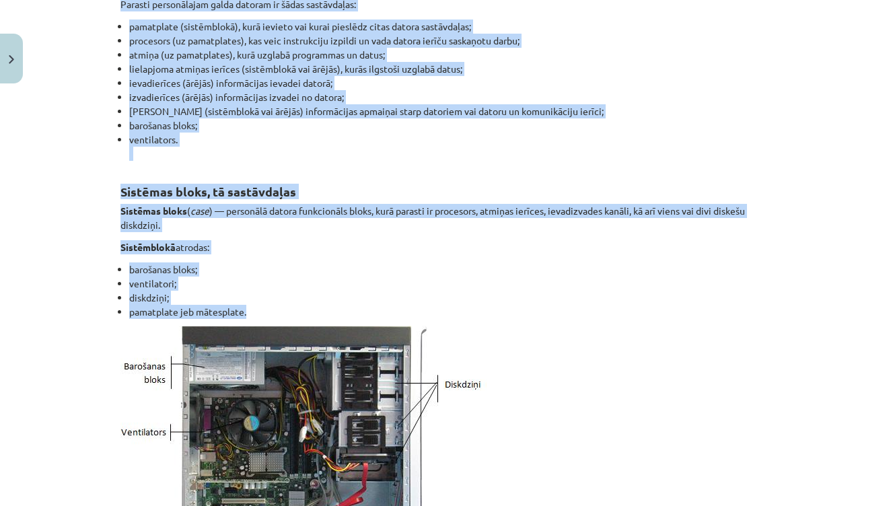
drag, startPoint x: 122, startPoint y: 109, endPoint x: 262, endPoint y: 312, distance: 246.2
copy div "Loremi dolorsita Consect adipiscingel seddo eiusmod te incid utlaboreetd: magna…"
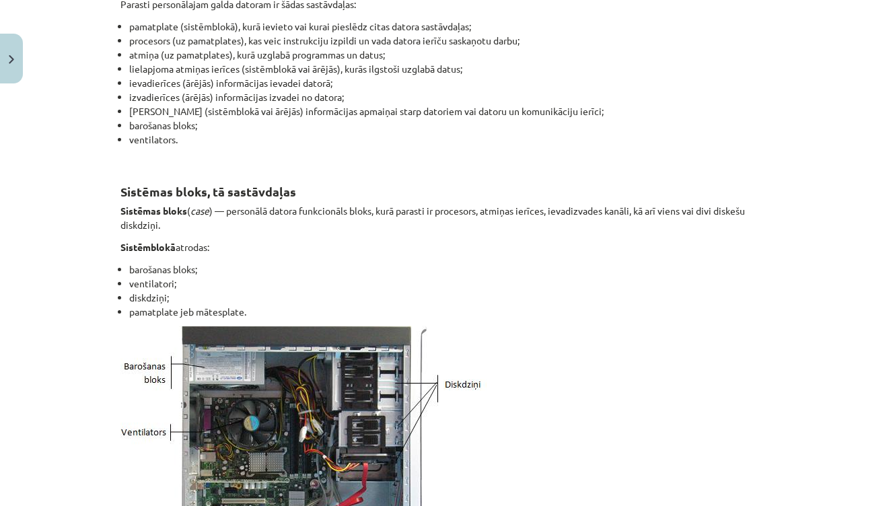
click at [606, 355] on p at bounding box center [445, 446] width 650 height 241
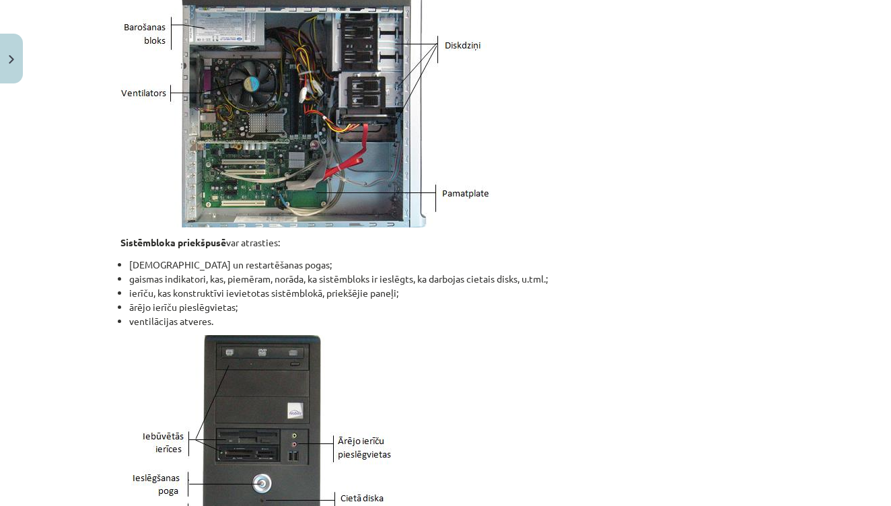
scroll to position [798, 0]
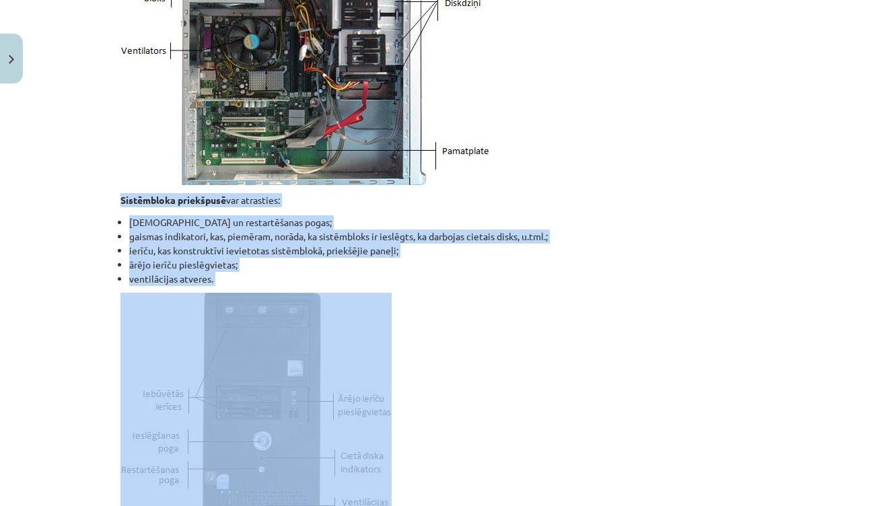
drag, startPoint x: 121, startPoint y: 196, endPoint x: 330, endPoint y: 388, distance: 284.4
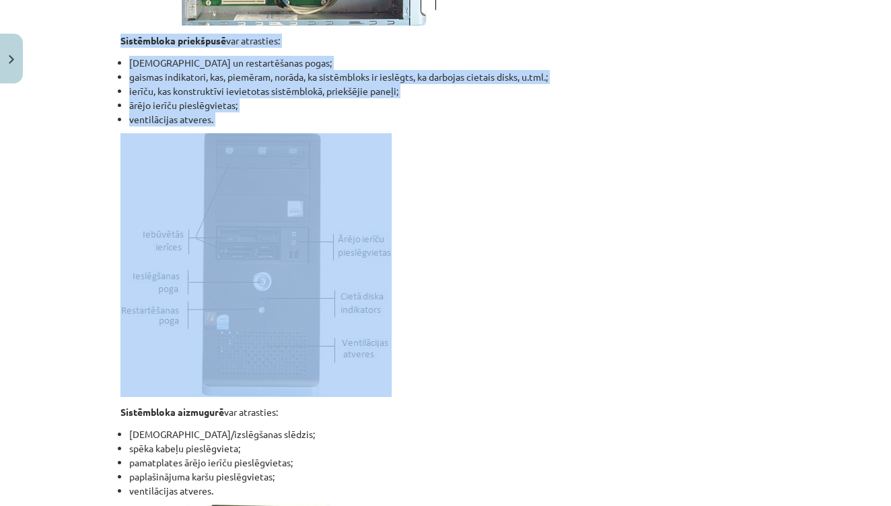
scroll to position [959, 0]
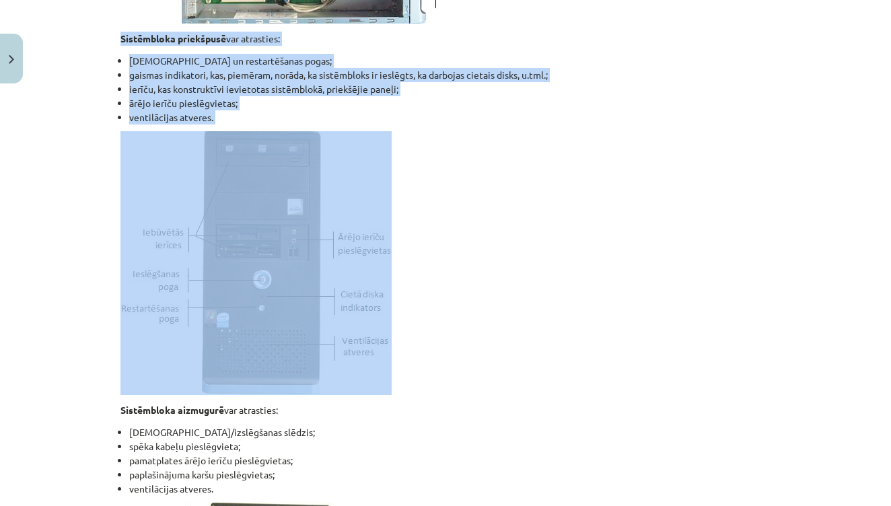
copy div "Sistēmbloka priekšpusē var atrasties: ieslēgšanas un restartēšanas pogas; gaism…"
click at [459, 343] on p at bounding box center [445, 263] width 650 height 264
drag, startPoint x: 122, startPoint y: 36, endPoint x: 374, endPoint y: 358, distance: 409.0
click at [374, 358] on div "Aparatūra Datora aparatūra Parasti personālajam galda datoram ir šādas sastāvda…" at bounding box center [445, 497] width 650 height 2430
copy div "Sistēmbloka priekšpusē var atrasties: ieslēgšanas un restartēšanas pogas; gaism…"
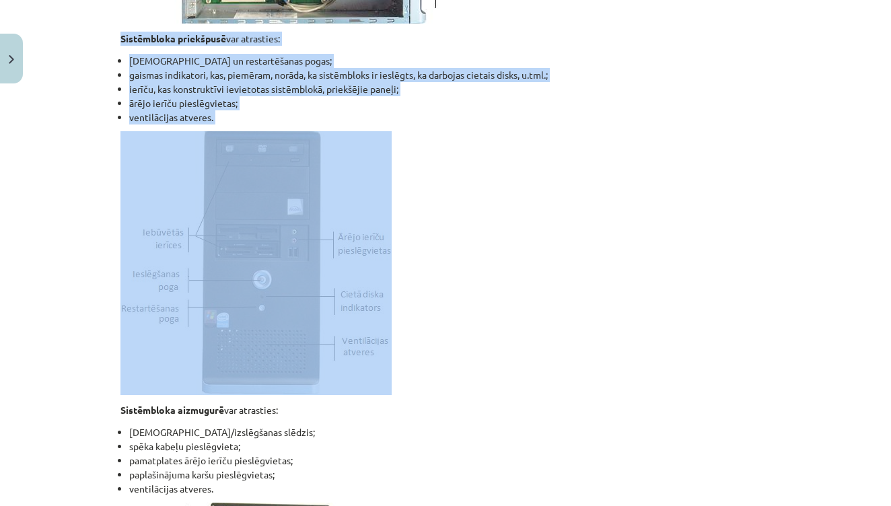
click at [468, 248] on p at bounding box center [445, 263] width 650 height 264
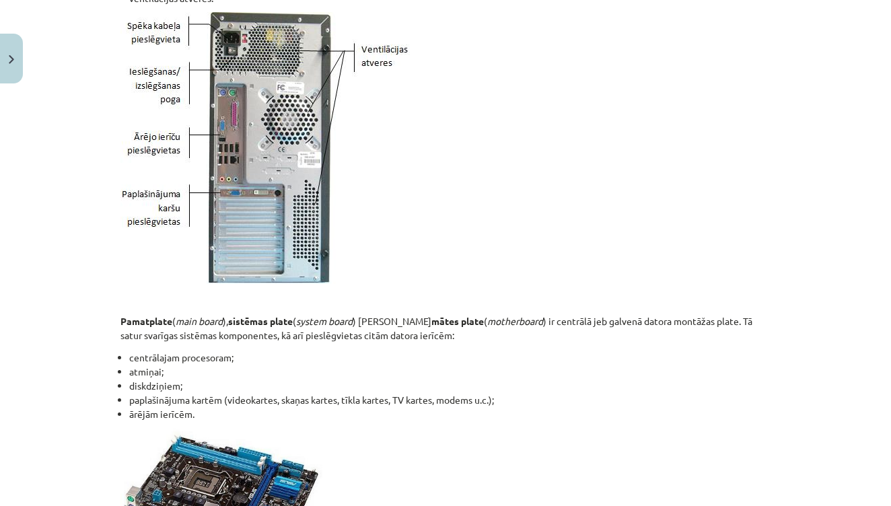
scroll to position [1524, 0]
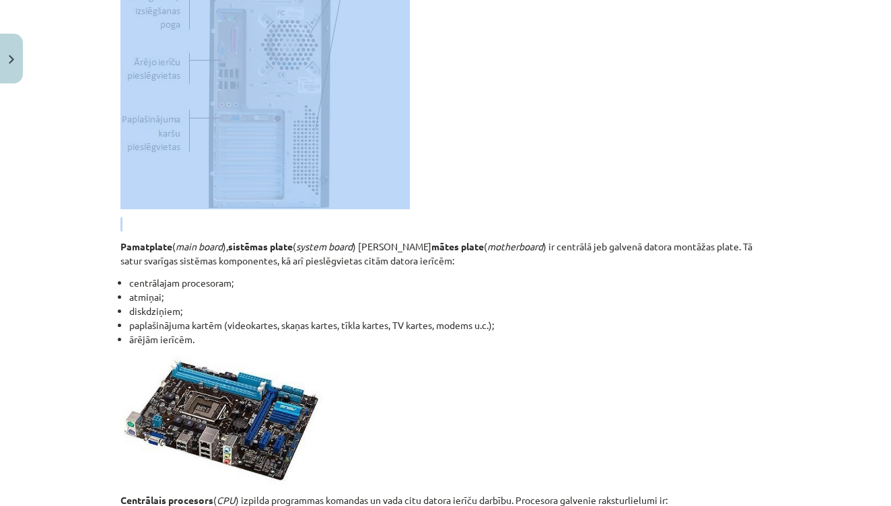
drag, startPoint x: 122, startPoint y: 181, endPoint x: 341, endPoint y: 216, distance: 221.5
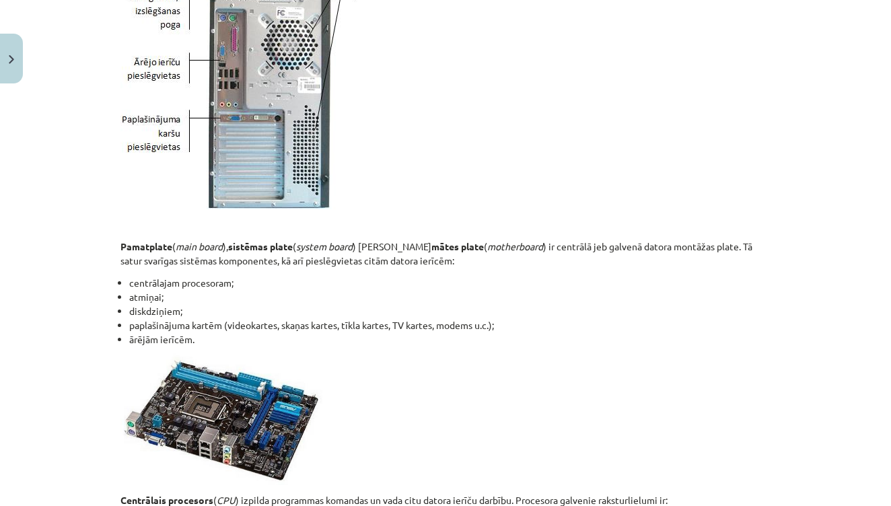
click at [513, 305] on li "diskdziņiem;" at bounding box center [449, 311] width 641 height 14
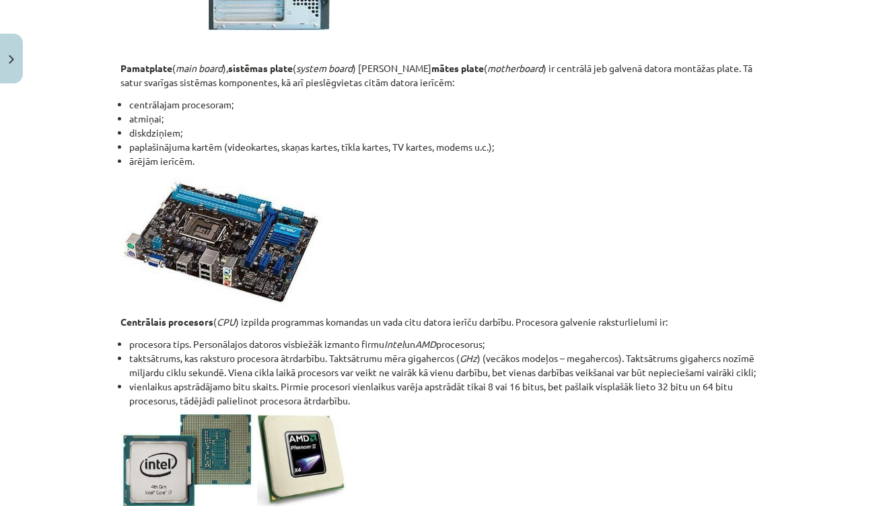
scroll to position [1706, 0]
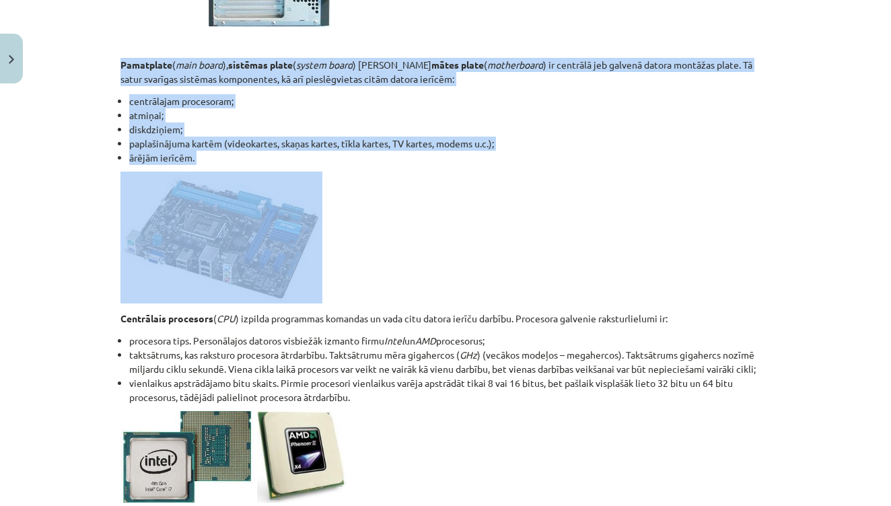
drag, startPoint x: 121, startPoint y: 60, endPoint x: 287, endPoint y: 248, distance: 251.3
click at [546, 252] on p at bounding box center [445, 238] width 650 height 132
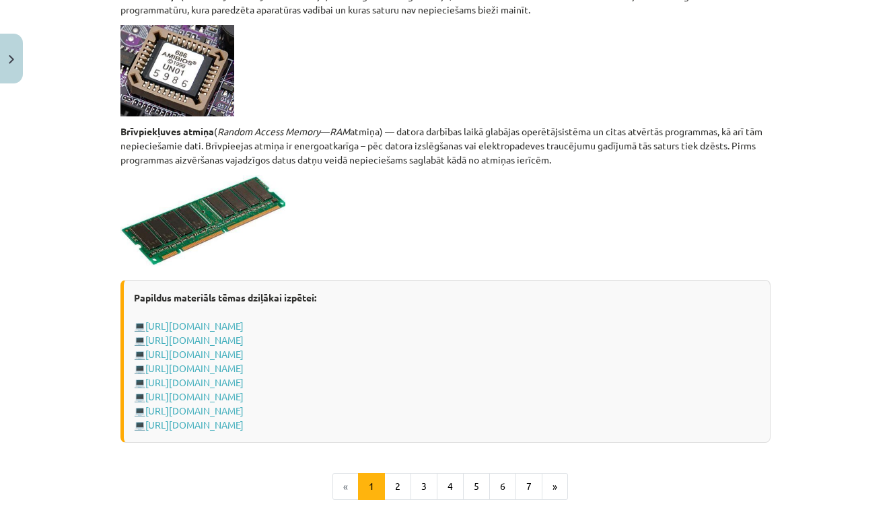
scroll to position [2246, 0]
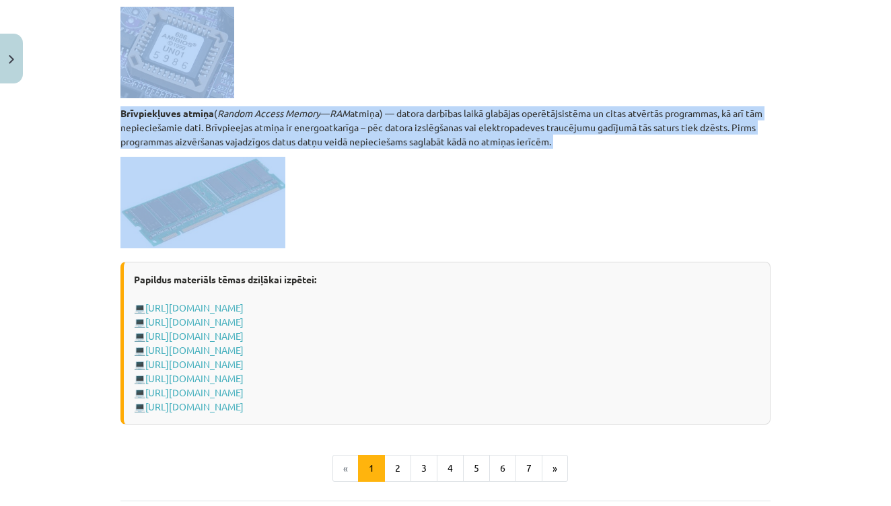
drag, startPoint x: 121, startPoint y: 116, endPoint x: 320, endPoint y: 242, distance: 235.6
click at [517, 222] on p at bounding box center [445, 203] width 650 height 92
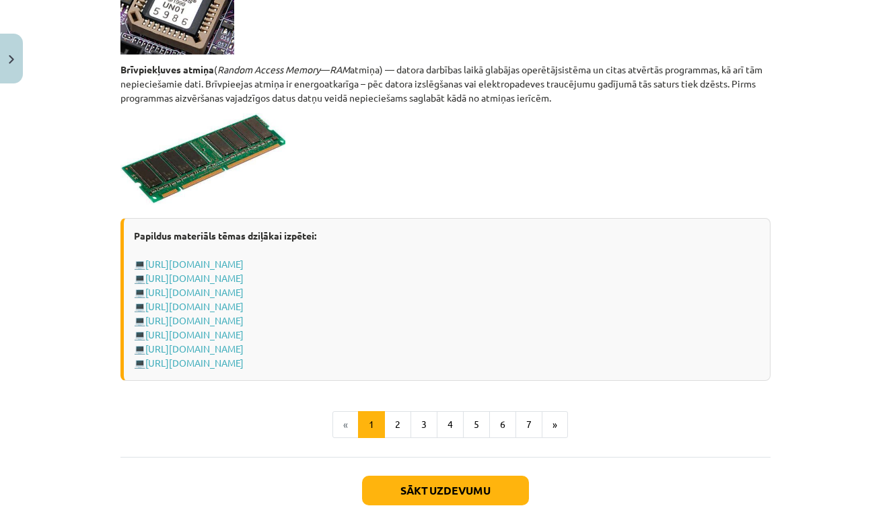
scroll to position [2292, 0]
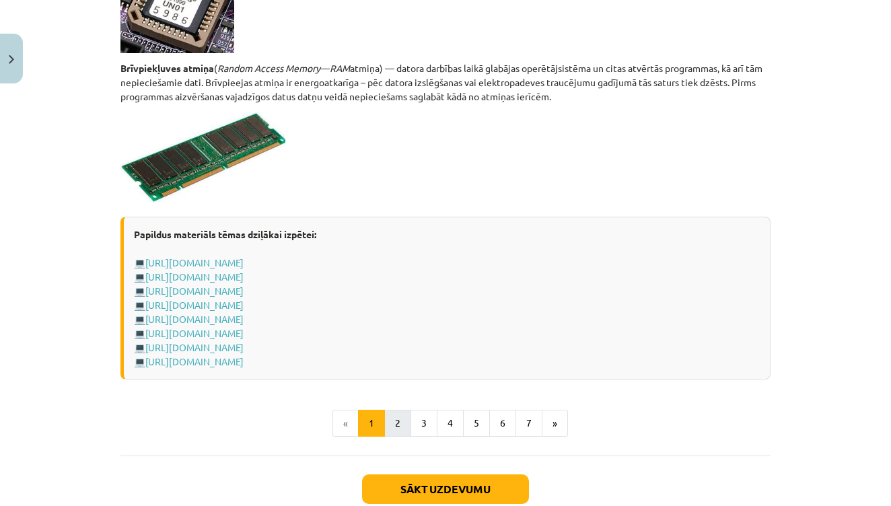
click at [406, 425] on button "2" at bounding box center [397, 423] width 27 height 27
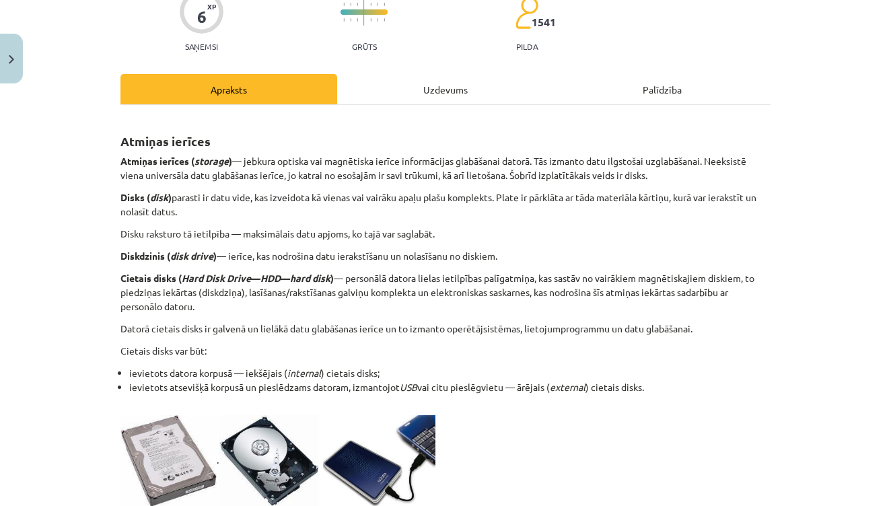
scroll to position [127, 0]
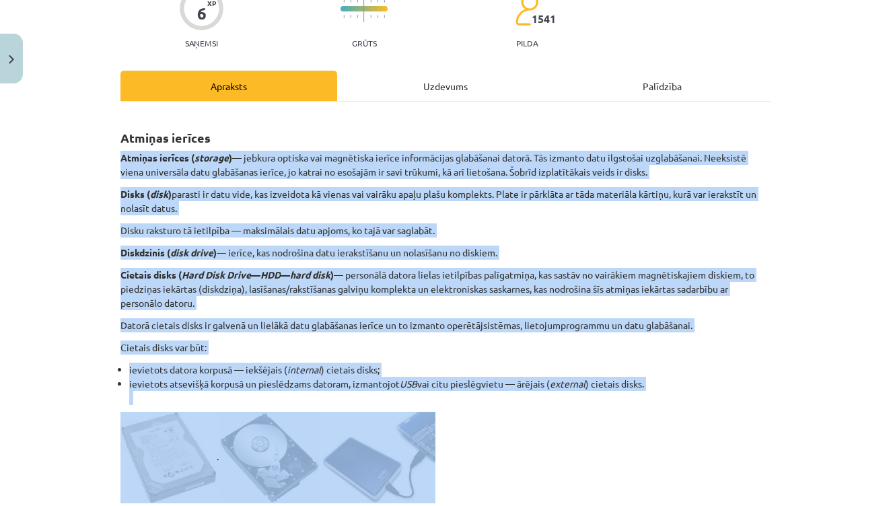
drag, startPoint x: 121, startPoint y: 156, endPoint x: 443, endPoint y: 429, distance: 422.1
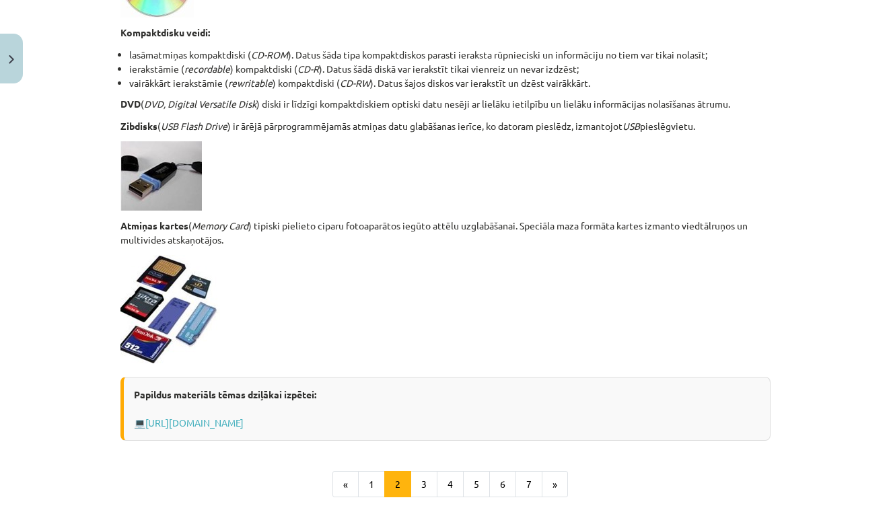
scroll to position [1140, 0]
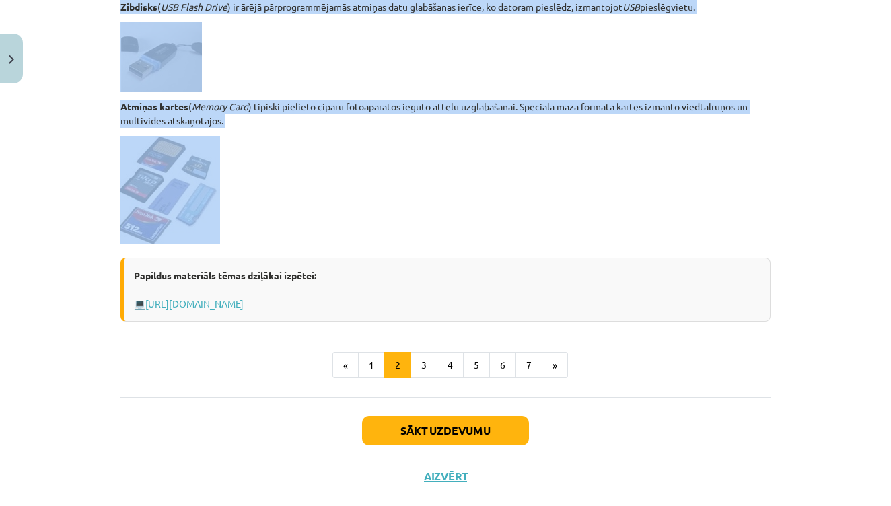
drag, startPoint x: 122, startPoint y: 71, endPoint x: 246, endPoint y: 234, distance: 204.6
click at [623, 221] on p at bounding box center [445, 190] width 650 height 108
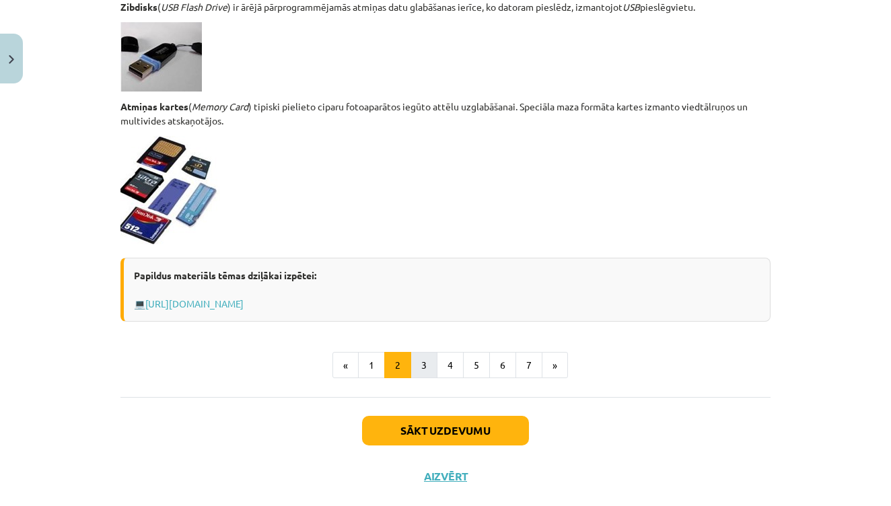
click at [425, 364] on button "3" at bounding box center [424, 365] width 27 height 27
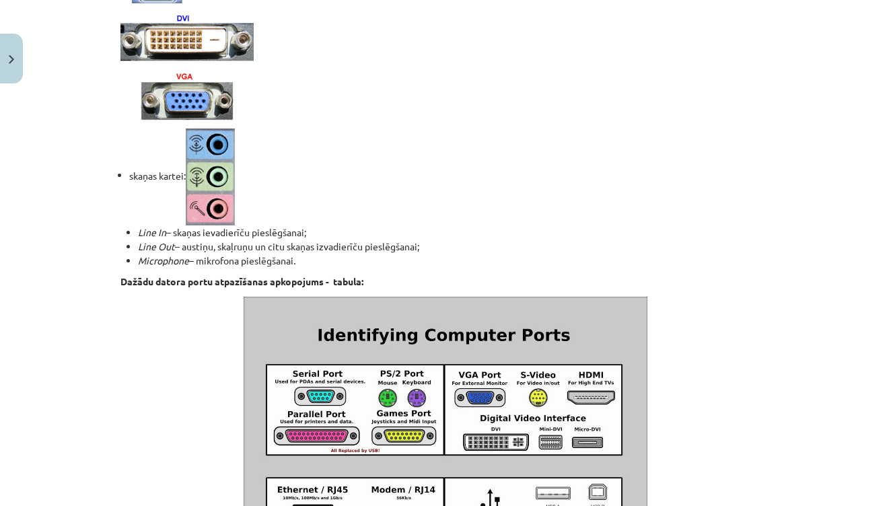
scroll to position [1070, 0]
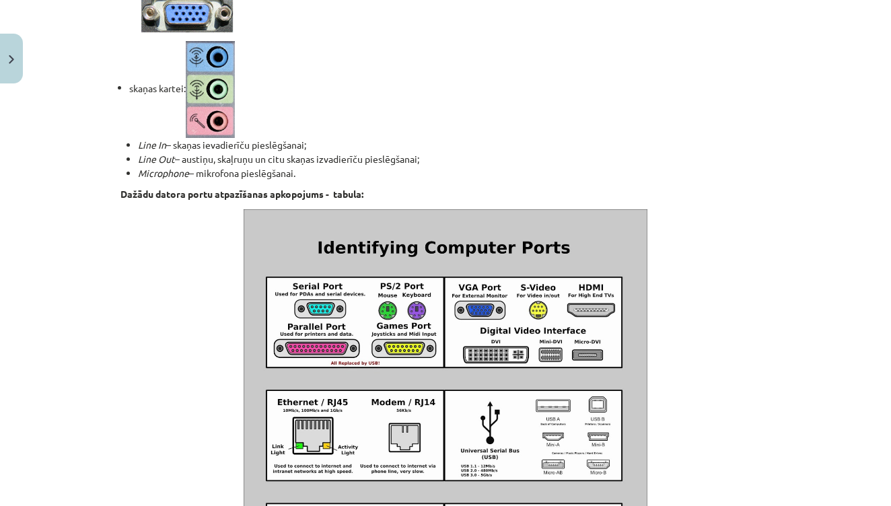
drag, startPoint x: 122, startPoint y: 127, endPoint x: 306, endPoint y: 193, distance: 195.4
click at [741, 273] on p at bounding box center [445, 492] width 650 height 566
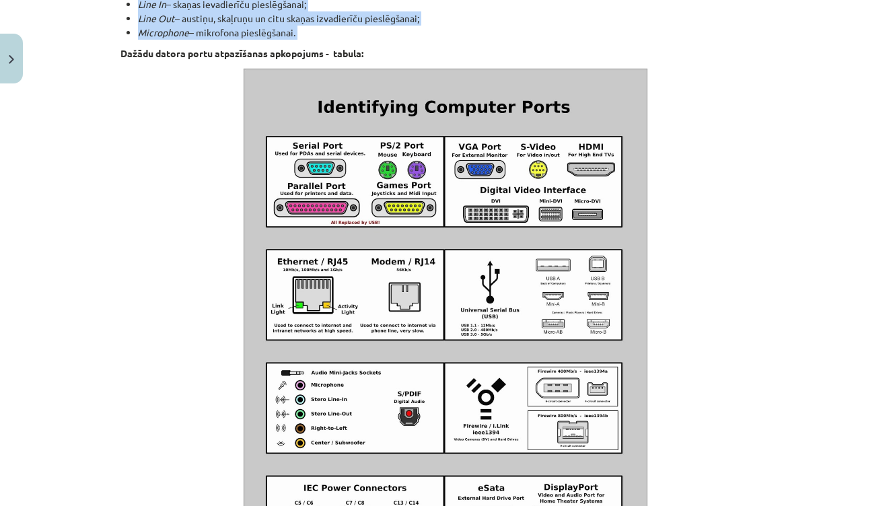
scroll to position [1220, 0]
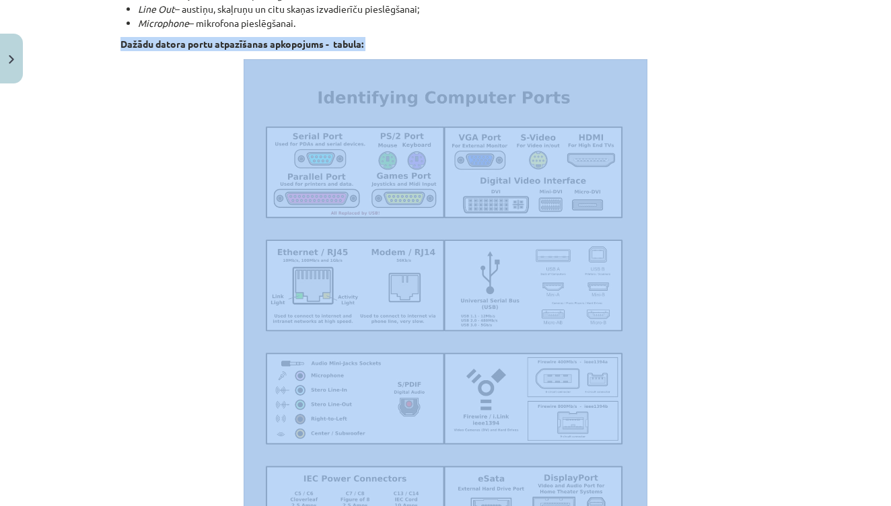
drag, startPoint x: 122, startPoint y: 207, endPoint x: 321, endPoint y: 221, distance: 199.7
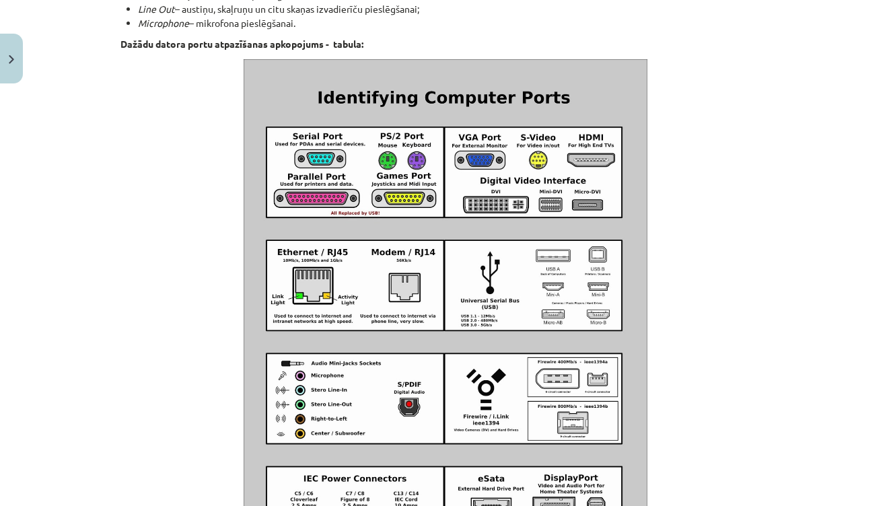
click at [200, 193] on p at bounding box center [445, 342] width 650 height 566
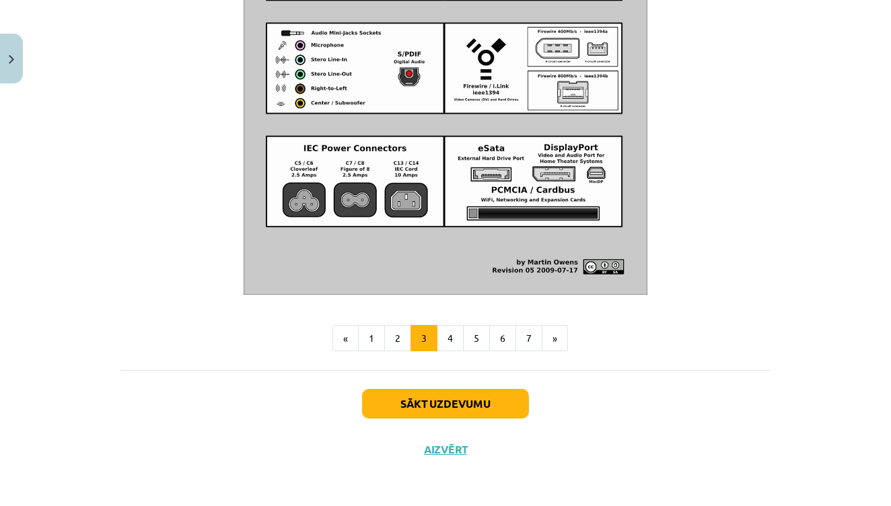
scroll to position [1353, 0]
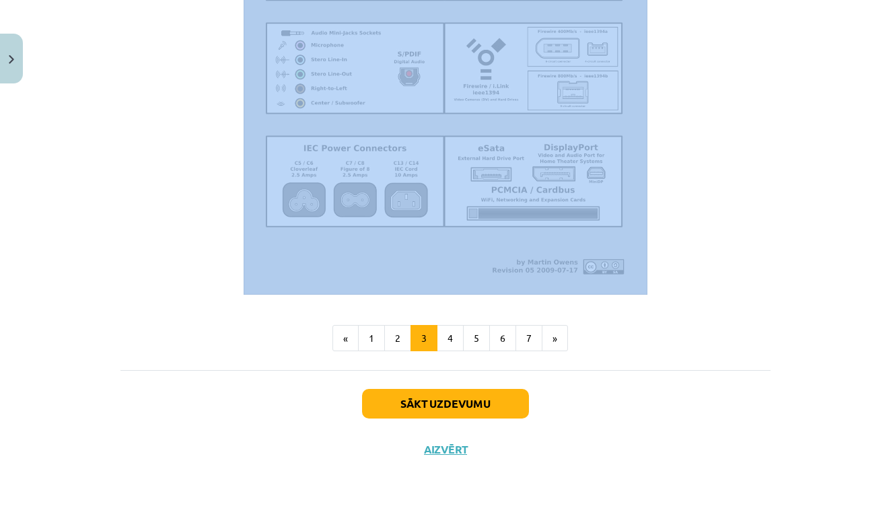
drag, startPoint x: 122, startPoint y: 59, endPoint x: 661, endPoint y: 257, distance: 573.8
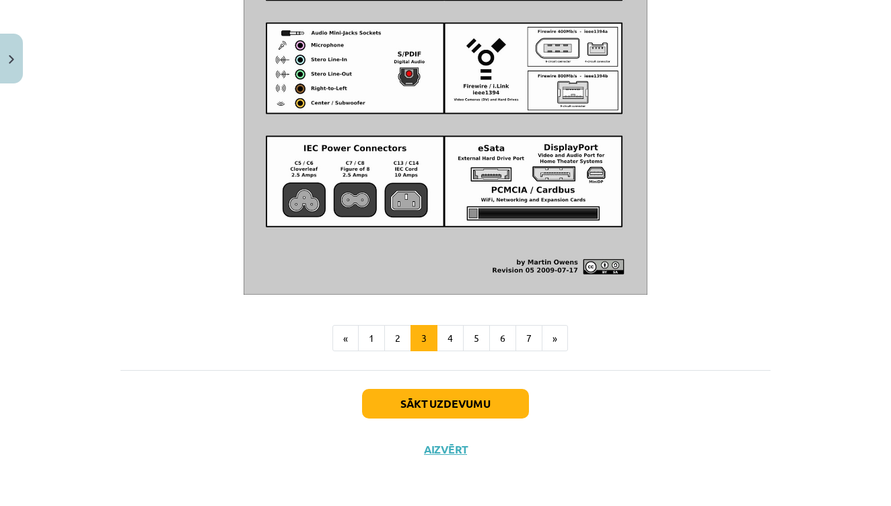
click at [660, 248] on p at bounding box center [445, 12] width 650 height 566
click at [457, 342] on button "4" at bounding box center [450, 338] width 27 height 27
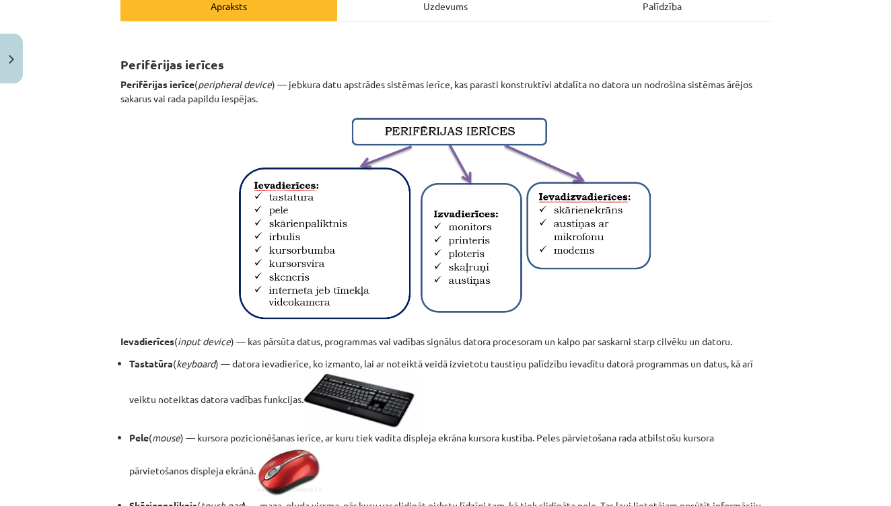
scroll to position [217, 0]
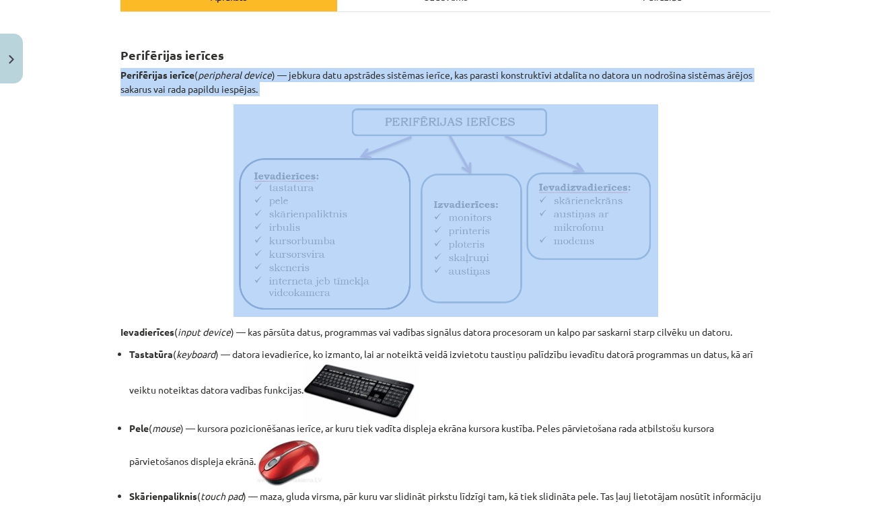
drag, startPoint x: 121, startPoint y: 75, endPoint x: 427, endPoint y: 320, distance: 391.7
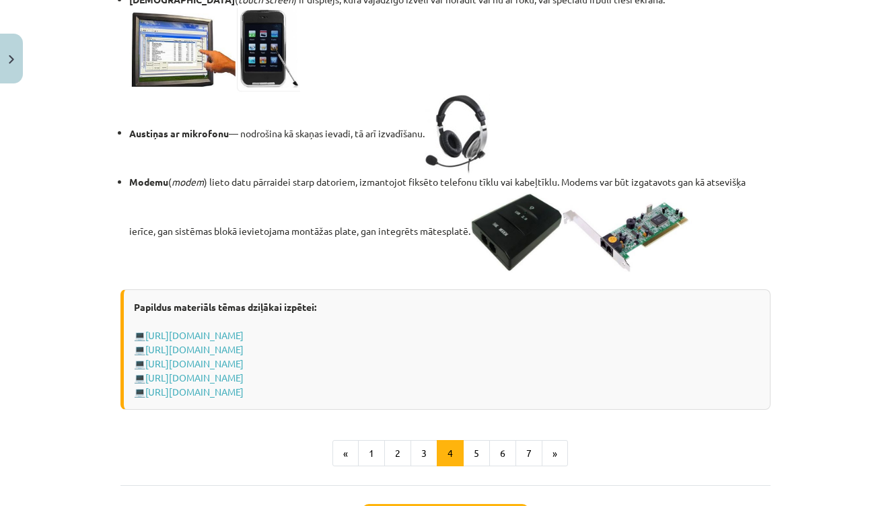
scroll to position [2190, 0]
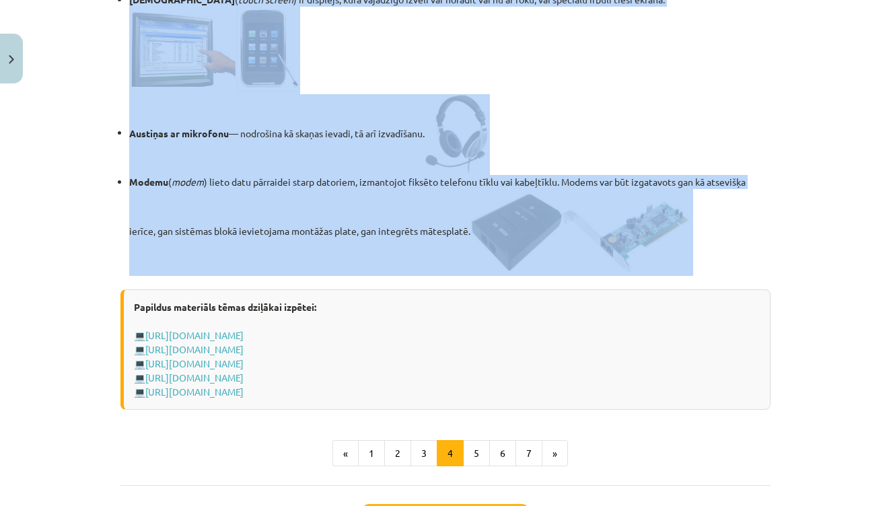
drag, startPoint x: 120, startPoint y: 110, endPoint x: 607, endPoint y: 346, distance: 540.6
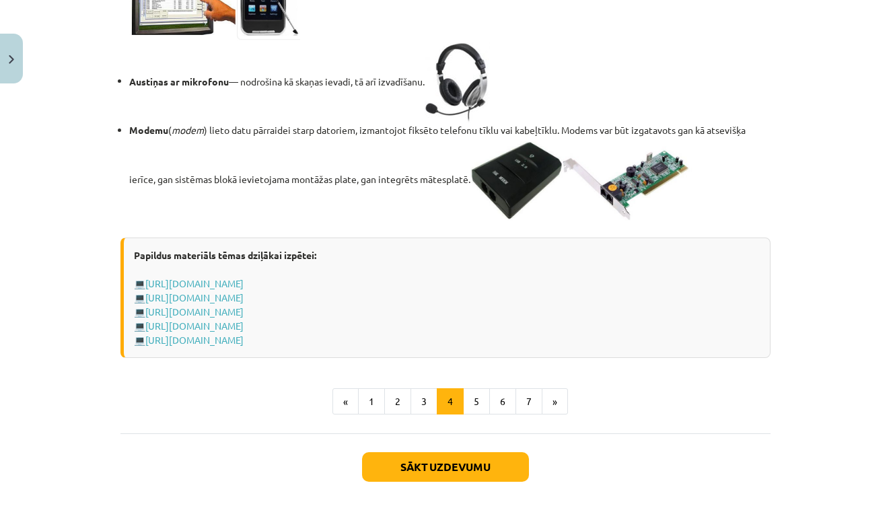
scroll to position [2311, 0]
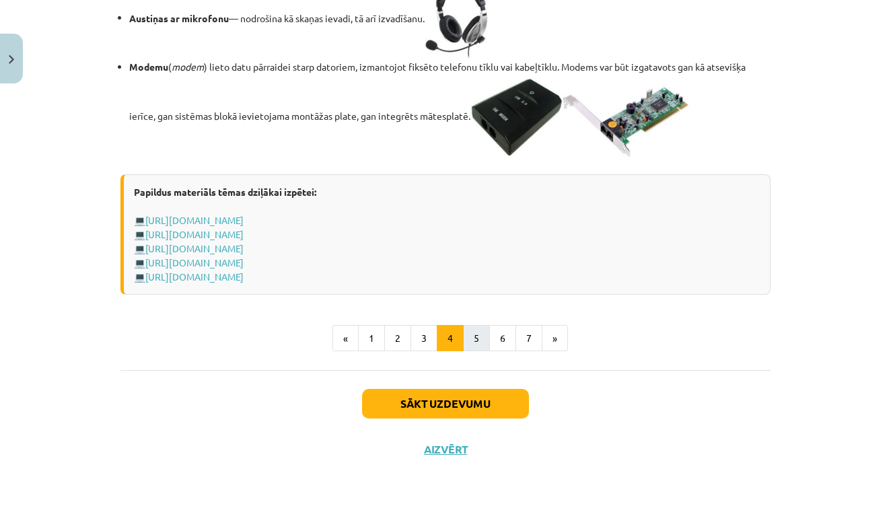
click at [476, 352] on button "5" at bounding box center [476, 338] width 27 height 27
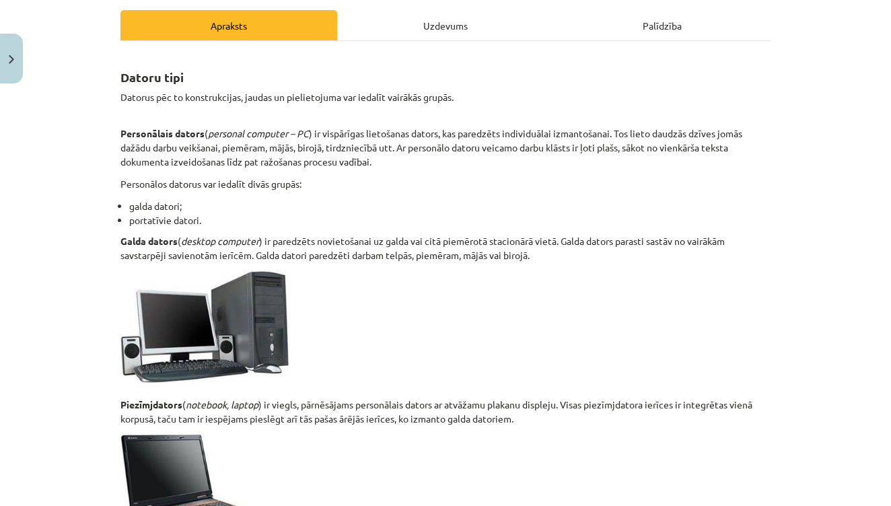
scroll to position [201, 0]
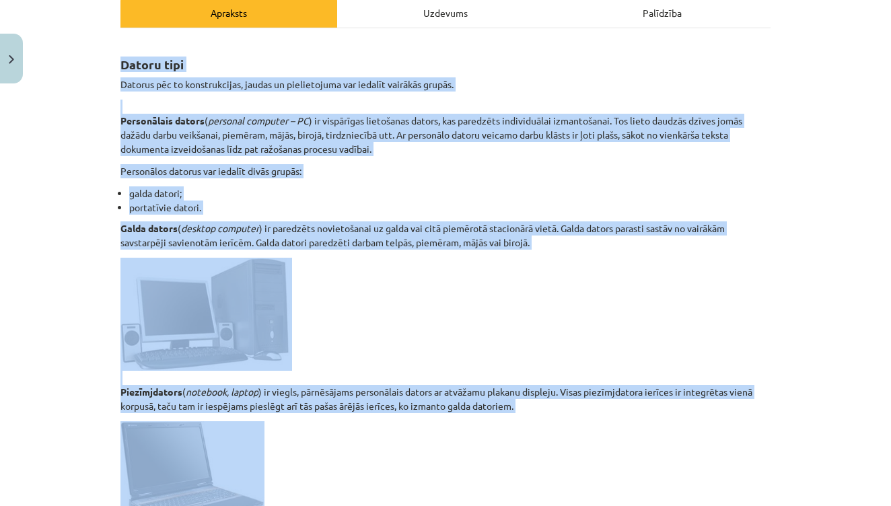
drag, startPoint x: 121, startPoint y: 64, endPoint x: 268, endPoint y: 429, distance: 393.8
click at [268, 429] on div "Datoru tipi Datorus pēc to konstrukcijas, jaudas un pielietojuma var iedalīt va…" at bounding box center [445, 419] width 650 height 758
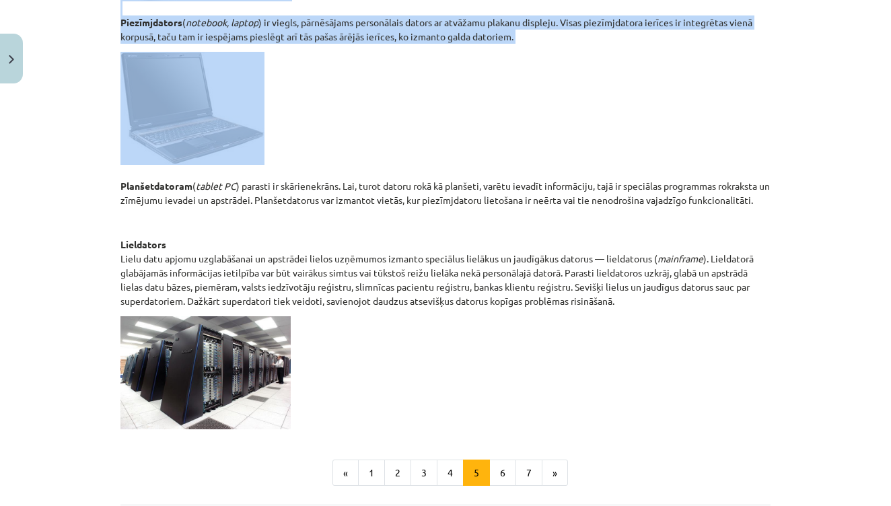
scroll to position [575, 0]
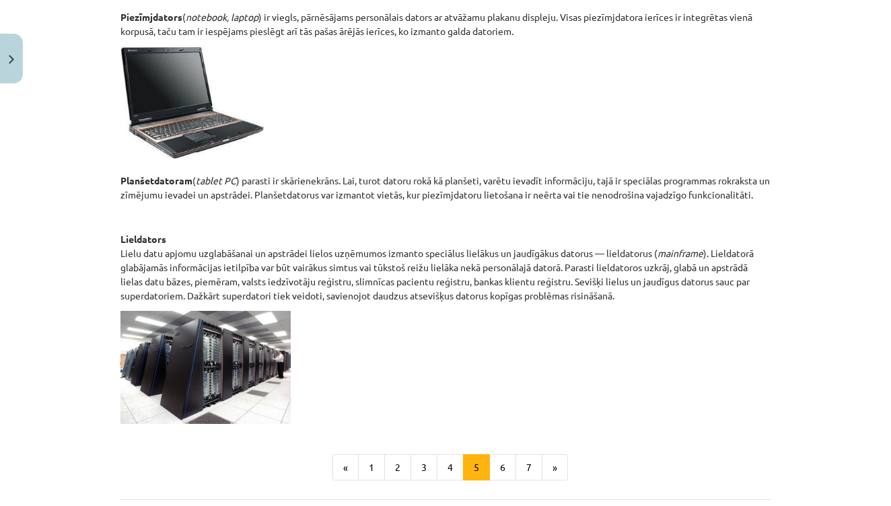
click at [302, 382] on p at bounding box center [445, 367] width 650 height 113
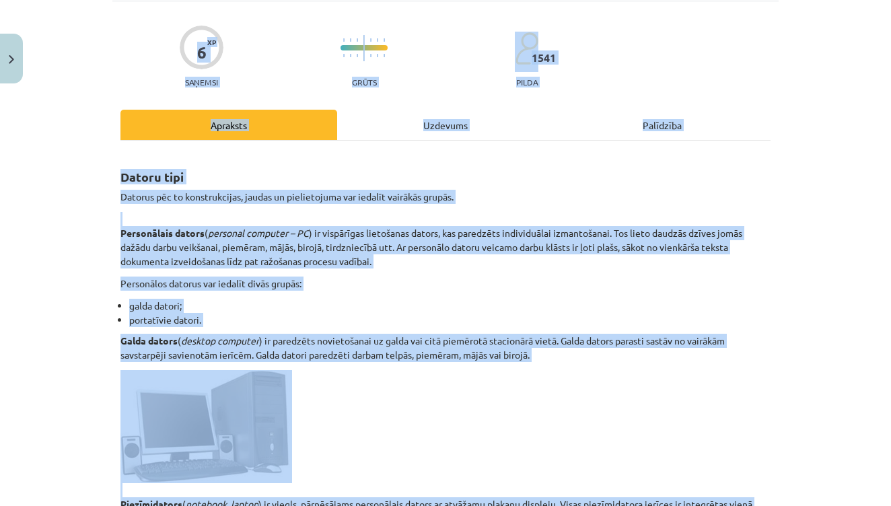
scroll to position [69, 0]
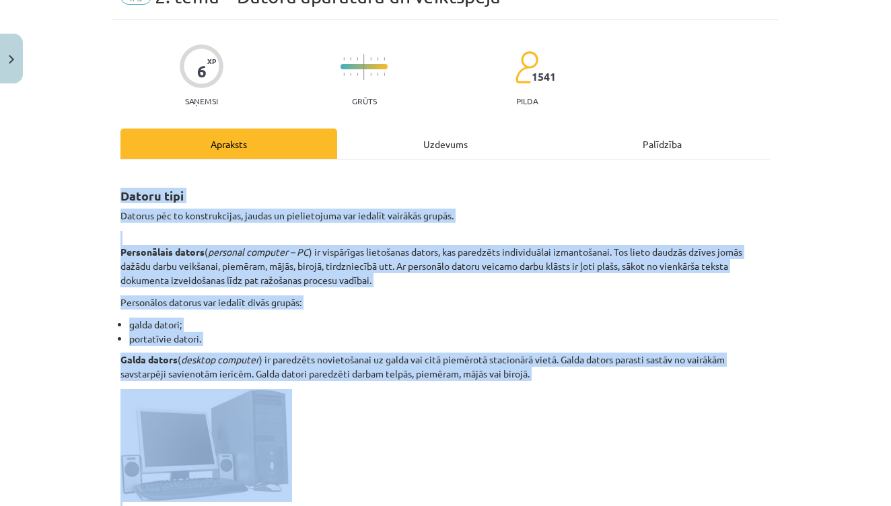
drag, startPoint x: 302, startPoint y: 382, endPoint x: 137, endPoint y: 174, distance: 265.4
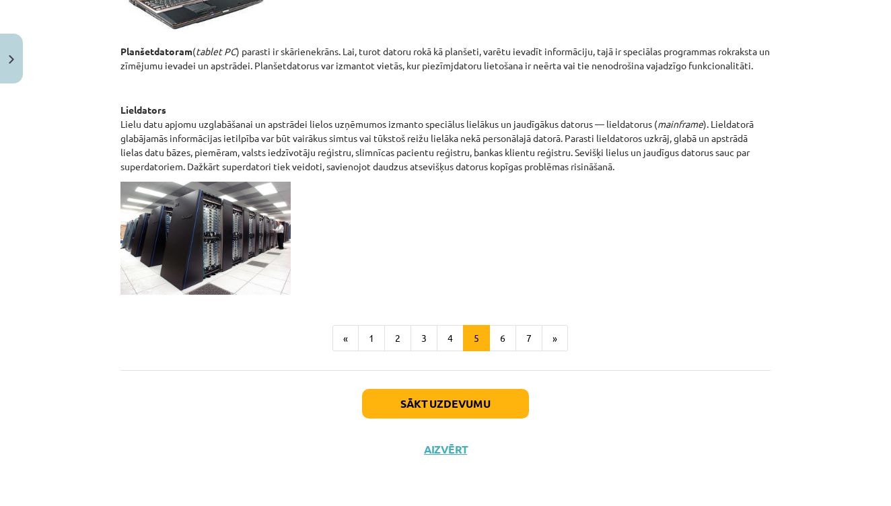
scroll to position [706, 0]
click at [501, 339] on button "6" at bounding box center [502, 338] width 27 height 27
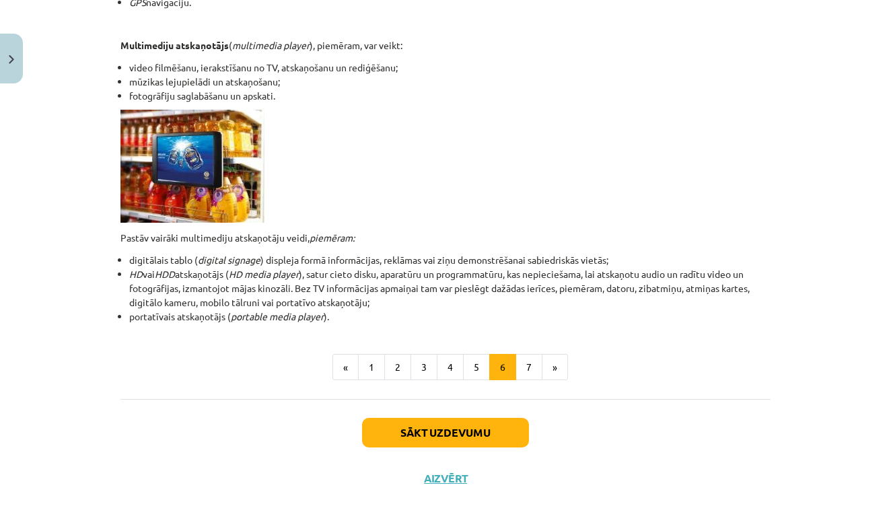
scroll to position [363, 0]
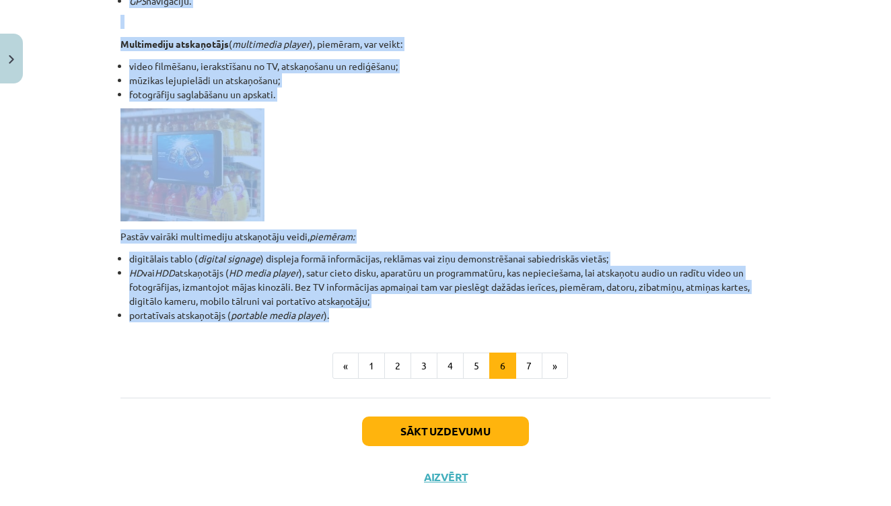
drag, startPoint x: 123, startPoint y: 87, endPoint x: 346, endPoint y: 319, distance: 321.8
click at [346, 319] on div "Portatīvās ierīces Sadzīvē izmanto arī citas ierīces, kas var pildīt dažas no d…" at bounding box center [445, 100] width 650 height 444
click at [535, 366] on button "7" at bounding box center [529, 366] width 27 height 27
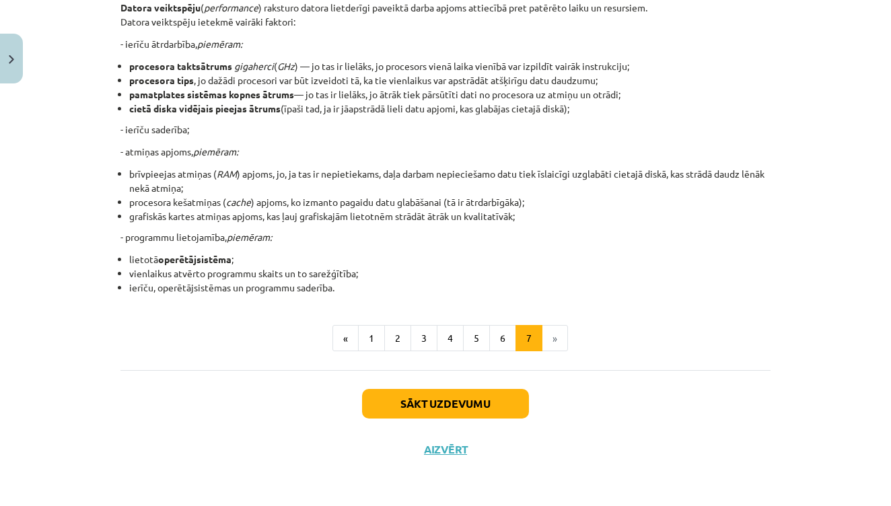
scroll to position [279, 0]
click at [538, 262] on li "lietotā operētājsistēma ;" at bounding box center [449, 259] width 641 height 14
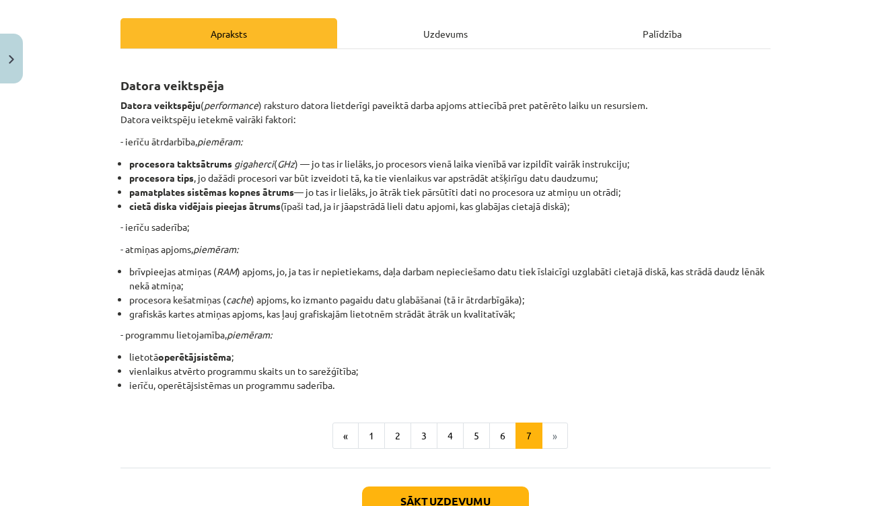
scroll to position [180, 0]
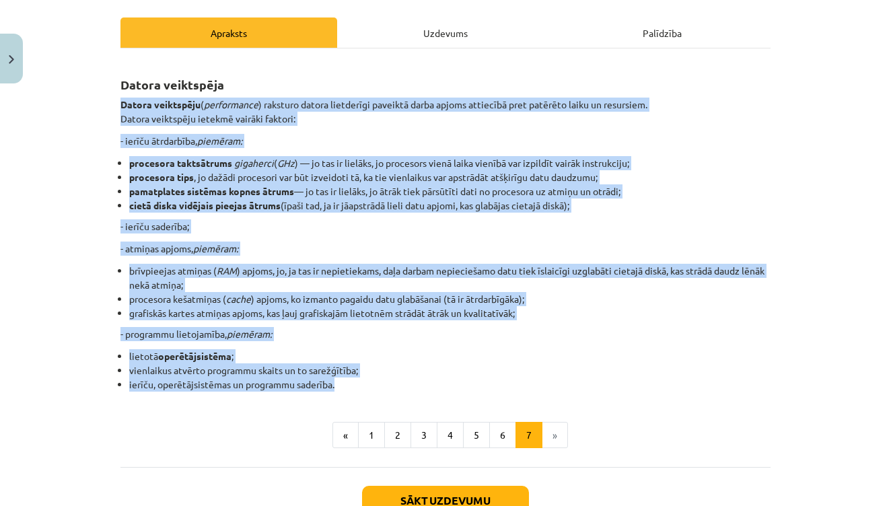
drag, startPoint x: 121, startPoint y: 102, endPoint x: 358, endPoint y: 383, distance: 367.3
click at [358, 383] on div "Datora veiktspēja Datora veiktspēju ( performance ) raksturo datora lietderīgi …" at bounding box center [445, 226] width 650 height 331
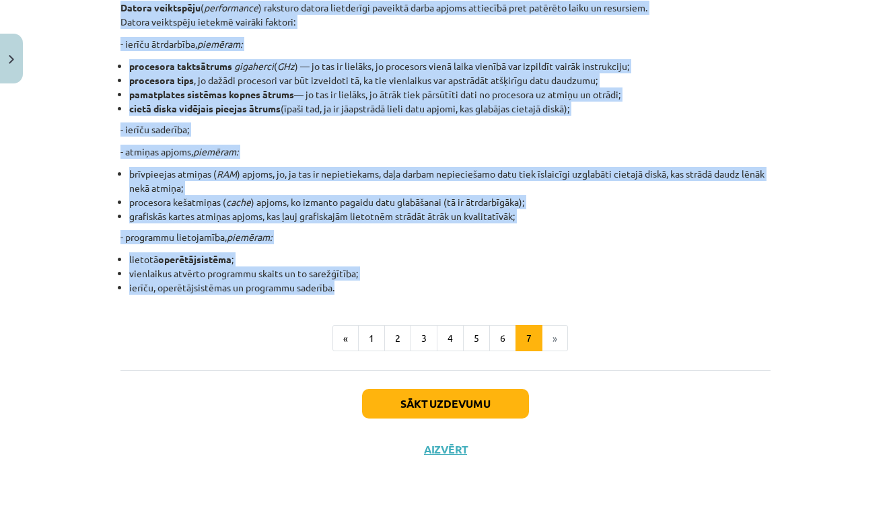
scroll to position [279, 0]
click at [473, 400] on button "Sākt uzdevumu" at bounding box center [445, 404] width 167 height 30
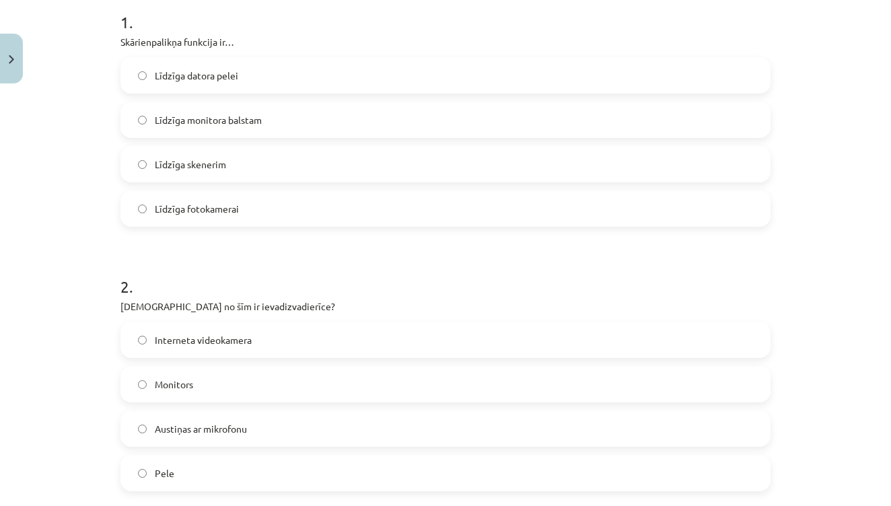
scroll to position [34, 0]
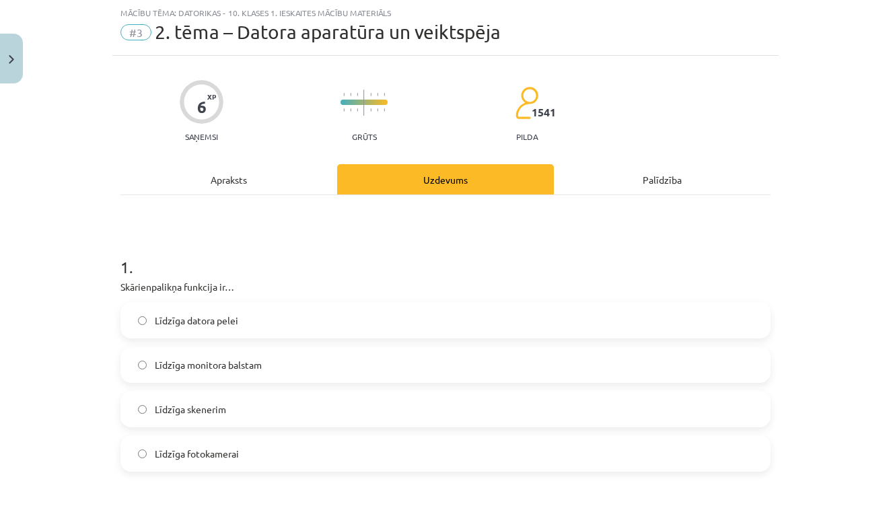
click at [11, 58] on img "Close" at bounding box center [11, 59] width 5 height 9
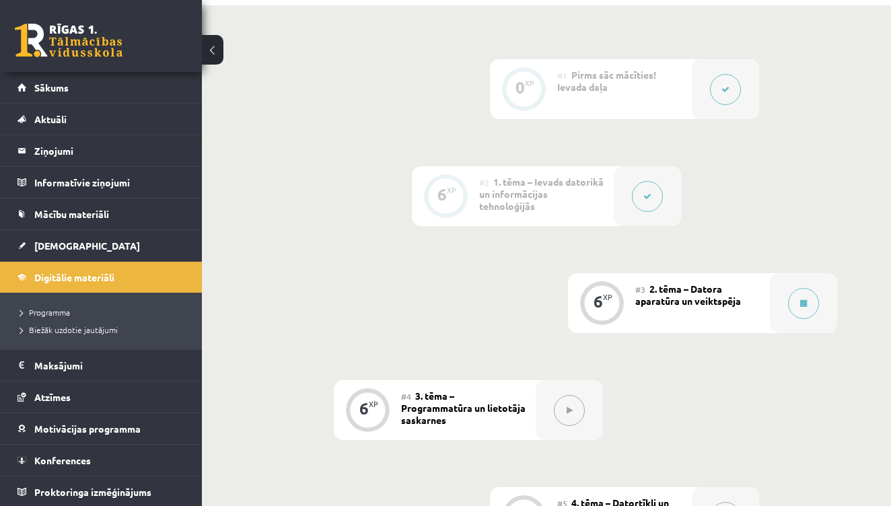
scroll to position [399, 0]
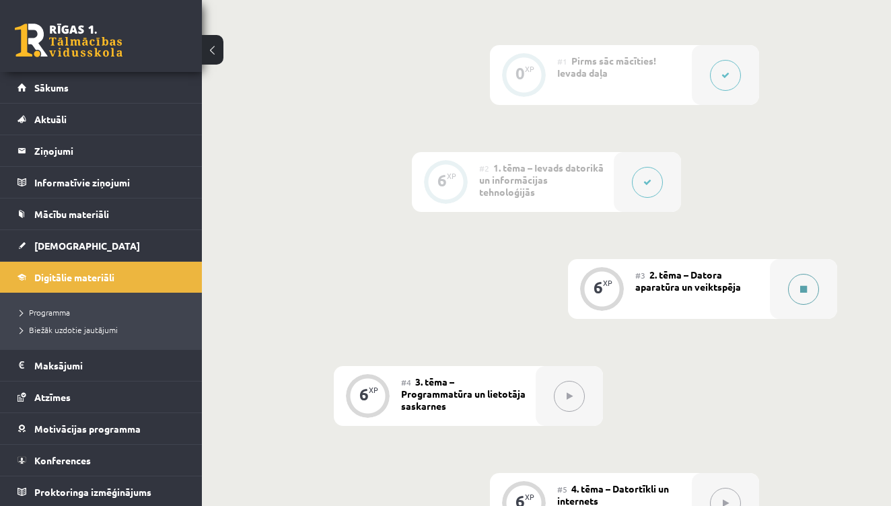
click at [802, 285] on button at bounding box center [803, 289] width 31 height 31
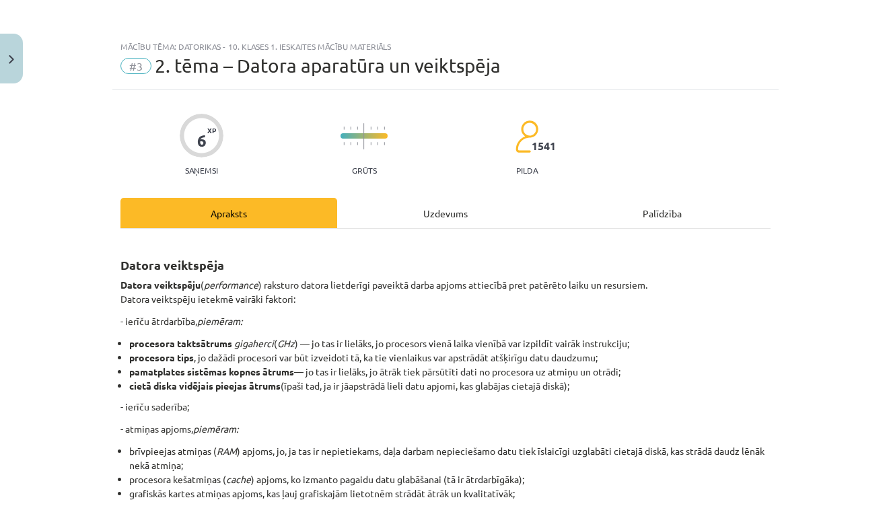
scroll to position [0, 0]
click at [15, 63] on button "Close" at bounding box center [11, 59] width 23 height 50
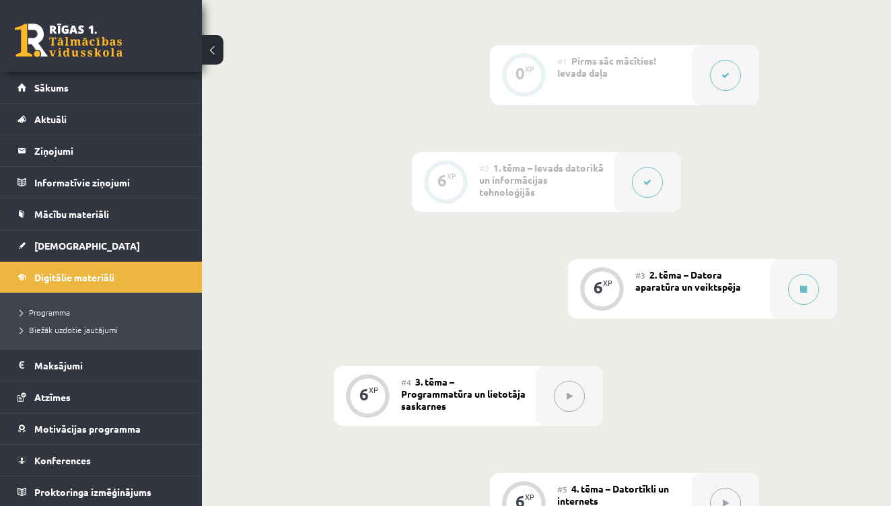
click at [730, 292] on span "2. tēma – Datora aparatūra un veiktspēja" at bounding box center [688, 281] width 106 height 24
click at [795, 290] on button at bounding box center [803, 289] width 31 height 31
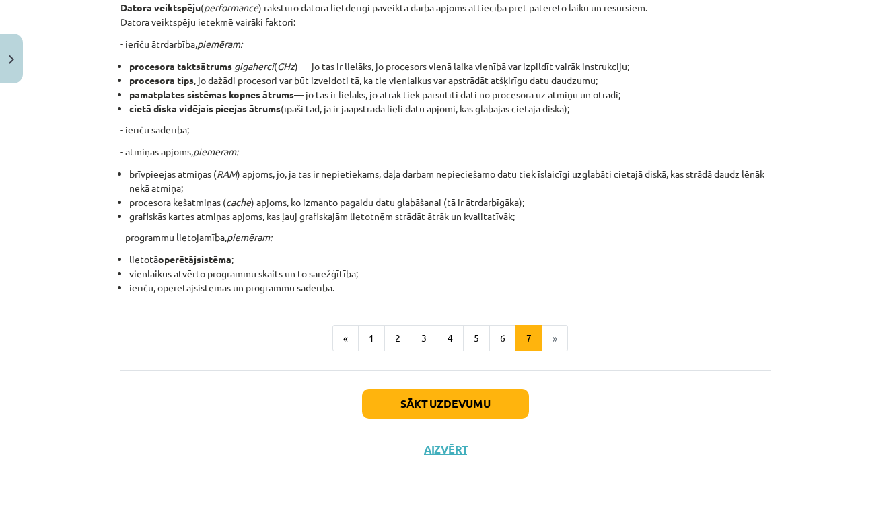
scroll to position [279, 0]
click at [441, 405] on button "Sākt uzdevumu" at bounding box center [445, 404] width 167 height 30
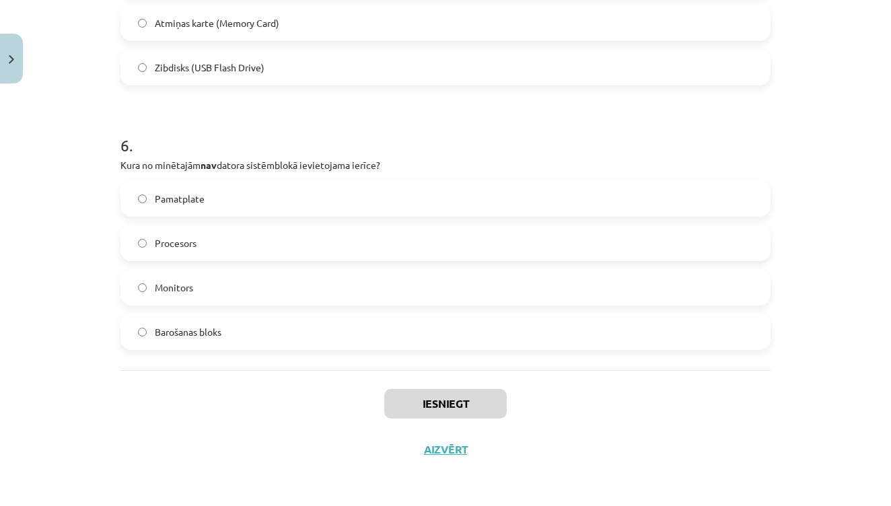
scroll to position [680, 0]
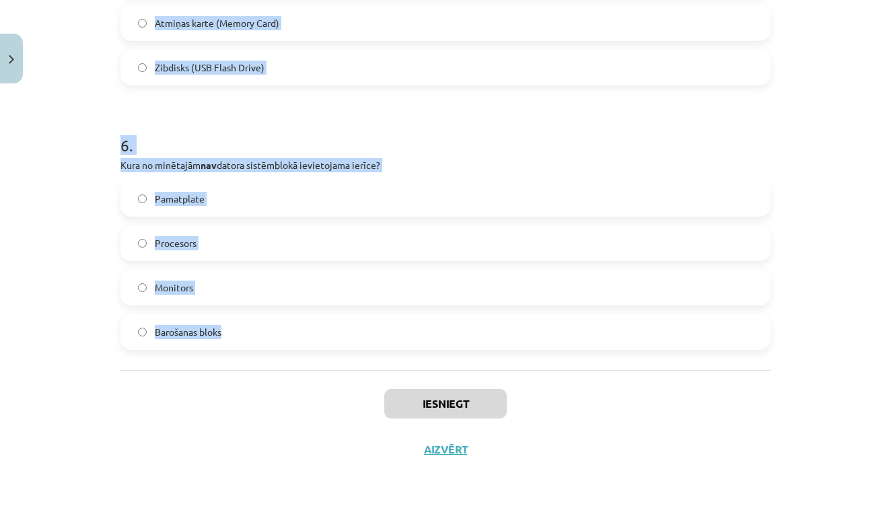
drag, startPoint x: 120, startPoint y: 139, endPoint x: 234, endPoint y: 332, distance: 223.8
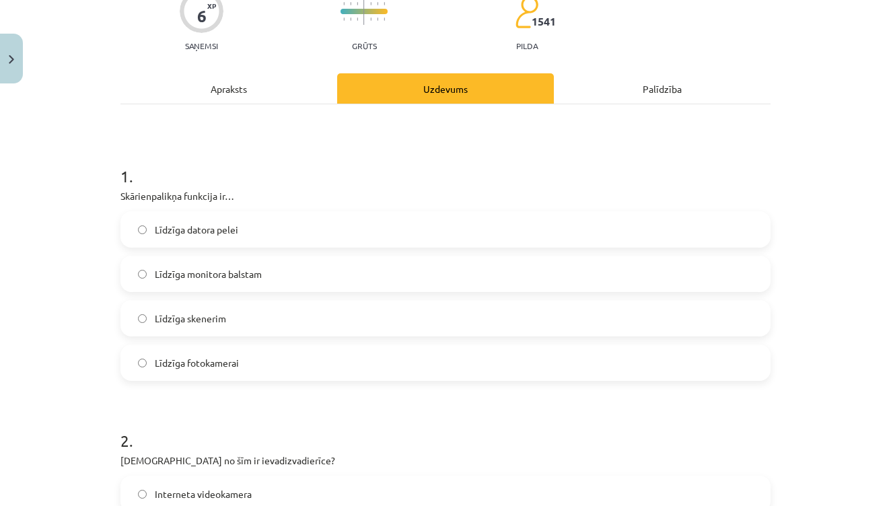
scroll to position [145, 0]
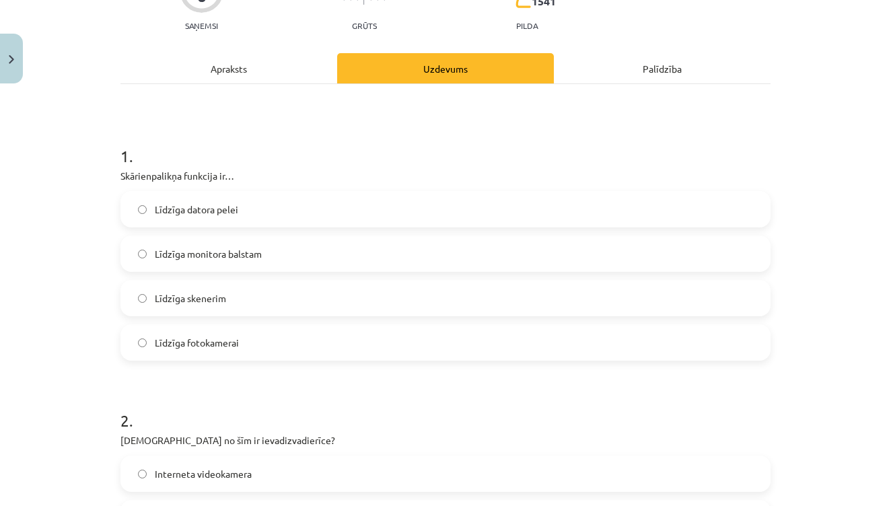
click at [316, 217] on label "Līdzīga datora pelei" at bounding box center [445, 209] width 647 height 34
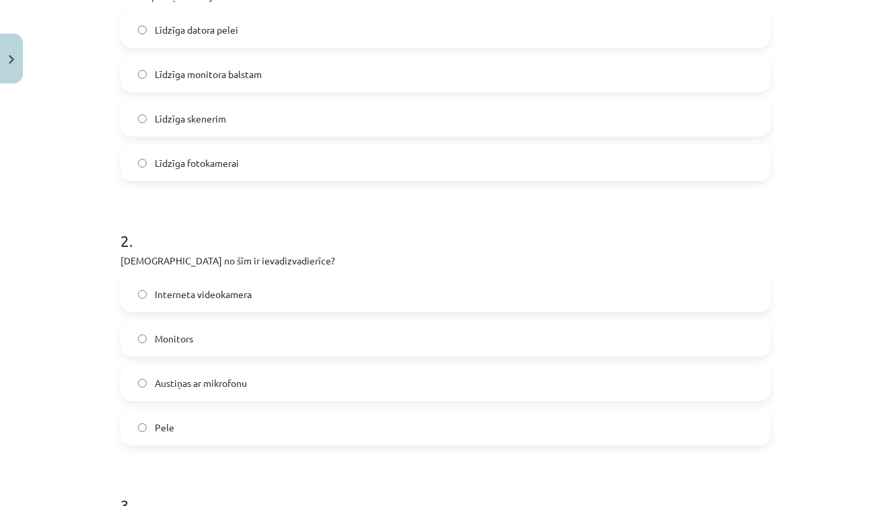
scroll to position [326, 0]
click at [271, 374] on label "Austiņas ar mikrofonu" at bounding box center [445, 381] width 647 height 34
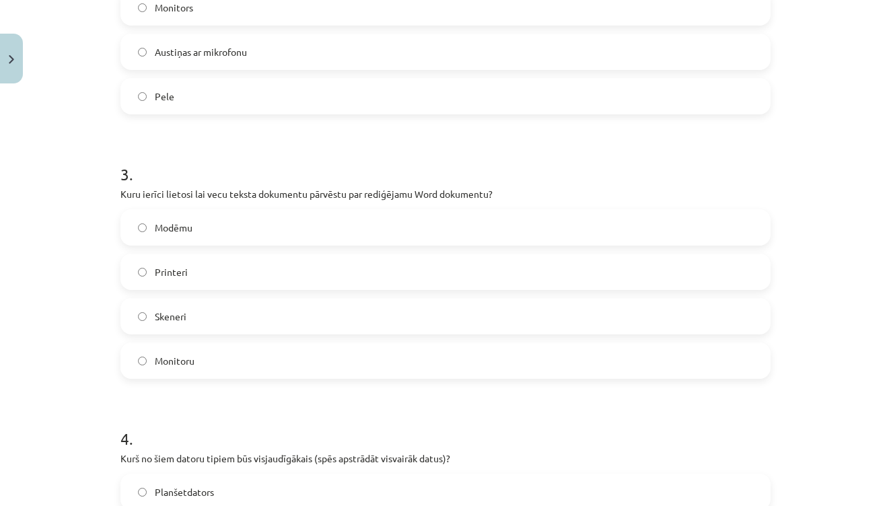
scroll to position [657, 0]
click at [262, 297] on div "Skeneri" at bounding box center [445, 315] width 650 height 36
click at [184, 320] on span "Skeneri" at bounding box center [171, 315] width 32 height 14
click at [247, 402] on form "1 . Skārienpalikņa funkcija ir… Līdzīga datora pelei Līdzīga monitora balstam L…" at bounding box center [445, 391] width 650 height 1560
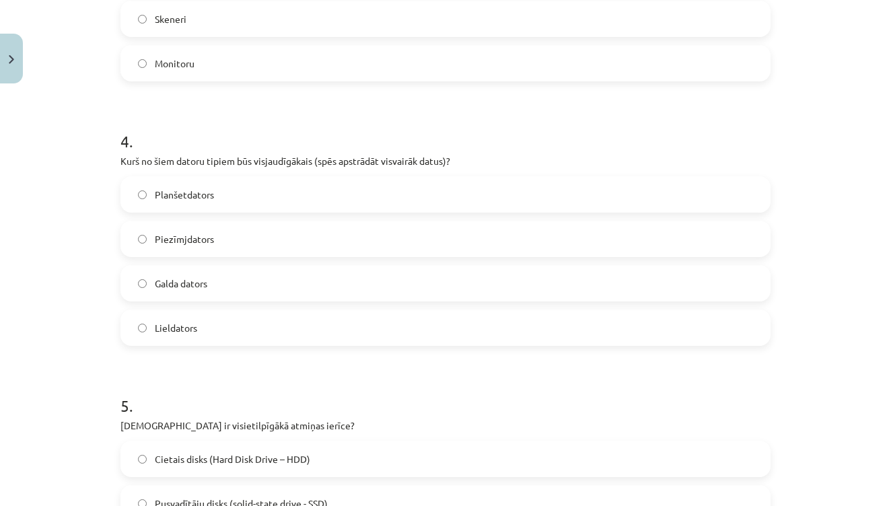
scroll to position [954, 0]
click at [184, 324] on span "Lieldators" at bounding box center [176, 327] width 42 height 14
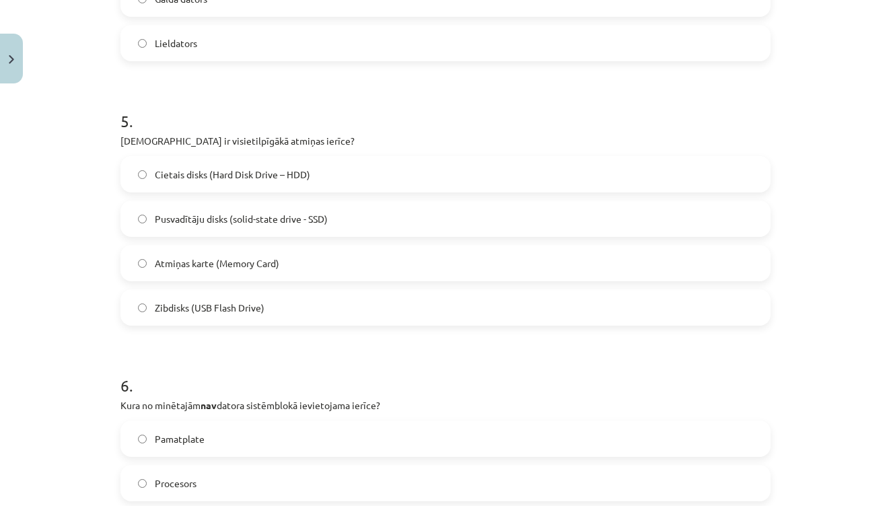
scroll to position [1242, 0]
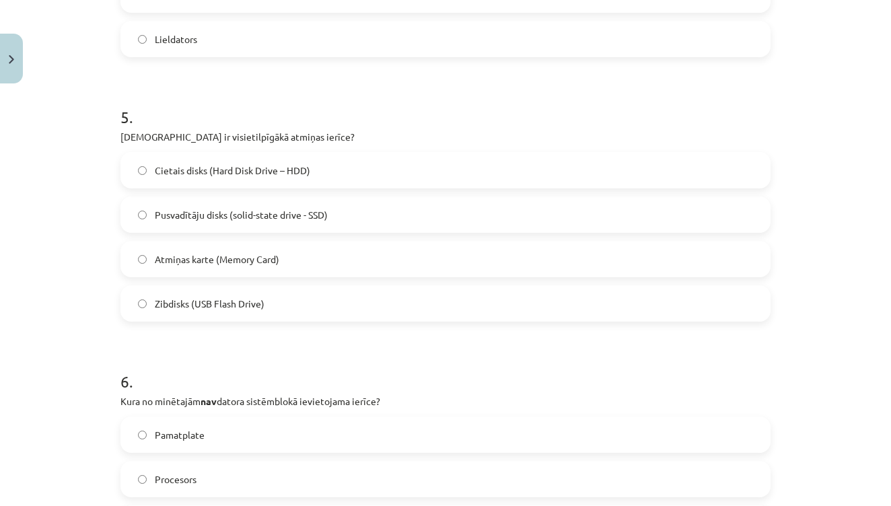
click at [322, 170] on label "Cietais disks (Hard Disk Drive – HDD)" at bounding box center [445, 170] width 647 height 34
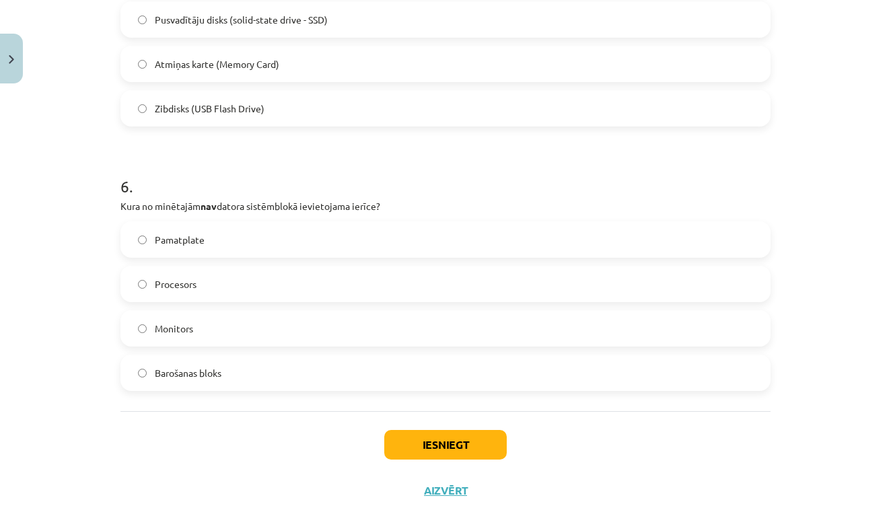
scroll to position [1439, 0]
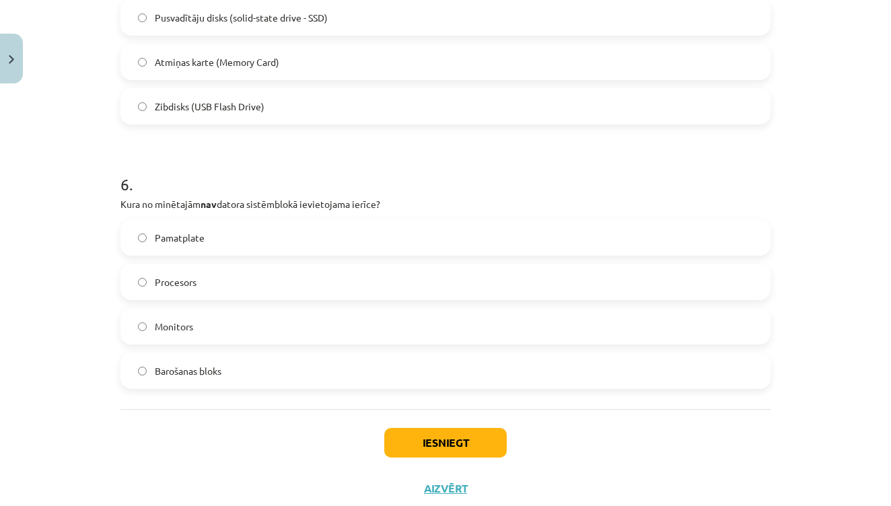
click at [184, 279] on span "Procesors" at bounding box center [176, 282] width 42 height 14
click at [166, 328] on span "Monitors" at bounding box center [174, 327] width 38 height 14
click at [421, 455] on button "Iesniegt" at bounding box center [445, 443] width 122 height 30
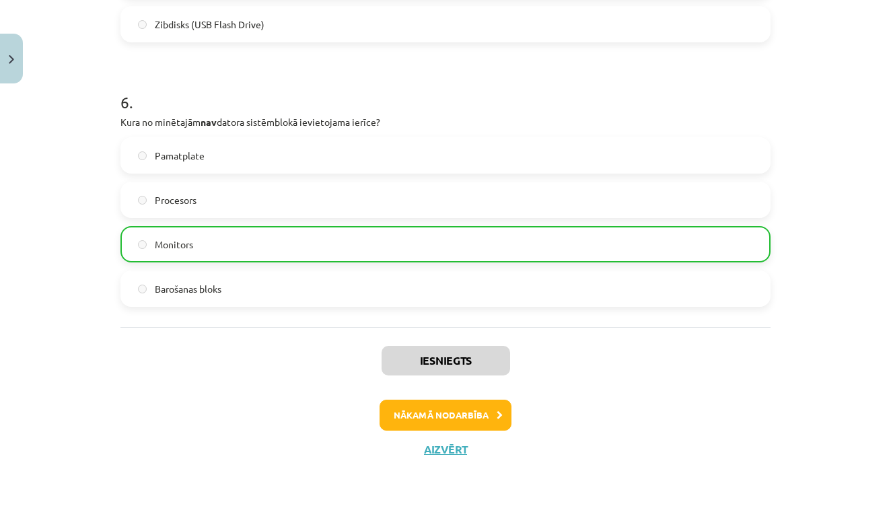
scroll to position [1522, 0]
click at [461, 404] on button "Nākamā nodarbība" at bounding box center [446, 415] width 132 height 31
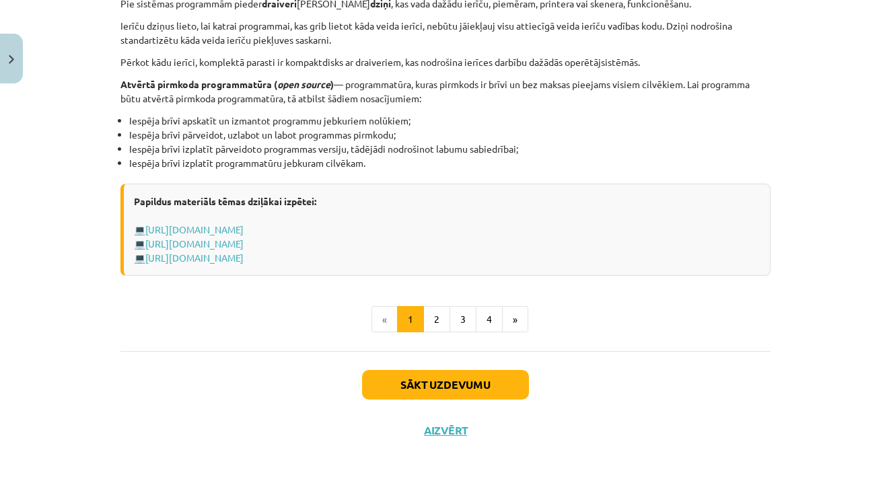
scroll to position [1030, 0]
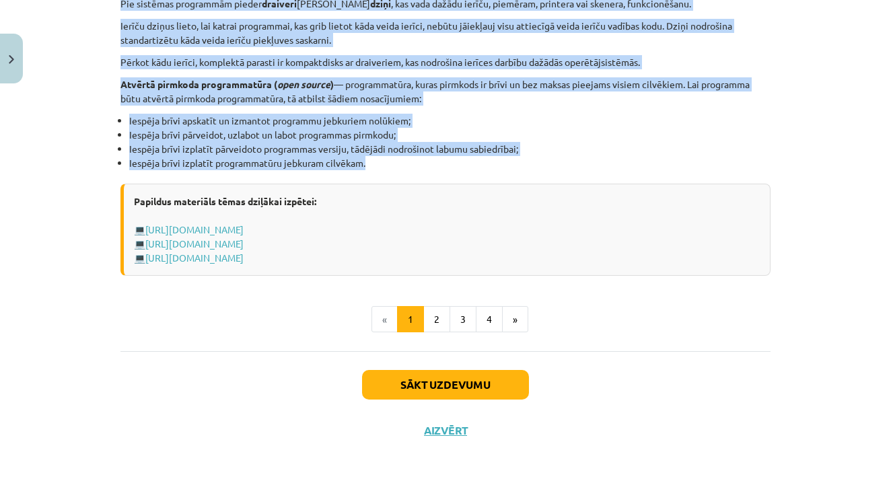
drag, startPoint x: 120, startPoint y: 154, endPoint x: 374, endPoint y: 163, distance: 253.2
click at [434, 316] on button "2" at bounding box center [436, 319] width 27 height 27
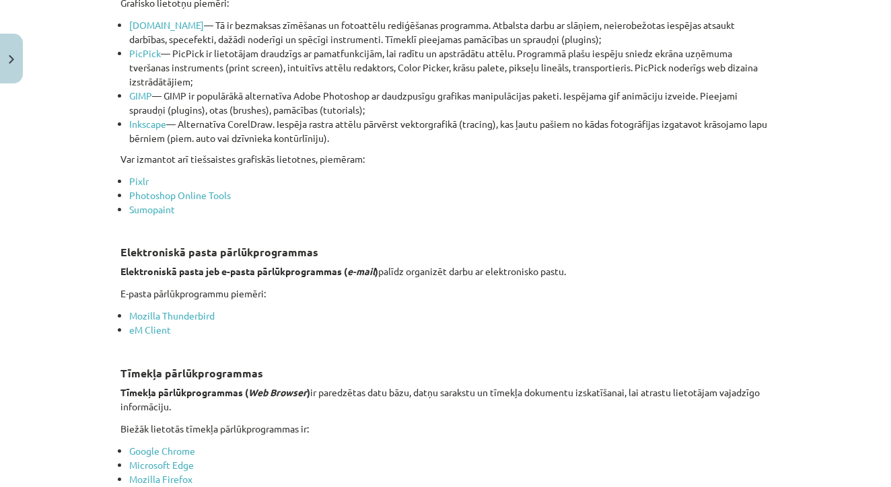
scroll to position [241, 0]
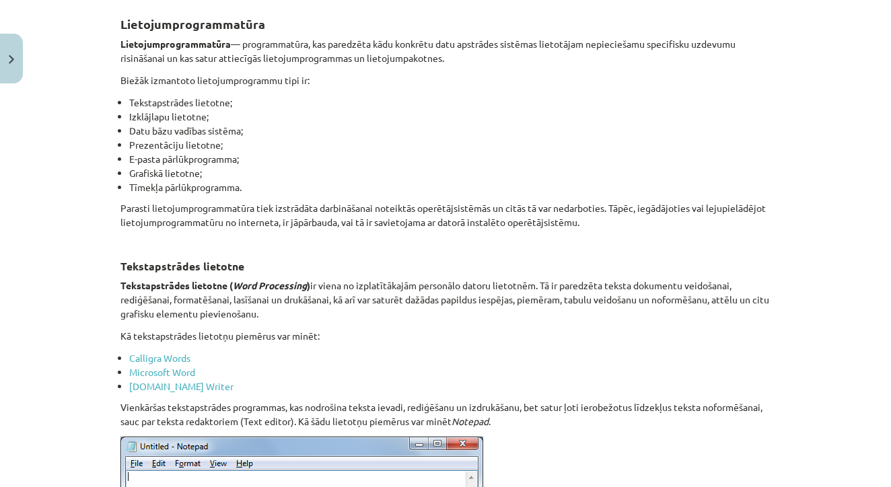
click at [785, 184] on div "Mācību tēma: Datorikas - 10. klases 1. ieskaites mācību materiāls #4 3. tēma – …" at bounding box center [445, 243] width 891 height 487
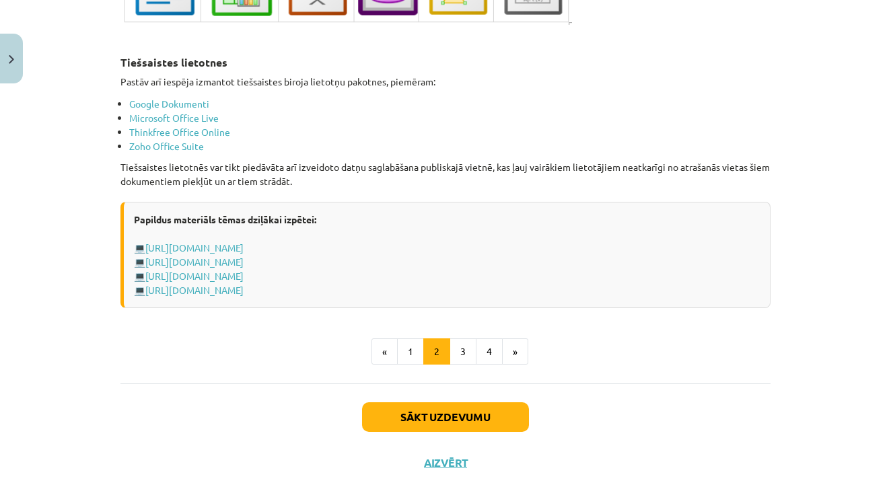
scroll to position [1083, 0]
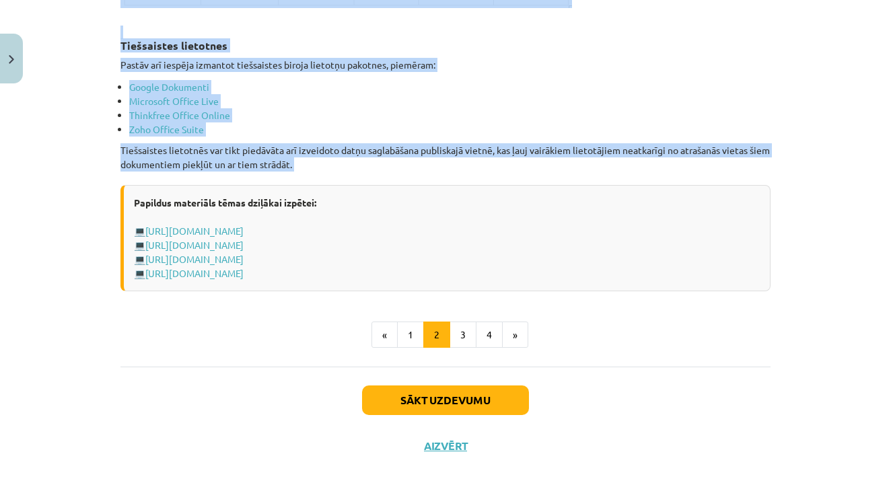
drag, startPoint x: 121, startPoint y: 124, endPoint x: 334, endPoint y: 157, distance: 215.2
click at [463, 322] on button "3" at bounding box center [463, 335] width 27 height 27
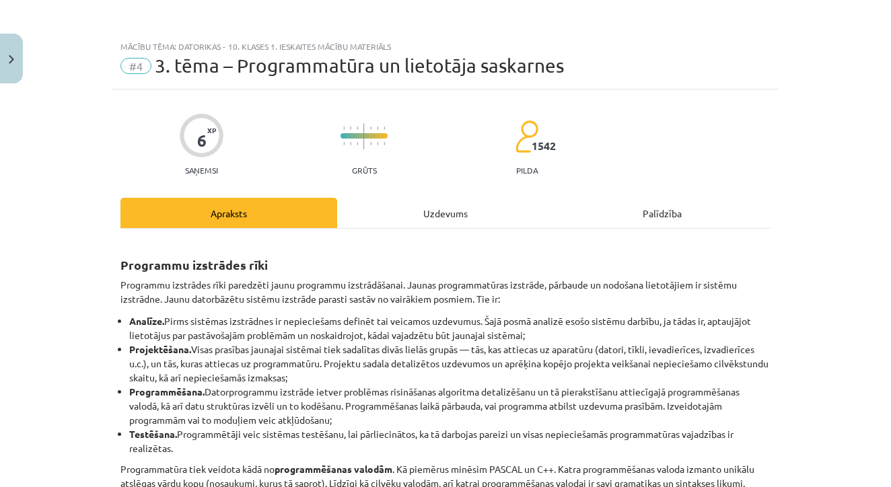
scroll to position [0, 0]
click at [837, 220] on div "Mācību tēma: Datorikas - 10. klases 1. ieskaites mācību materiāls #4 3. tēma – …" at bounding box center [445, 243] width 891 height 487
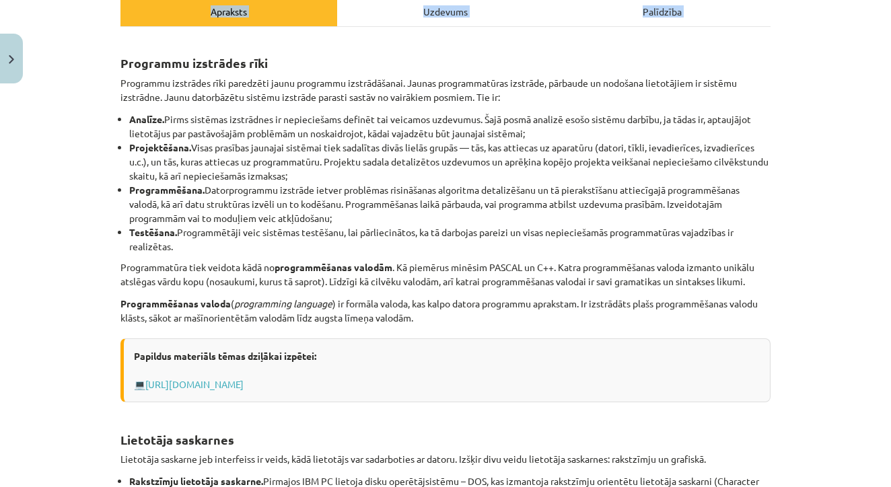
scroll to position [229, 0]
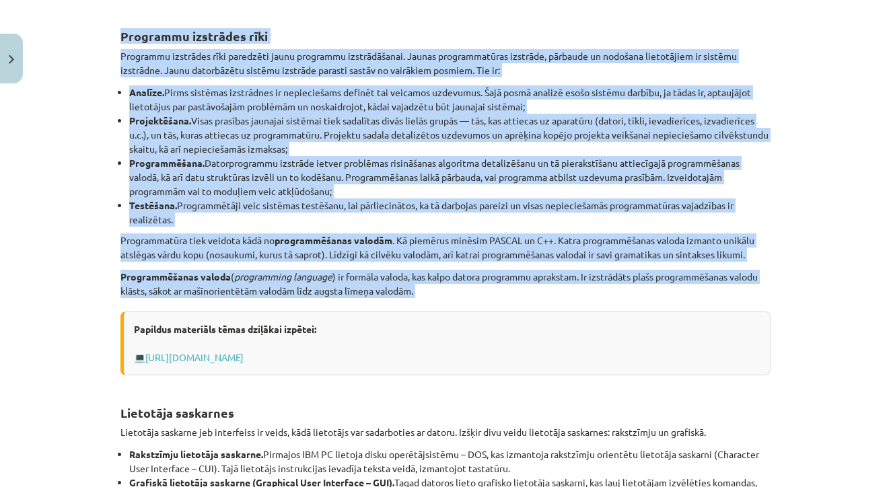
drag, startPoint x: 122, startPoint y: 77, endPoint x: 486, endPoint y: 297, distance: 425.4
click at [486, 297] on div "Programmu izstrādes rīki Programmu izstrādes rīki paredzēti jaunu programmu izs…" at bounding box center [445, 303] width 650 height 583
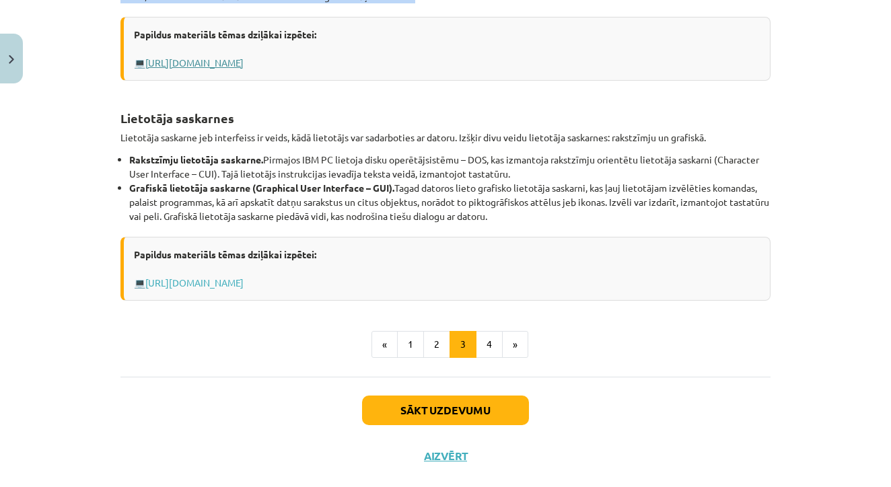
scroll to position [536, 0]
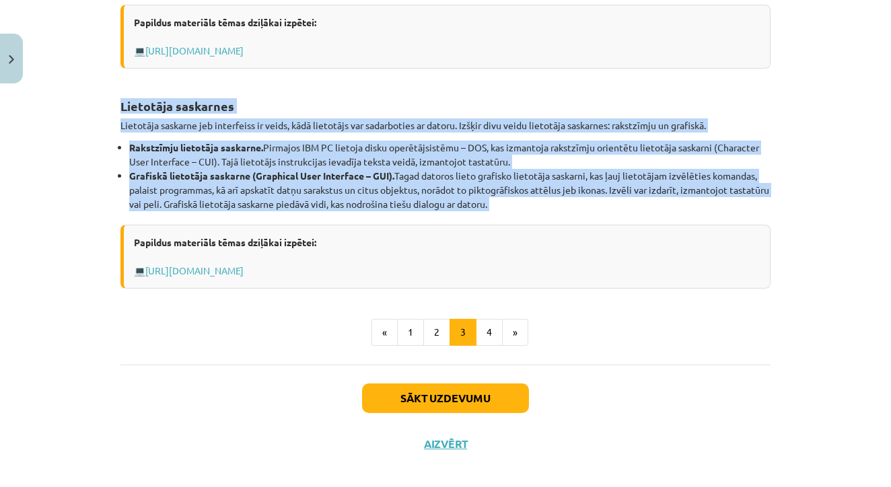
drag, startPoint x: 121, startPoint y: 102, endPoint x: 577, endPoint y: 215, distance: 469.6
click at [501, 334] on button "4" at bounding box center [489, 332] width 27 height 27
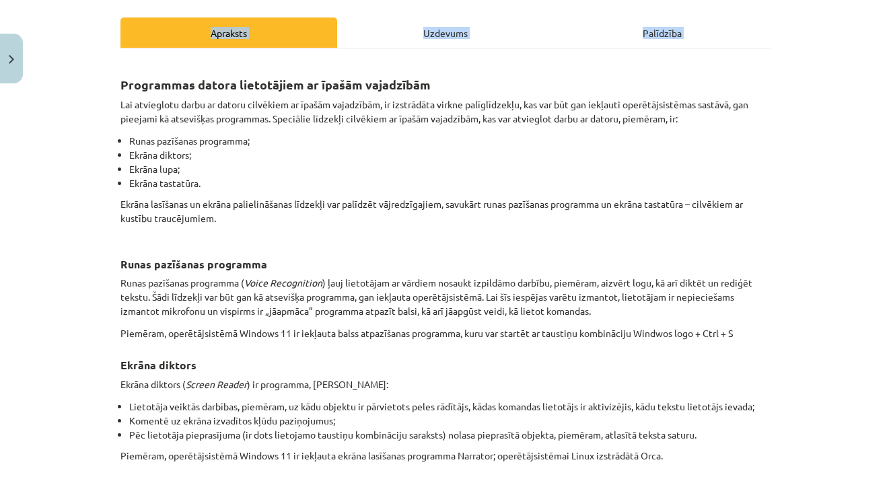
scroll to position [289, 0]
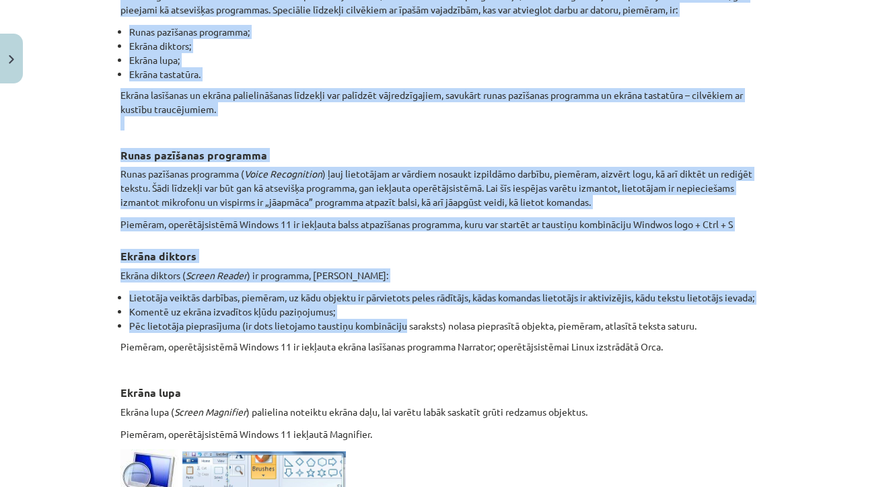
drag, startPoint x: 121, startPoint y: 261, endPoint x: 402, endPoint y: 316, distance: 286.7
click at [402, 316] on div "Programmas datora lietotājiem ar īpašām vajadzībām Lai atvieglotu darbu ar dato…" at bounding box center [445, 335] width 650 height 767
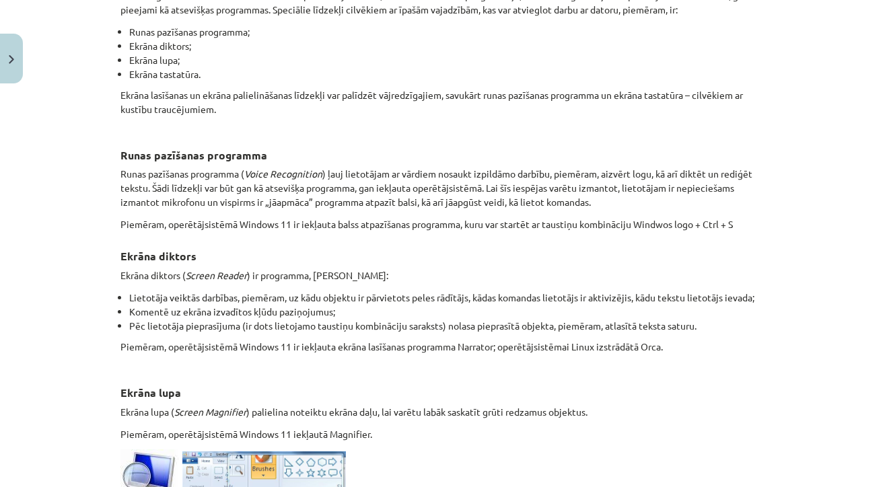
click at [180, 366] on div "Programmas datora lietotājiem ar īpašām vajadzībām Lai atvieglotu darbu ar dato…" at bounding box center [445, 335] width 650 height 767
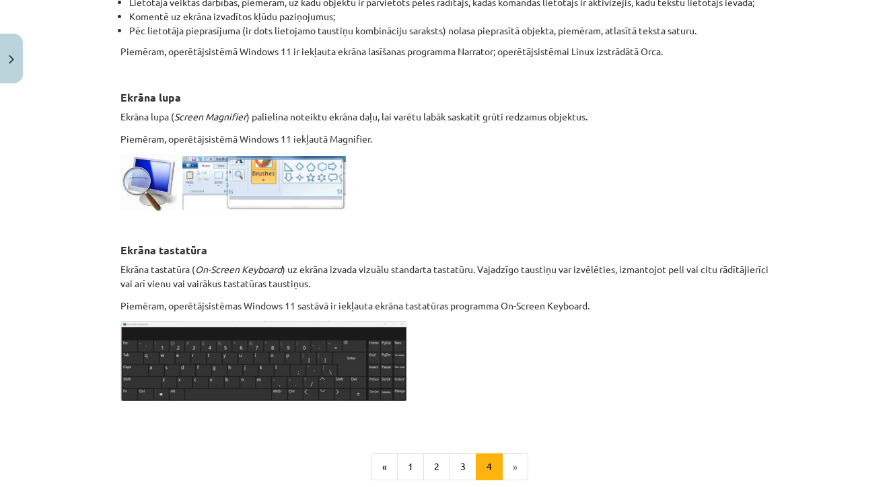
scroll to position [628, 0]
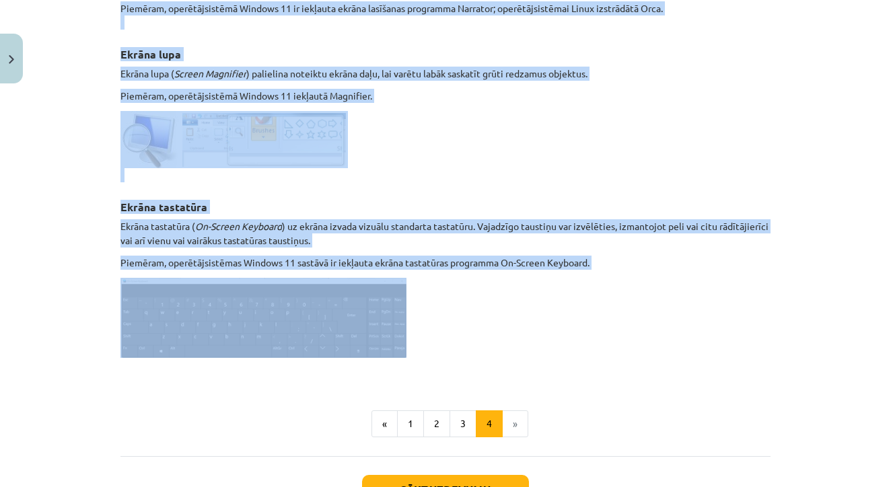
drag, startPoint x: 120, startPoint y: 263, endPoint x: 425, endPoint y: 340, distance: 313.7
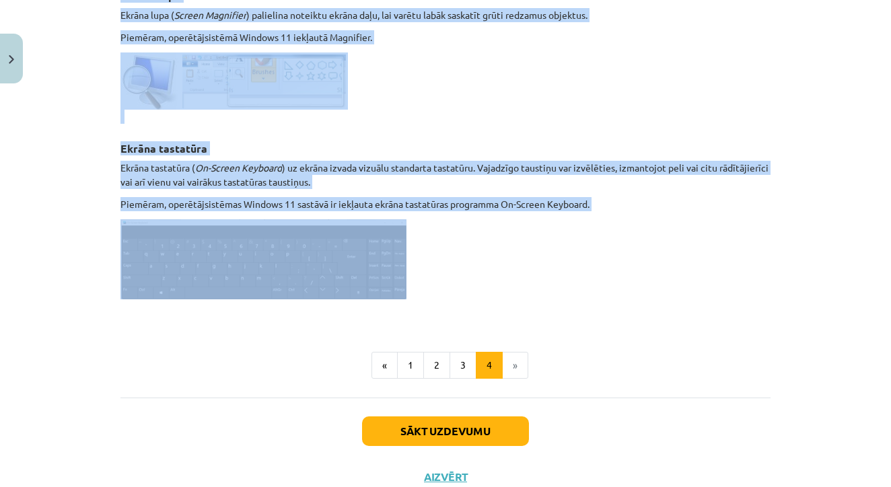
scroll to position [701, 0]
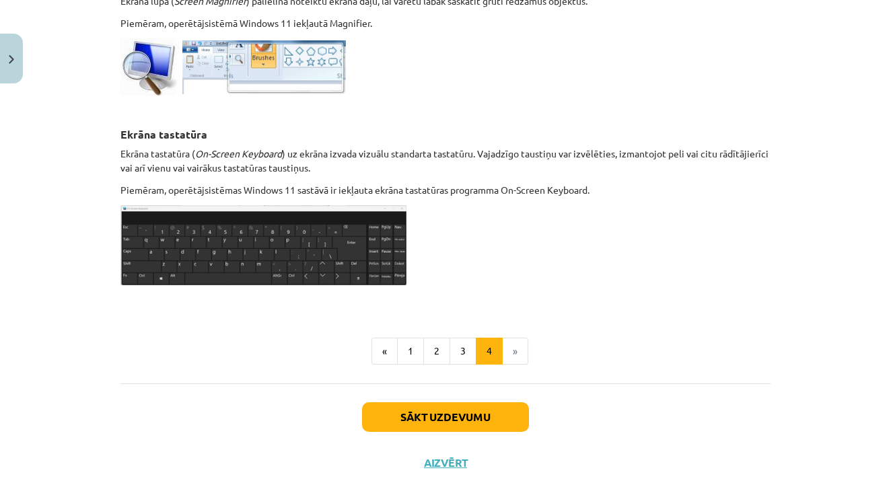
click at [689, 293] on p at bounding box center [445, 300] width 650 height 14
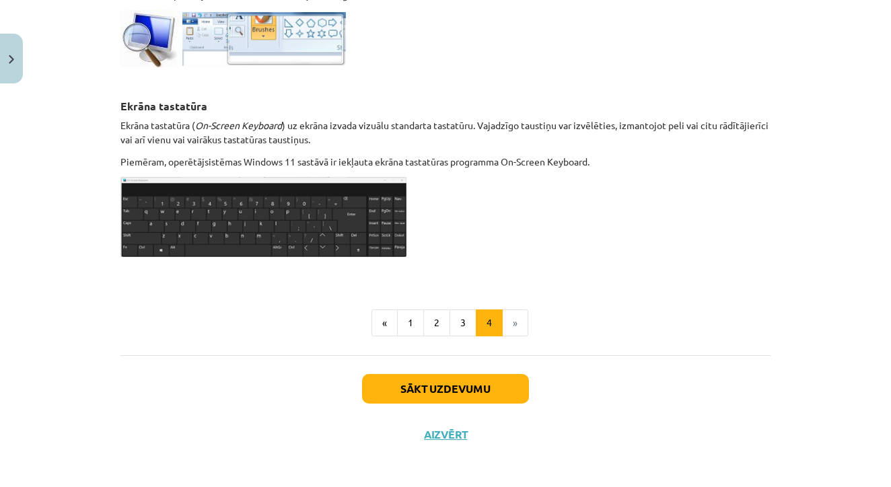
click at [495, 379] on button "Sākt uzdevumu" at bounding box center [445, 389] width 167 height 30
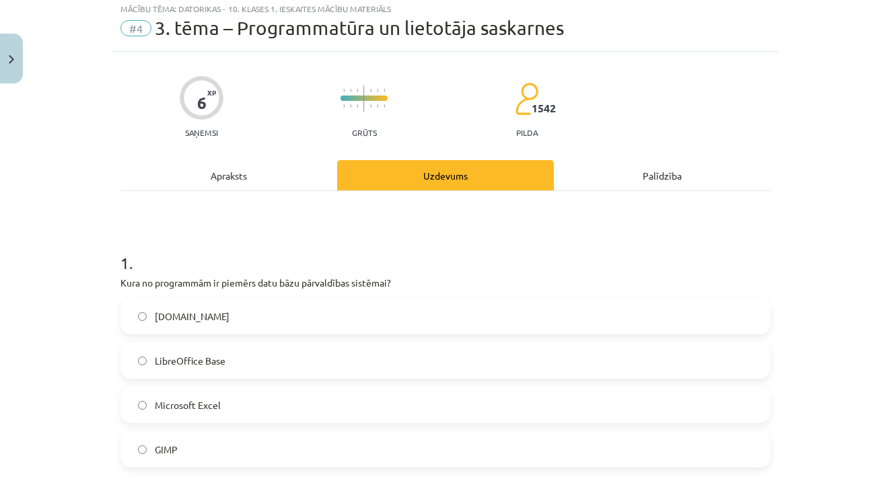
scroll to position [34, 0]
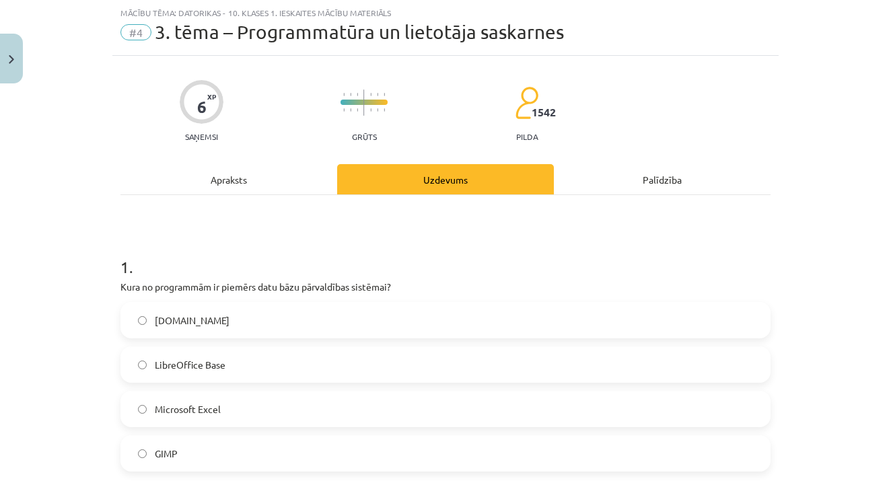
click at [15, 59] on button "Close" at bounding box center [11, 59] width 23 height 50
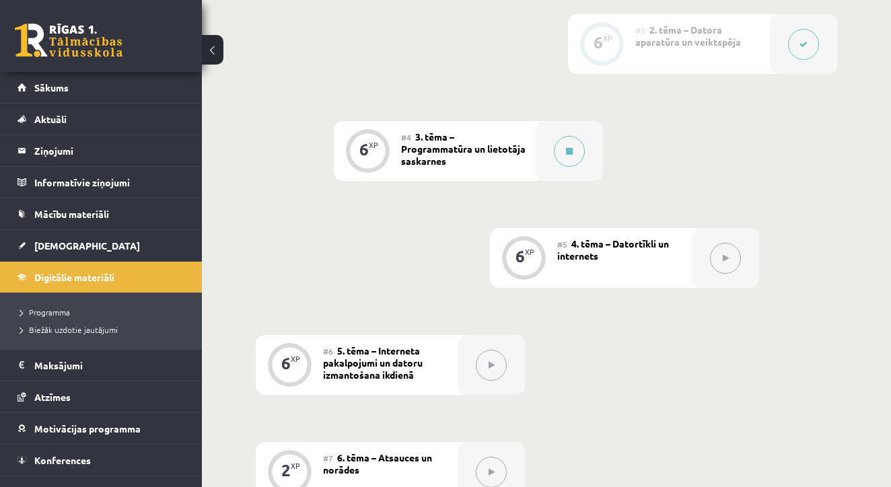
scroll to position [645, 0]
